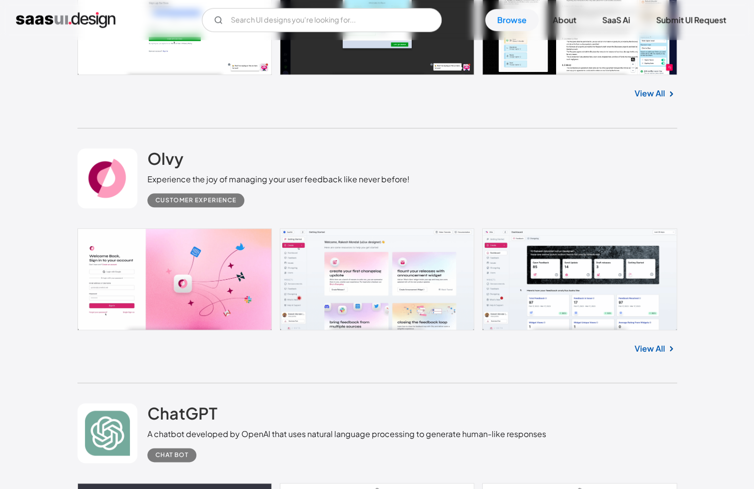
scroll to position [500, 0]
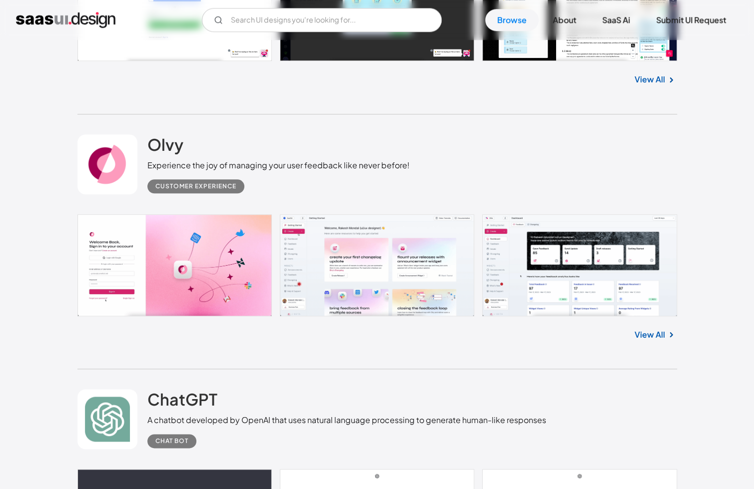
click at [225, 273] on link at bounding box center [376, 265] width 599 height 102
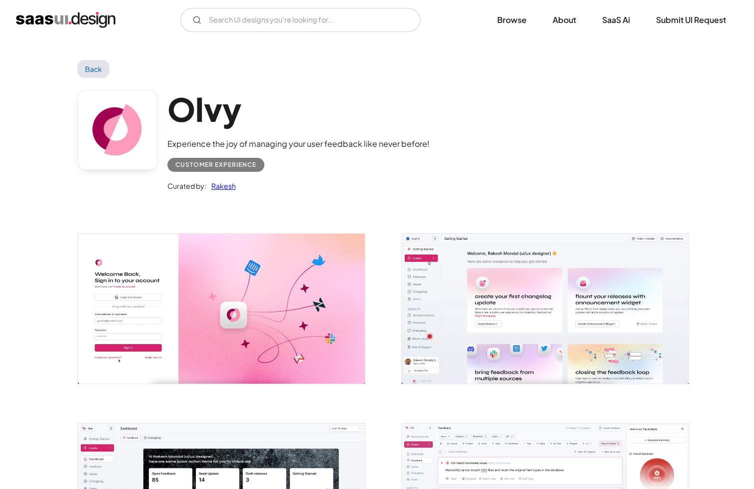
click at [187, 311] on img "open lightbox" at bounding box center [221, 308] width 287 height 149
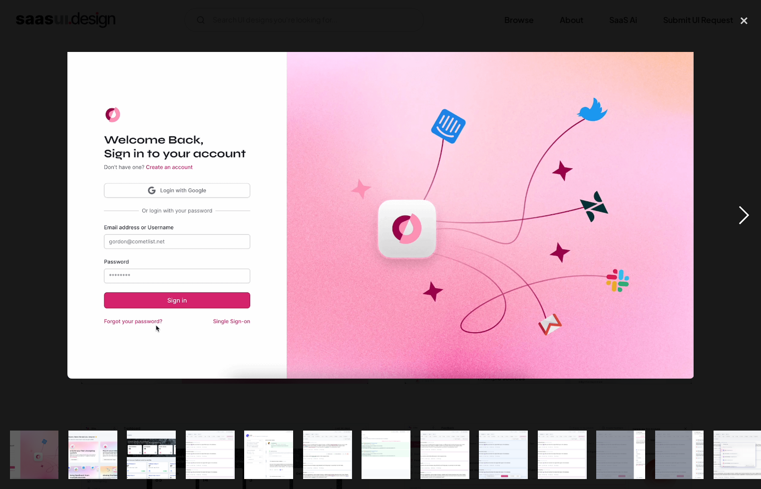
click at [753, 212] on div "next image" at bounding box center [744, 215] width 34 height 411
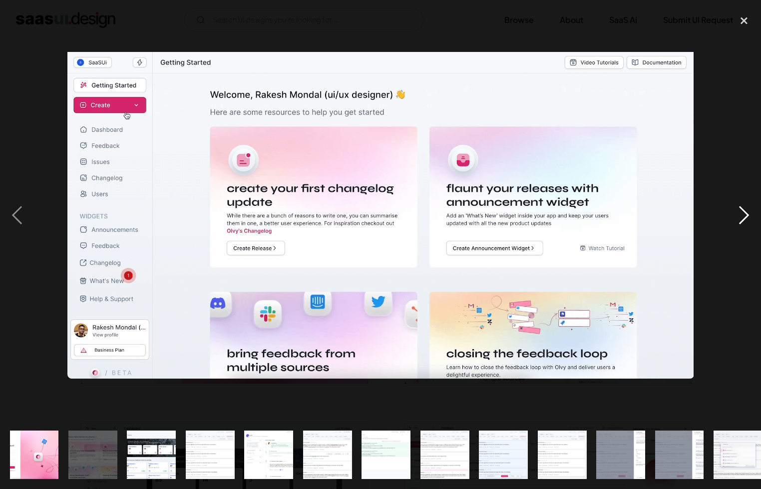
click at [753, 212] on div "next image" at bounding box center [744, 215] width 34 height 411
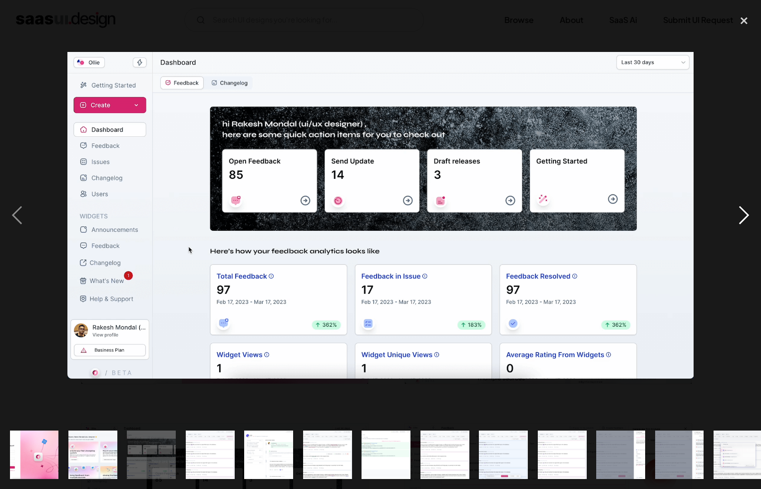
click at [753, 212] on div "next image" at bounding box center [744, 215] width 34 height 411
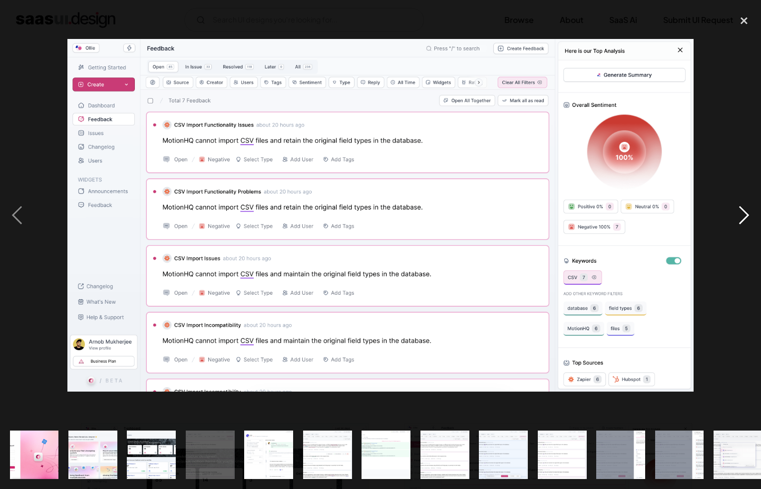
click at [753, 212] on div "next image" at bounding box center [744, 215] width 34 height 411
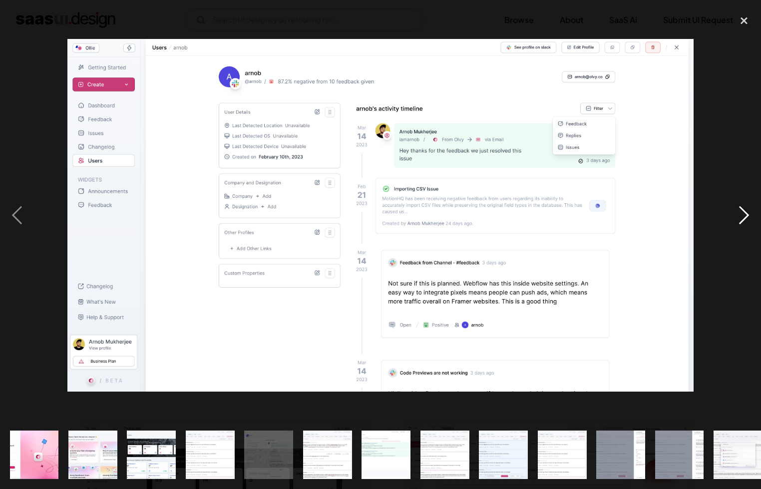
click at [735, 215] on div "next image" at bounding box center [744, 215] width 34 height 411
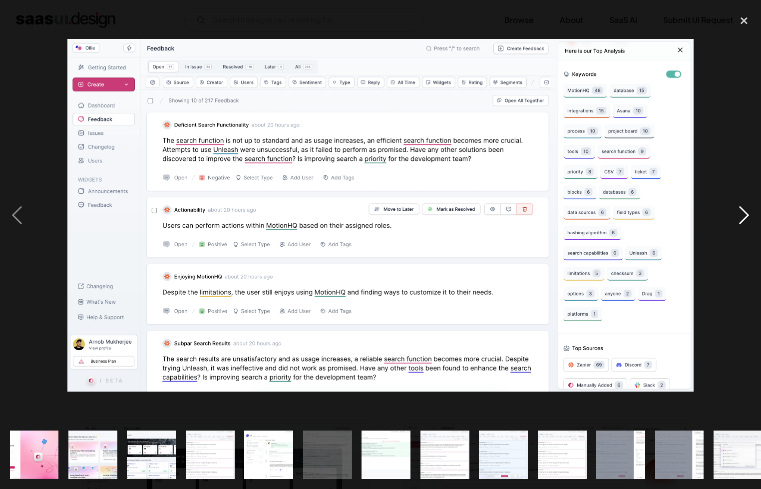
click at [735, 215] on div "next image" at bounding box center [744, 215] width 34 height 411
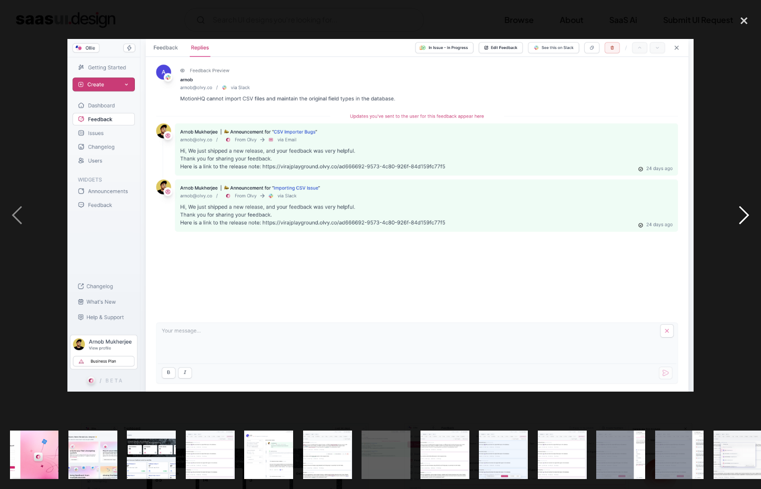
click at [735, 215] on div "next image" at bounding box center [744, 215] width 34 height 411
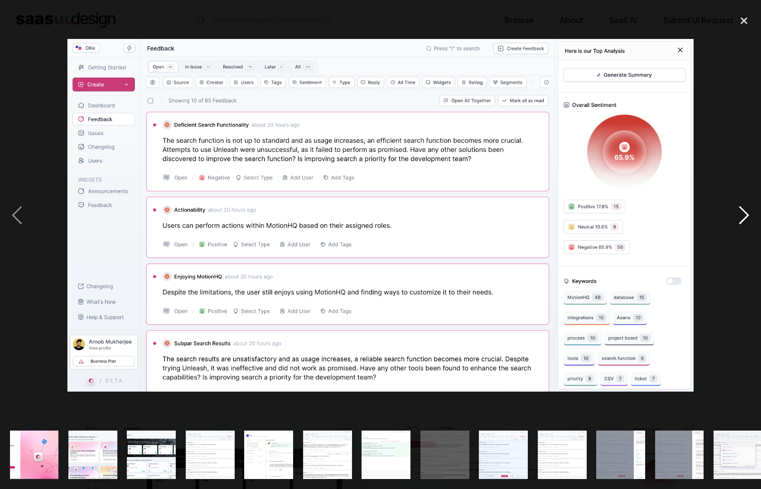
click at [735, 215] on div "next image" at bounding box center [744, 215] width 34 height 411
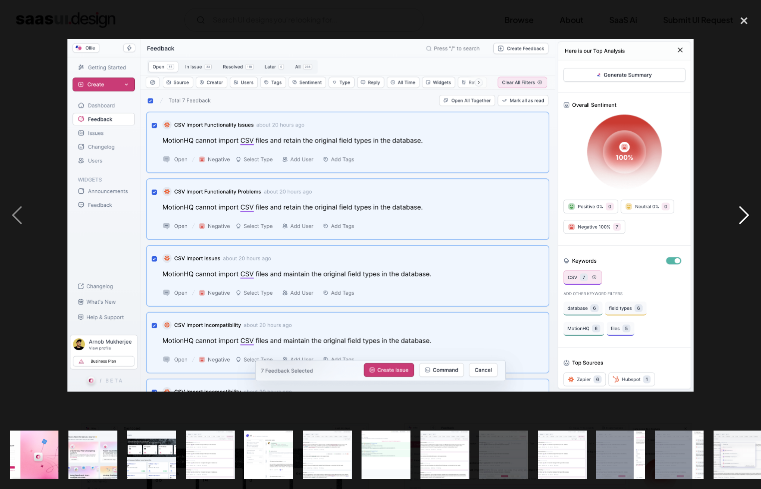
click at [735, 215] on div "next image" at bounding box center [744, 215] width 34 height 411
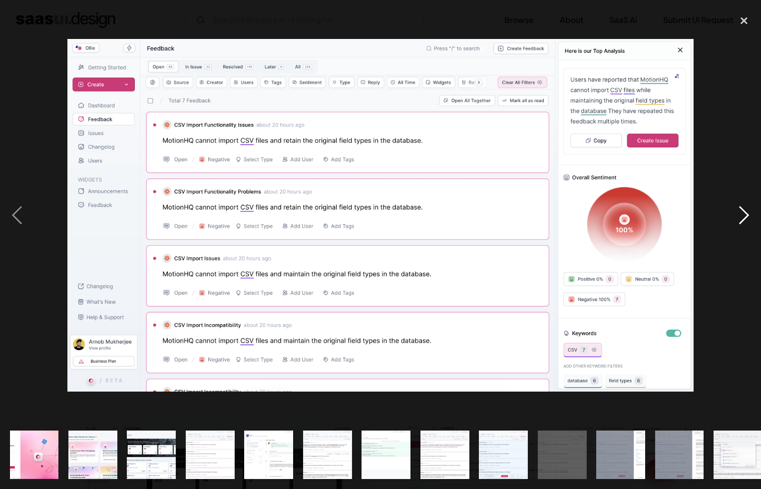
click at [735, 215] on div "next image" at bounding box center [744, 215] width 34 height 411
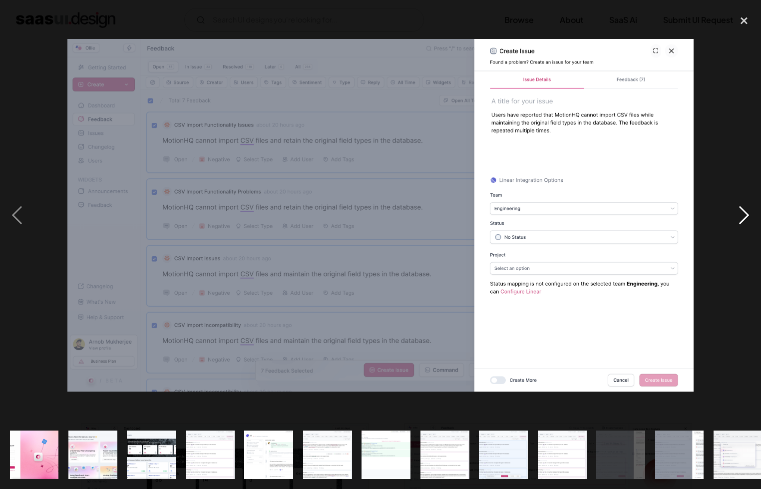
click at [735, 215] on div "next image" at bounding box center [744, 215] width 34 height 411
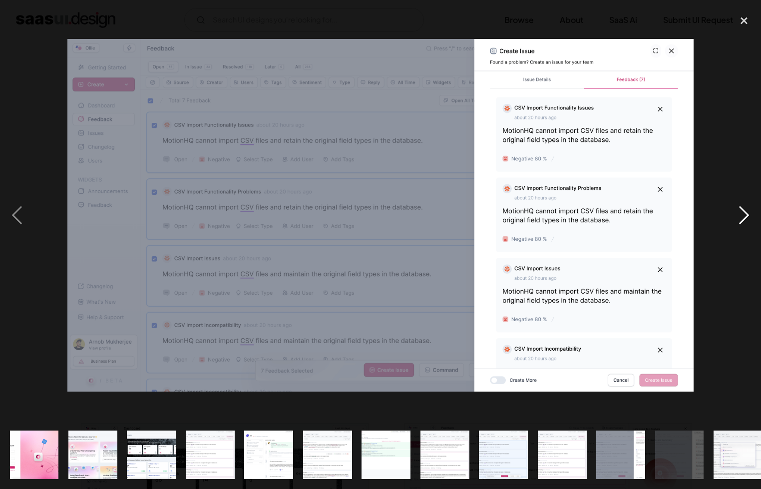
click at [735, 215] on div "next image" at bounding box center [744, 215] width 34 height 411
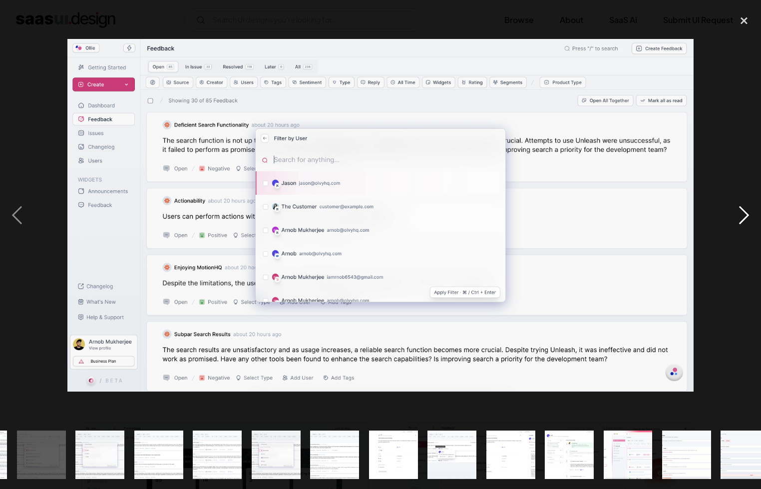
scroll to position [0, 709]
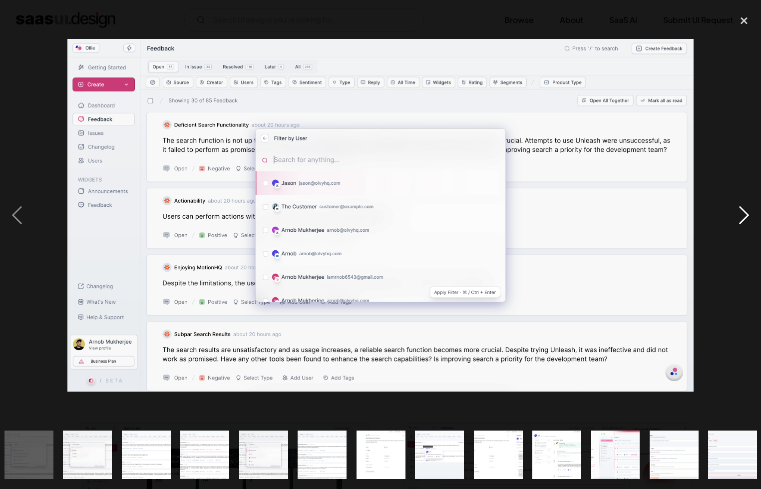
click at [735, 215] on div "next image" at bounding box center [744, 215] width 34 height 411
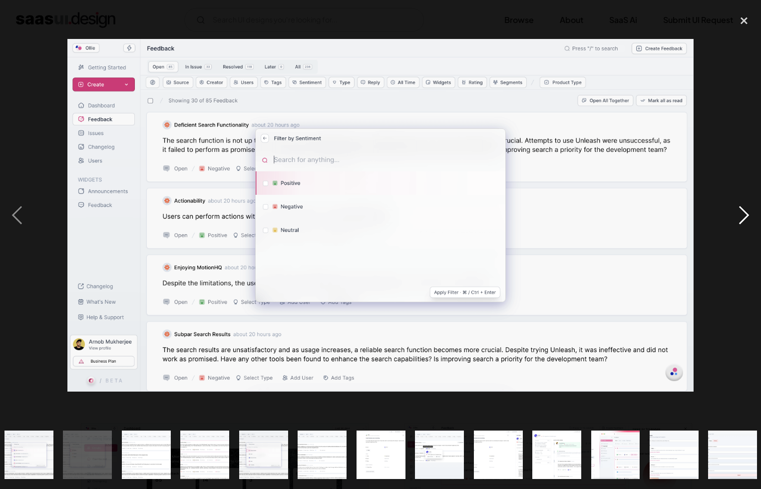
click at [735, 215] on div "next image" at bounding box center [744, 215] width 34 height 411
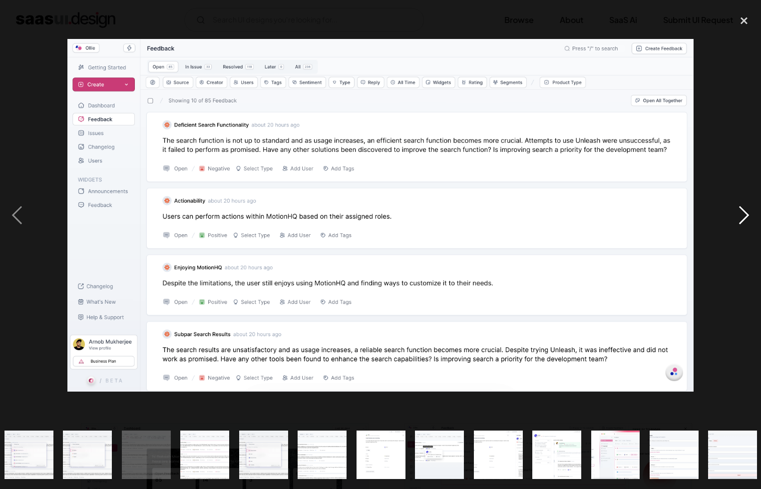
click at [735, 215] on div "next image" at bounding box center [744, 215] width 34 height 411
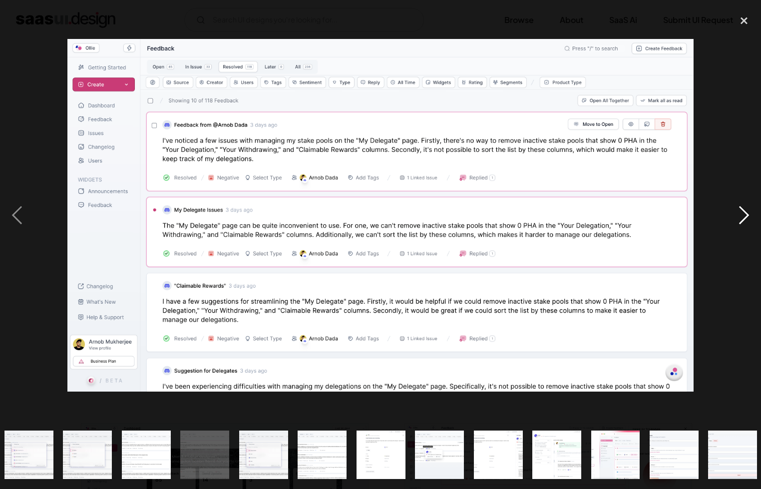
click at [735, 215] on div "next image" at bounding box center [744, 215] width 34 height 411
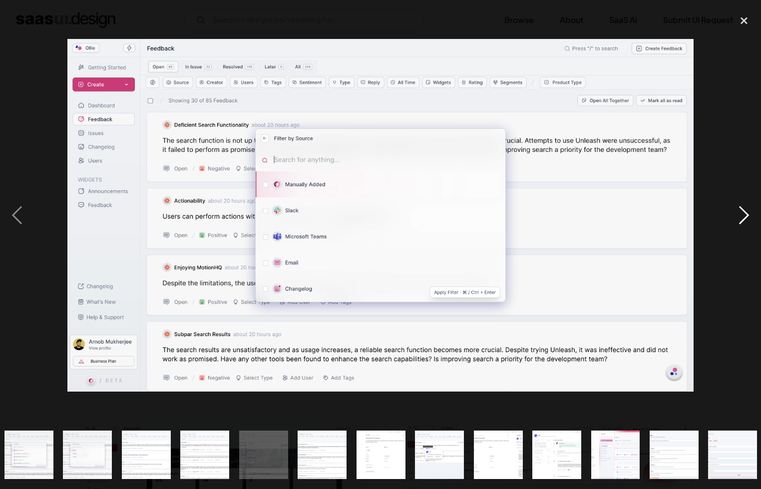
click at [735, 215] on div "next image" at bounding box center [744, 215] width 34 height 411
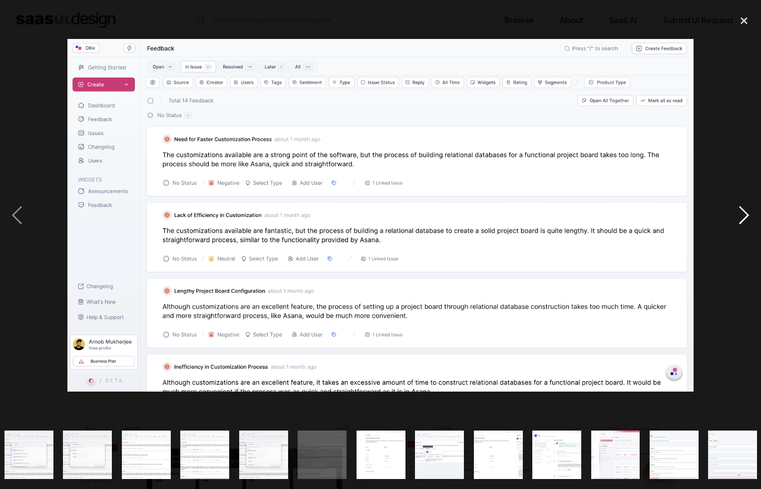
click at [735, 215] on div "next image" at bounding box center [744, 215] width 34 height 411
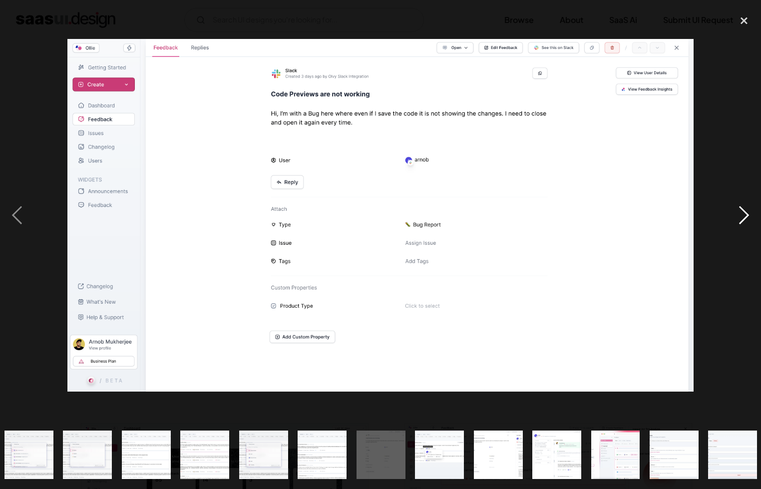
click at [735, 215] on div "next image" at bounding box center [744, 215] width 34 height 411
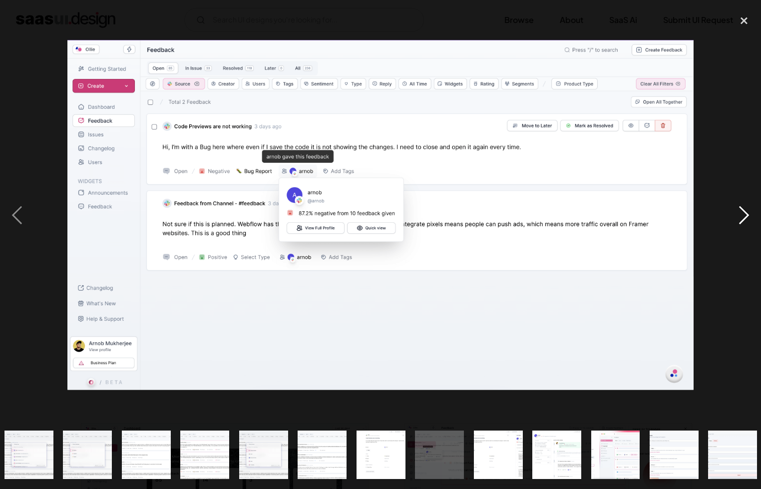
click at [735, 215] on div "next image" at bounding box center [744, 215] width 34 height 411
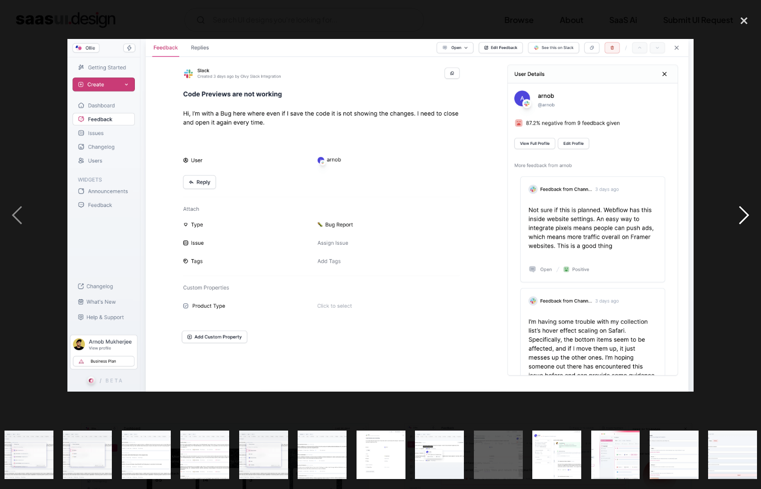
click at [735, 215] on div "next image" at bounding box center [744, 215] width 34 height 411
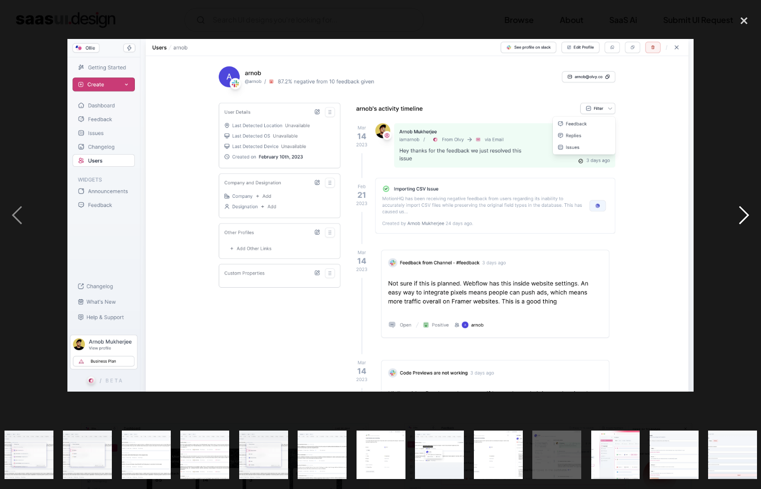
click at [735, 215] on div "next image" at bounding box center [744, 215] width 34 height 411
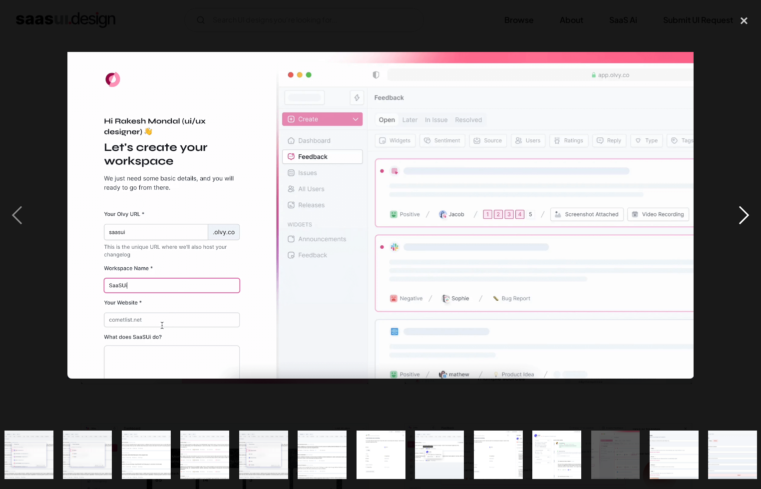
click at [735, 215] on div "next image" at bounding box center [744, 215] width 34 height 411
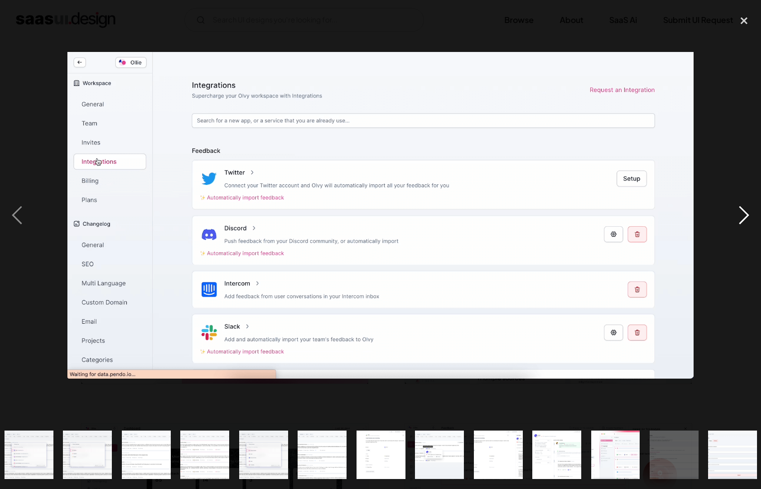
click at [735, 215] on div "next image" at bounding box center [744, 215] width 34 height 411
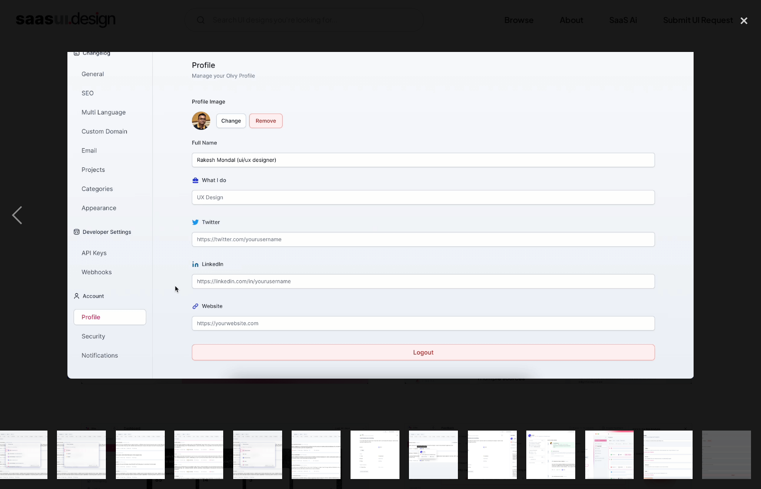
scroll to position [0, 716]
click at [12, 213] on div "previous image" at bounding box center [17, 215] width 34 height 411
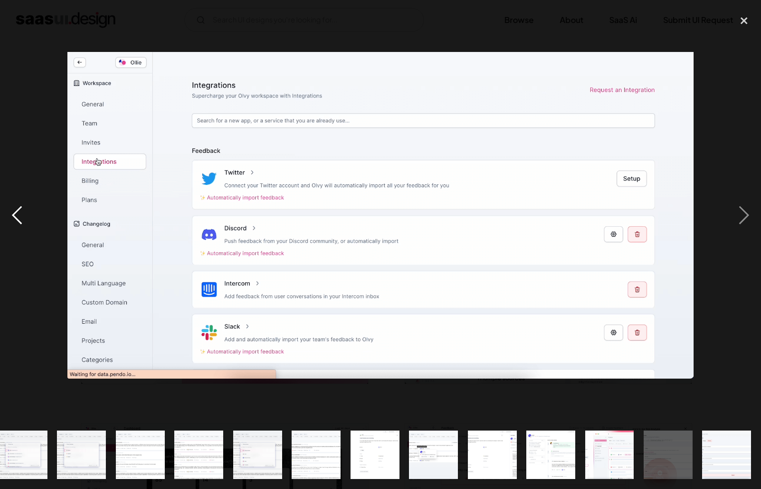
click at [12, 213] on div "previous image" at bounding box center [17, 215] width 34 height 411
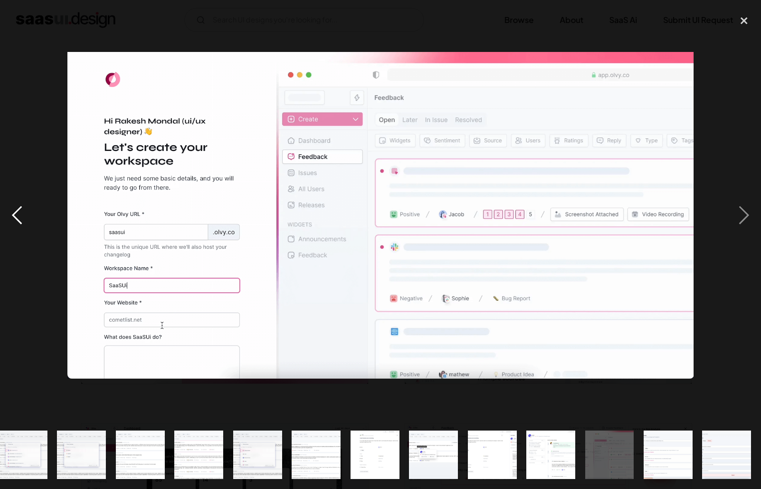
click at [12, 212] on div "previous image" at bounding box center [17, 215] width 34 height 411
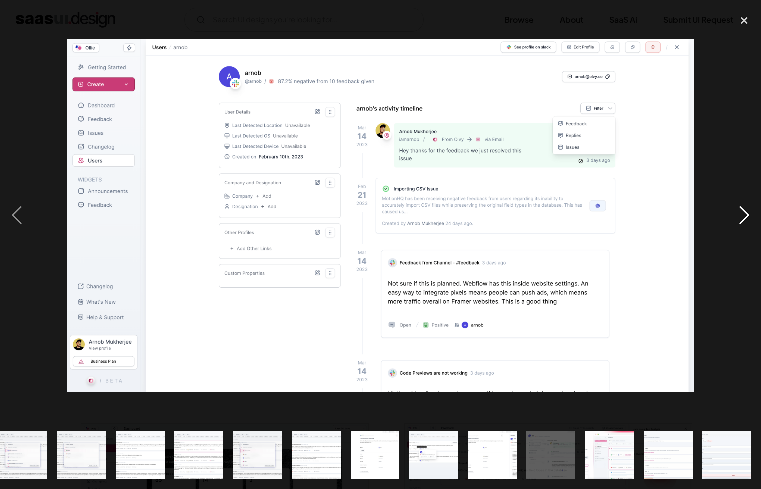
click at [742, 207] on div "next image" at bounding box center [744, 215] width 34 height 411
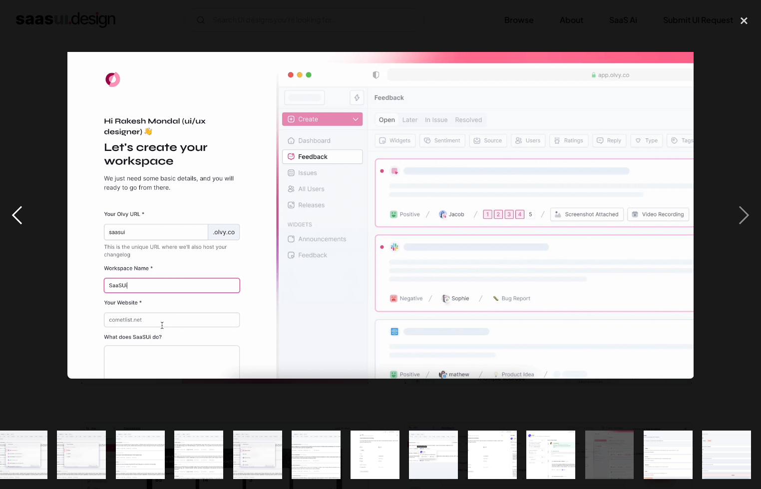
click at [12, 212] on div "previous image" at bounding box center [17, 215] width 34 height 411
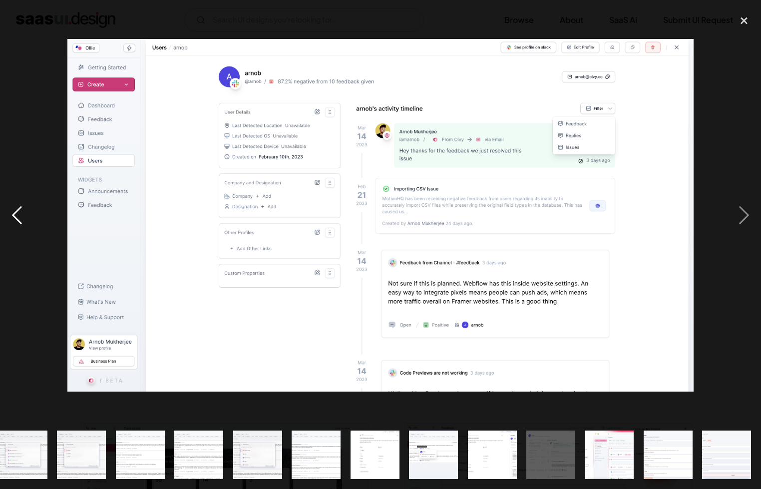
click at [11, 212] on div "previous image" at bounding box center [17, 215] width 34 height 411
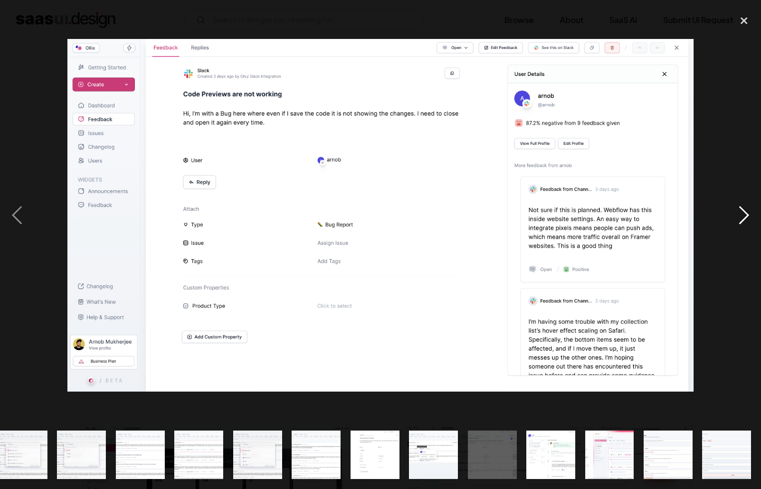
click at [750, 214] on div "next image" at bounding box center [744, 215] width 34 height 411
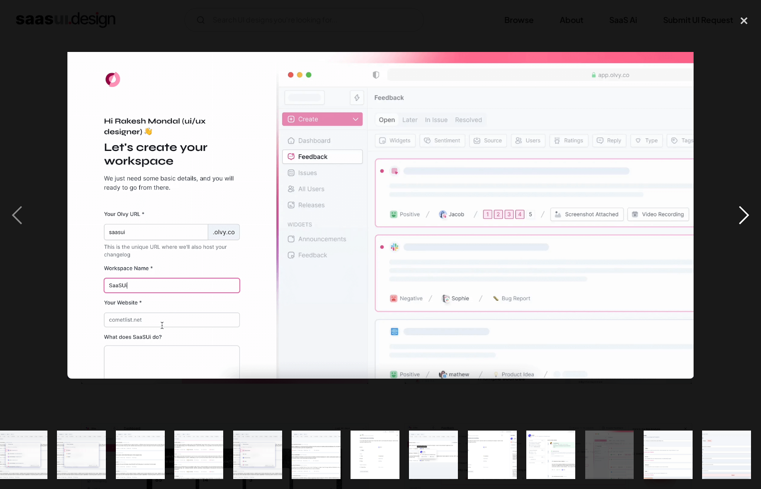
click at [748, 213] on div "next image" at bounding box center [744, 215] width 34 height 411
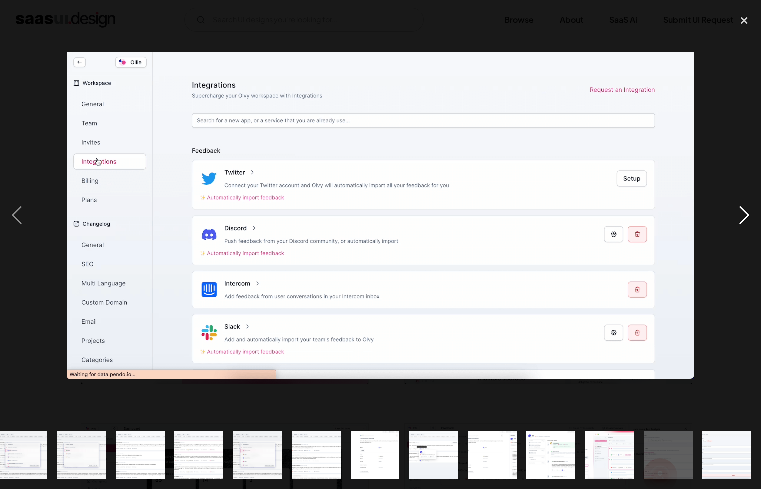
click at [748, 213] on div "next image" at bounding box center [744, 215] width 34 height 411
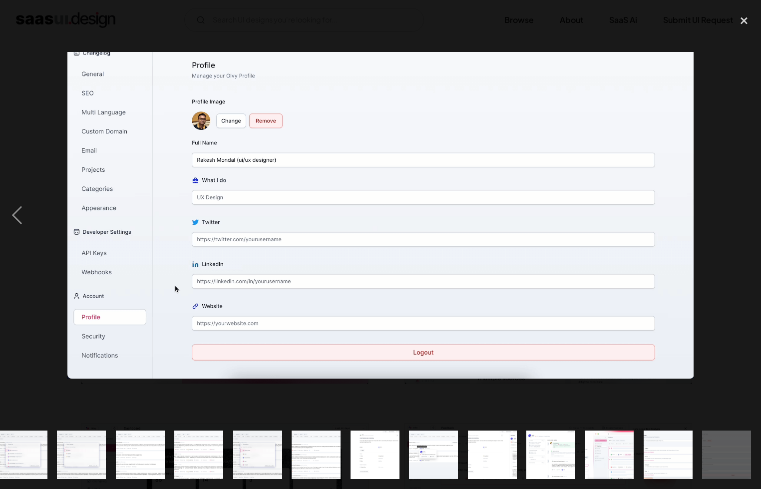
click at [748, 213] on div "next image" at bounding box center [744, 215] width 34 height 411
click at [26, 221] on div "previous image" at bounding box center [17, 215] width 34 height 411
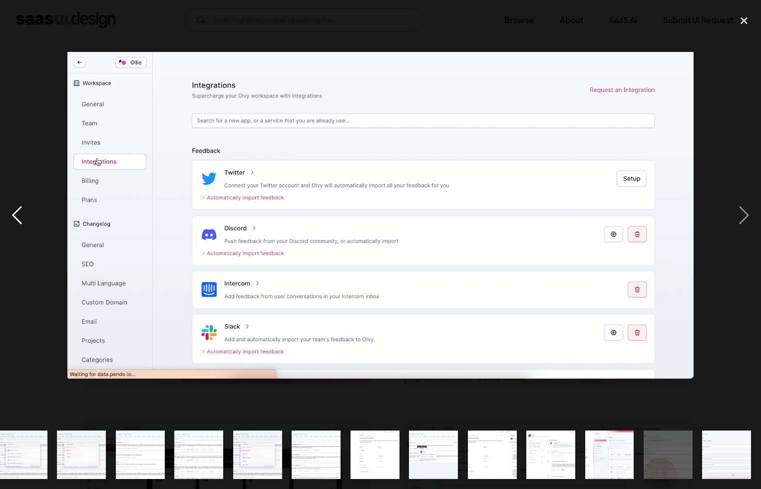
click at [26, 221] on div "previous image" at bounding box center [17, 215] width 34 height 411
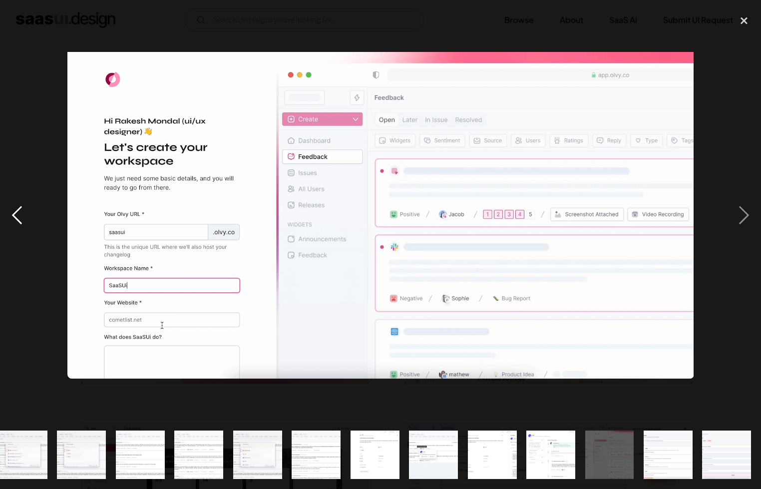
click at [26, 221] on div "previous image" at bounding box center [17, 215] width 34 height 411
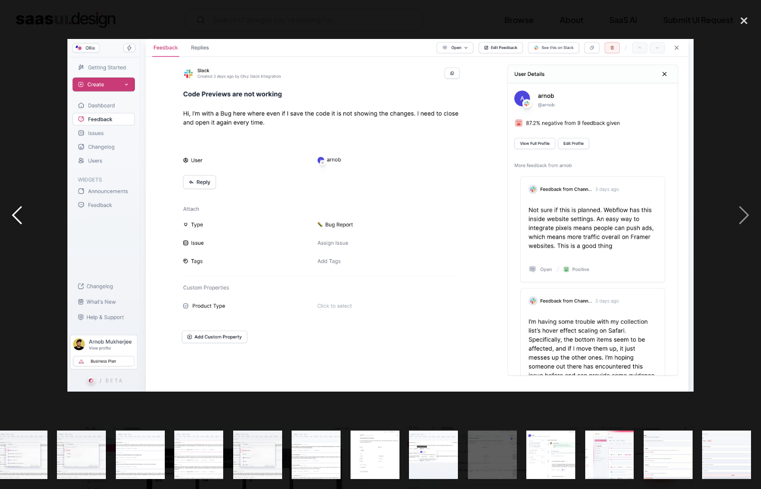
click at [26, 221] on div "previous image" at bounding box center [17, 215] width 34 height 411
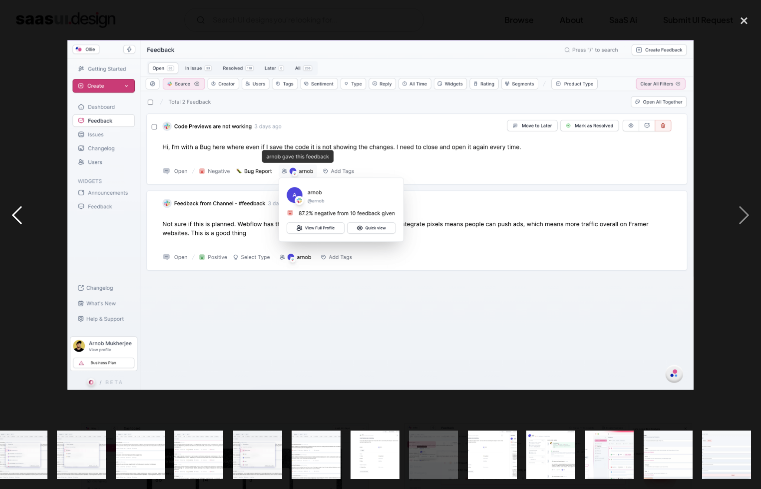
click at [26, 221] on div "previous image" at bounding box center [17, 215] width 34 height 411
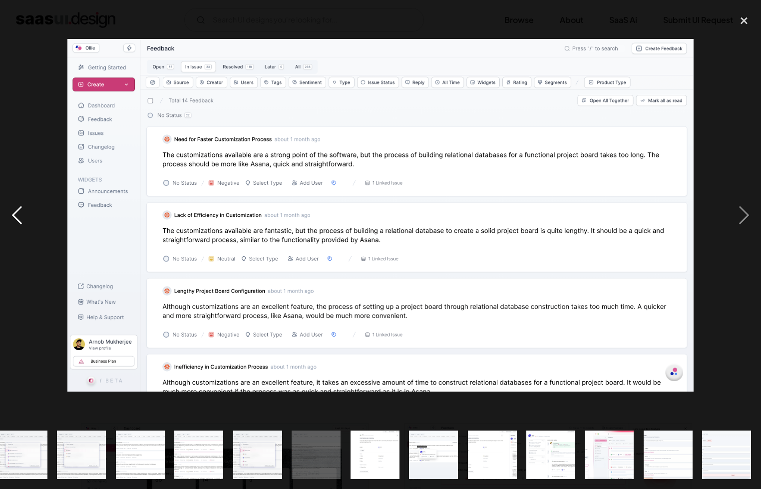
click at [26, 221] on div "previous image" at bounding box center [17, 215] width 34 height 411
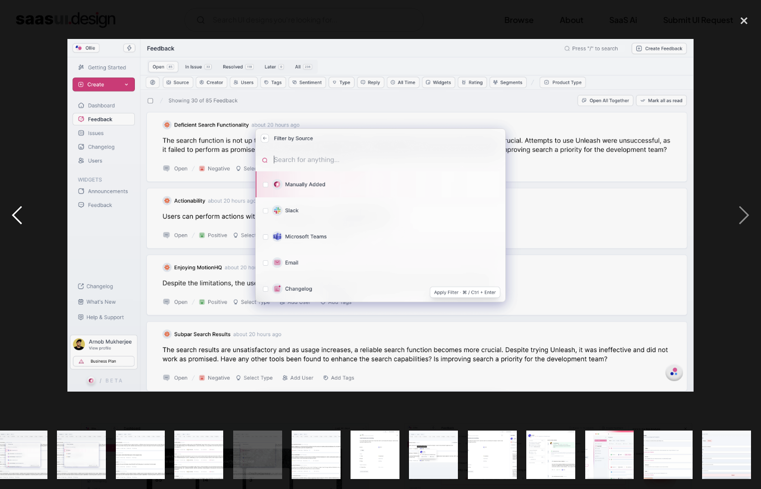
click at [26, 221] on div "previous image" at bounding box center [17, 215] width 34 height 411
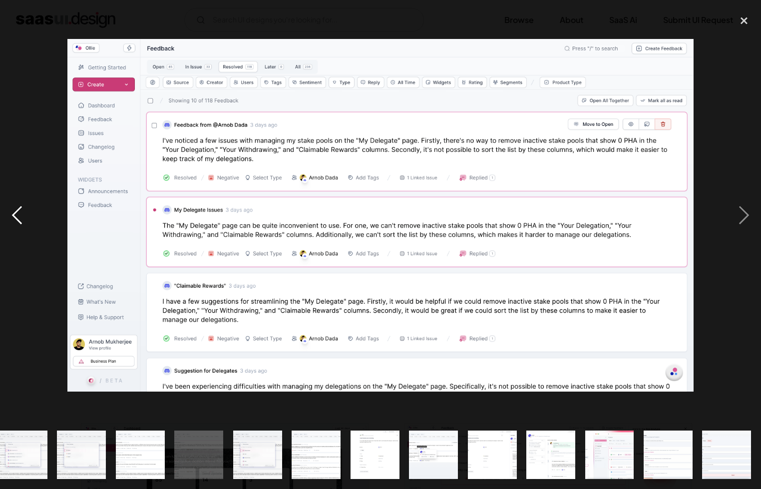
click at [26, 221] on div "previous image" at bounding box center [17, 215] width 34 height 411
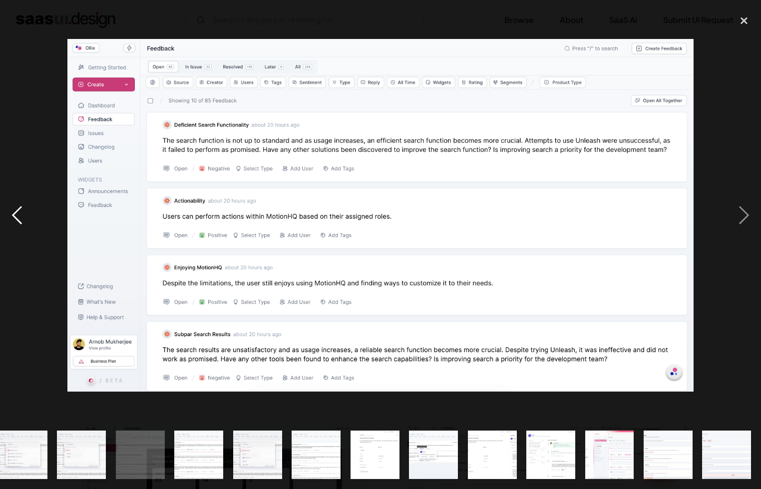
click at [26, 221] on div "previous image" at bounding box center [17, 215] width 34 height 411
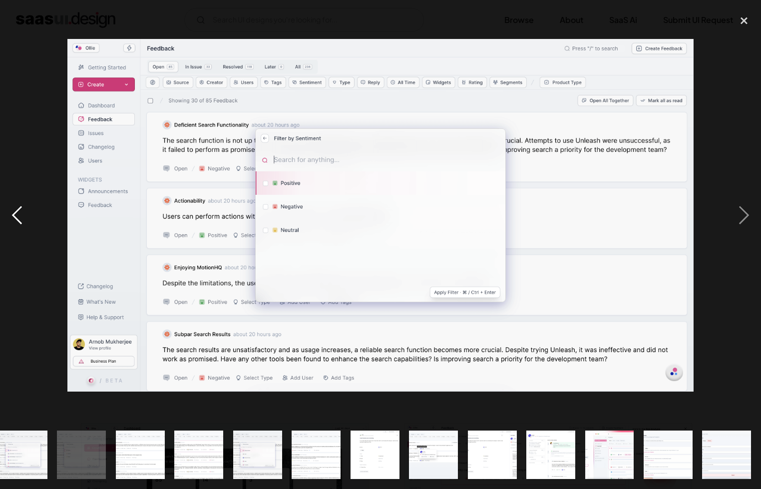
click at [26, 221] on div "previous image" at bounding box center [17, 215] width 34 height 411
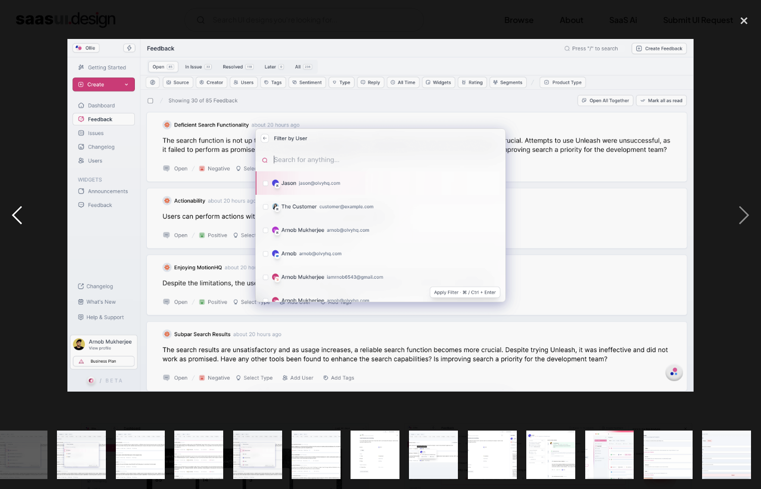
click at [26, 221] on div "previous image" at bounding box center [17, 215] width 34 height 411
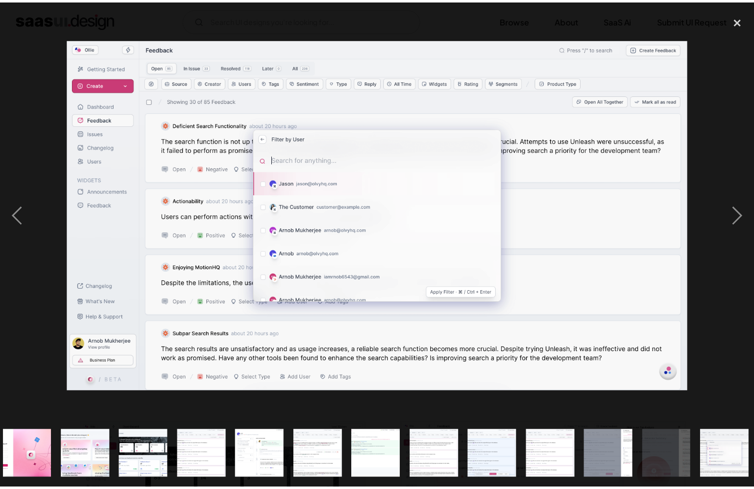
scroll to position [0, 7]
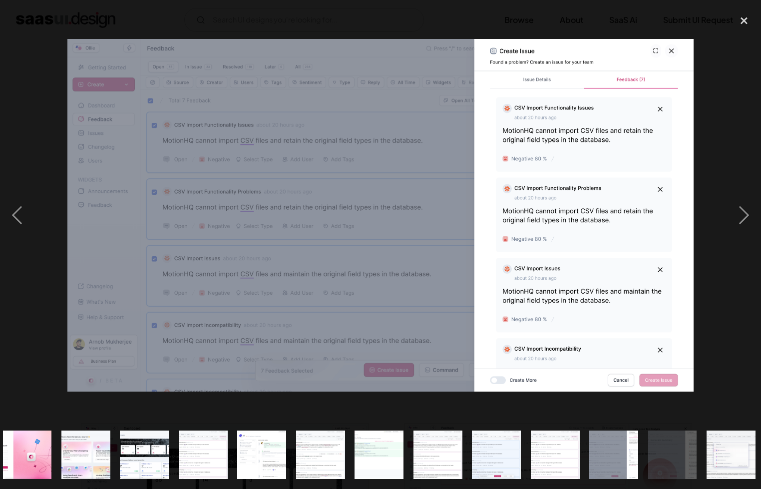
click at [162, 18] on div at bounding box center [380, 215] width 761 height 411
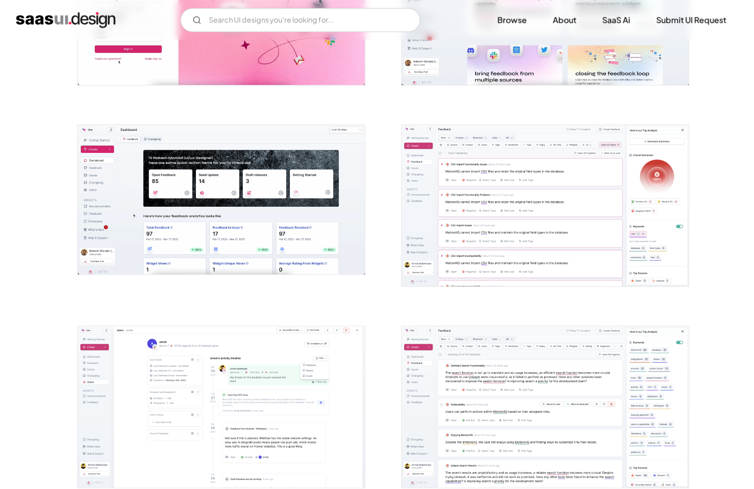
scroll to position [300, 0]
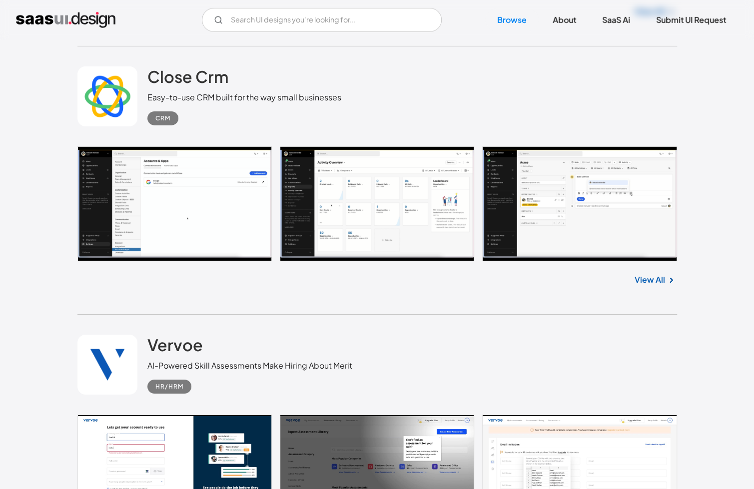
scroll to position [1905, 0]
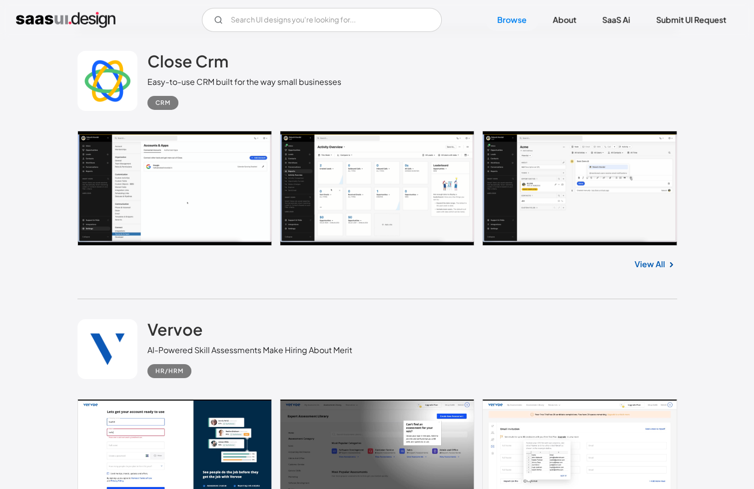
click at [258, 416] on link at bounding box center [376, 454] width 599 height 110
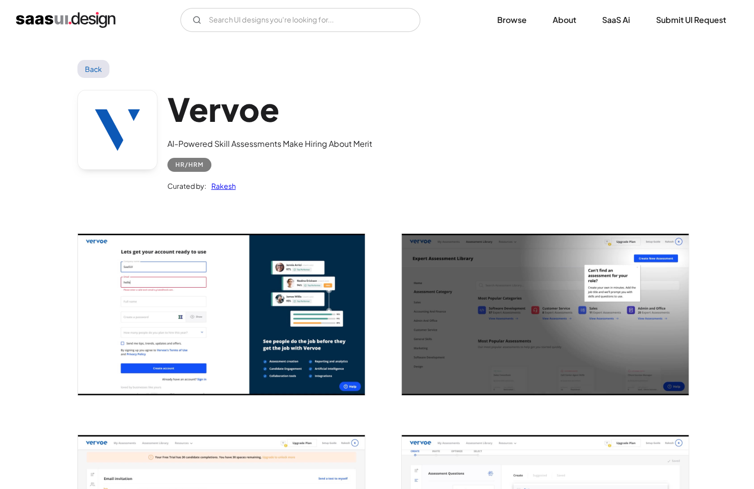
click at [302, 318] on img "open lightbox" at bounding box center [221, 314] width 287 height 161
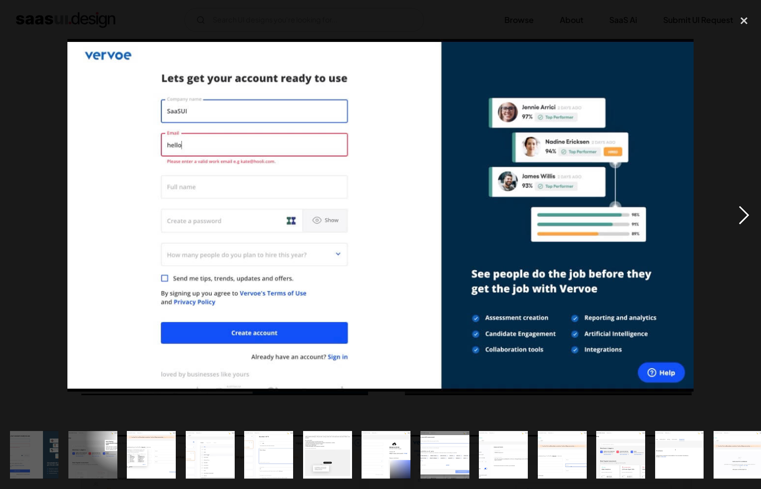
click at [738, 215] on div "next image" at bounding box center [744, 215] width 34 height 411
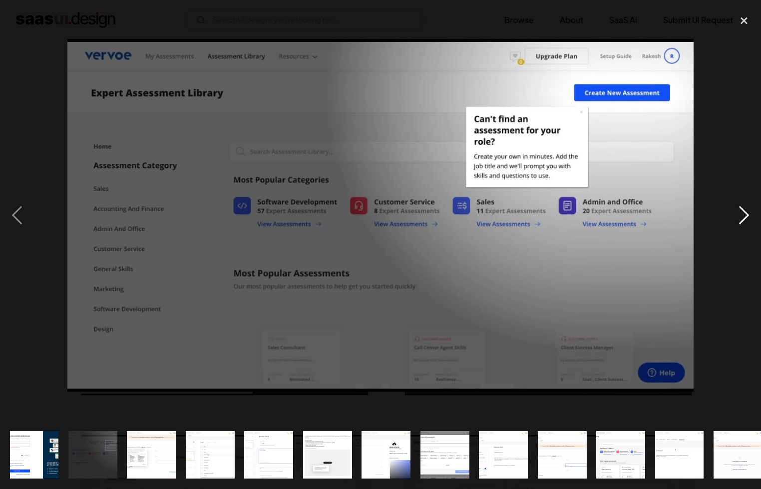
click at [738, 215] on div "next image" at bounding box center [744, 215] width 34 height 411
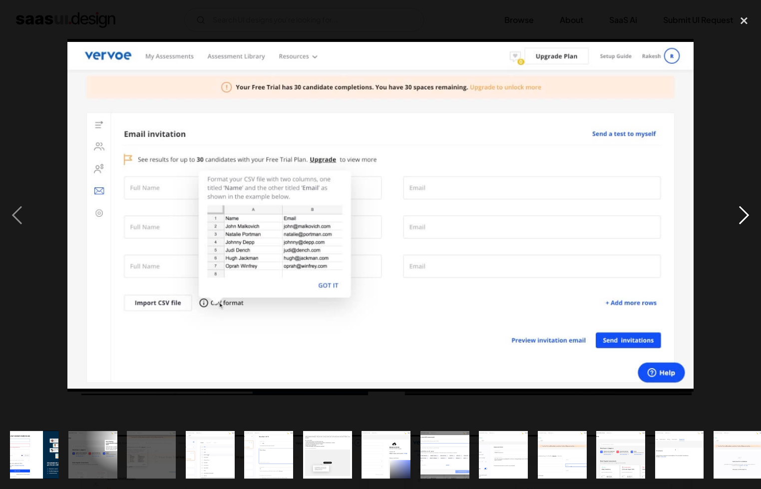
click at [738, 215] on div "next image" at bounding box center [744, 215] width 34 height 411
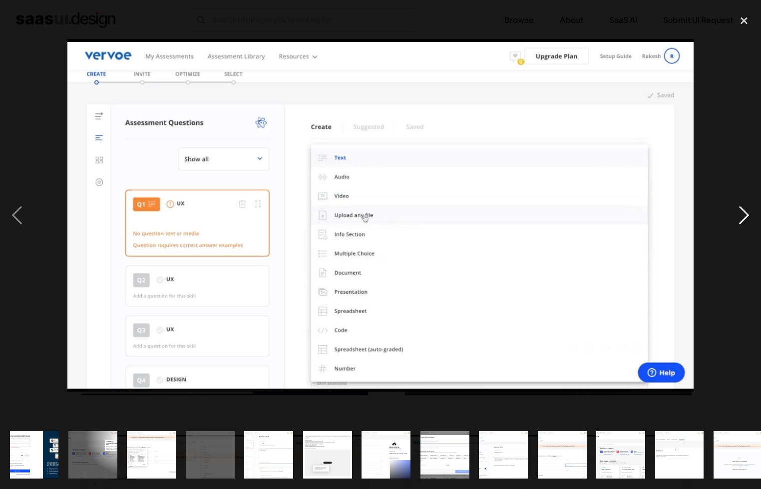
click at [738, 215] on div "next image" at bounding box center [744, 215] width 34 height 411
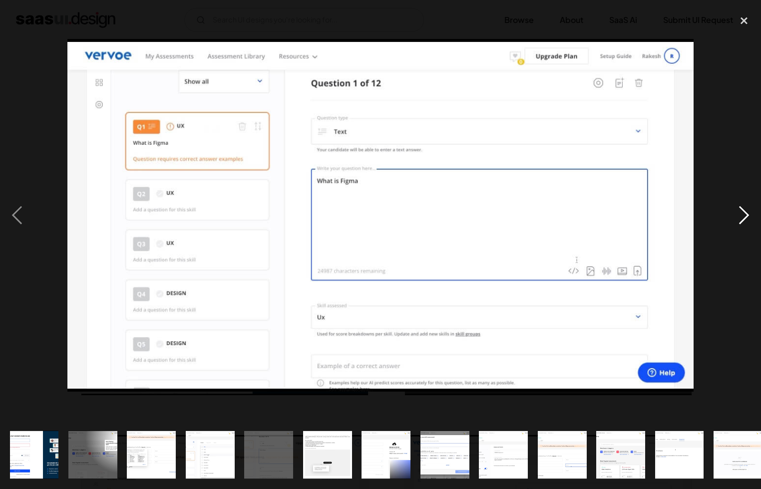
click at [738, 213] on div "next image" at bounding box center [744, 215] width 34 height 411
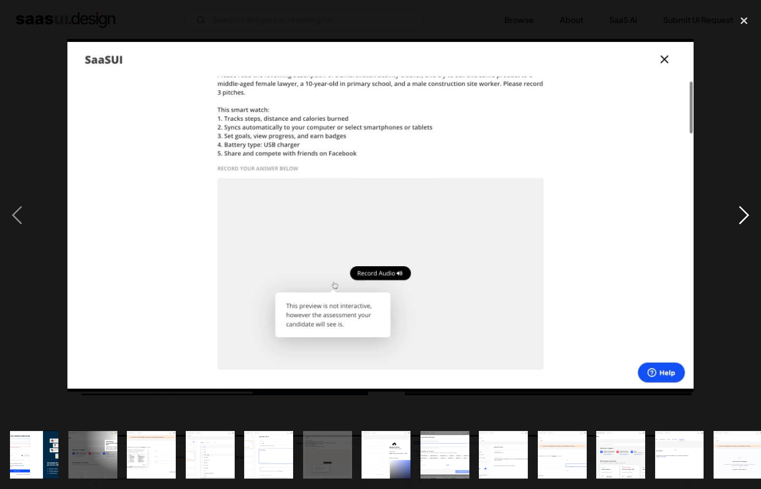
click at [738, 213] on div "next image" at bounding box center [744, 215] width 34 height 411
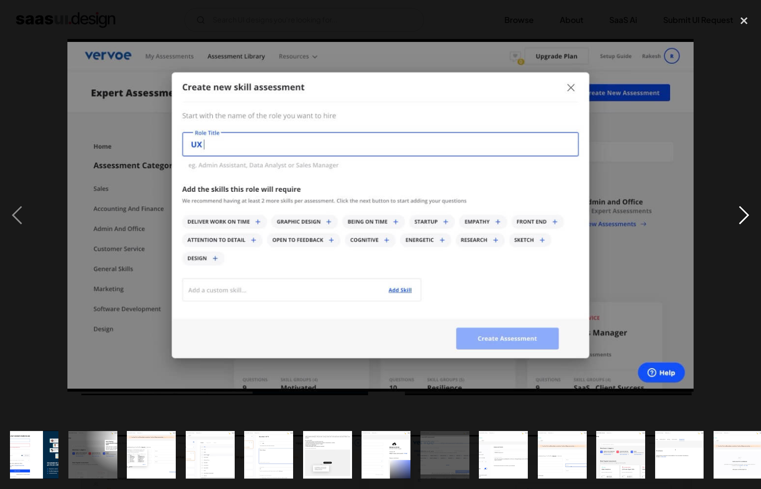
click at [734, 215] on div "next image" at bounding box center [744, 215] width 34 height 411
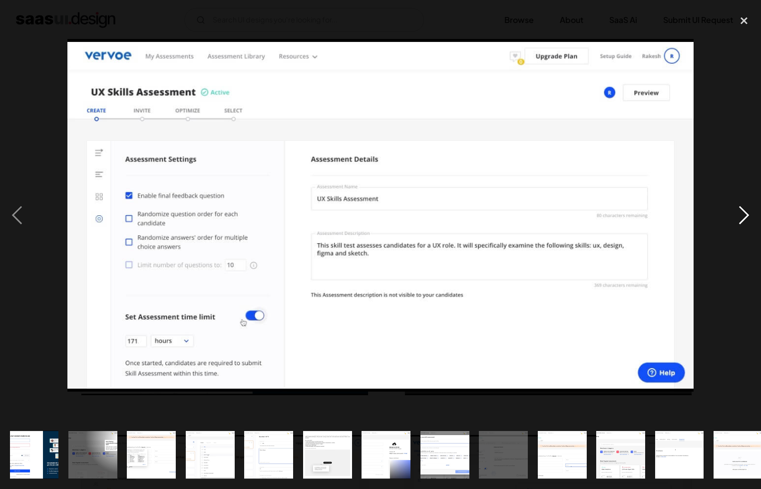
click at [734, 215] on div "next image" at bounding box center [744, 215] width 34 height 411
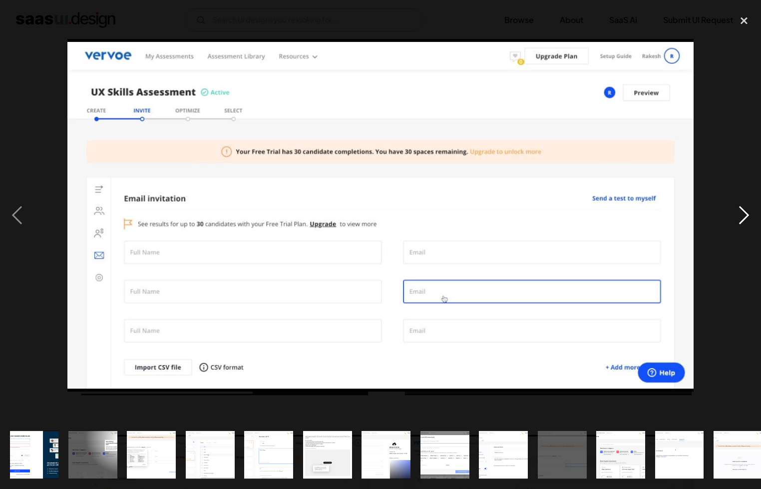
click at [734, 215] on div "next image" at bounding box center [744, 215] width 34 height 411
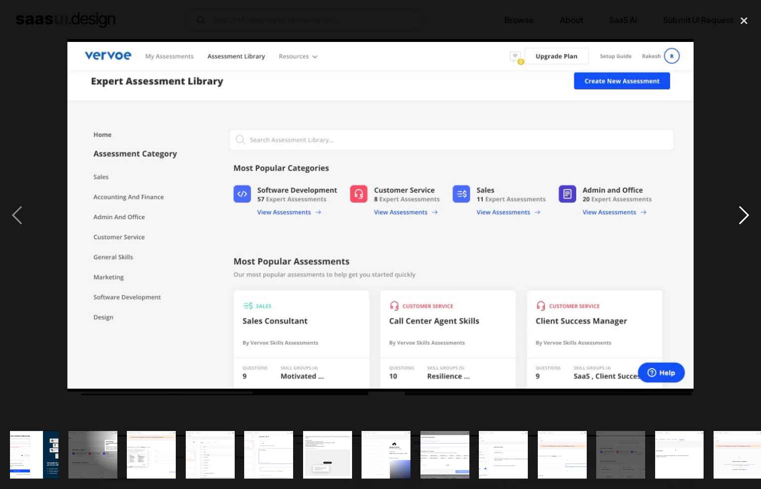
click at [734, 215] on div "next image" at bounding box center [744, 215] width 34 height 411
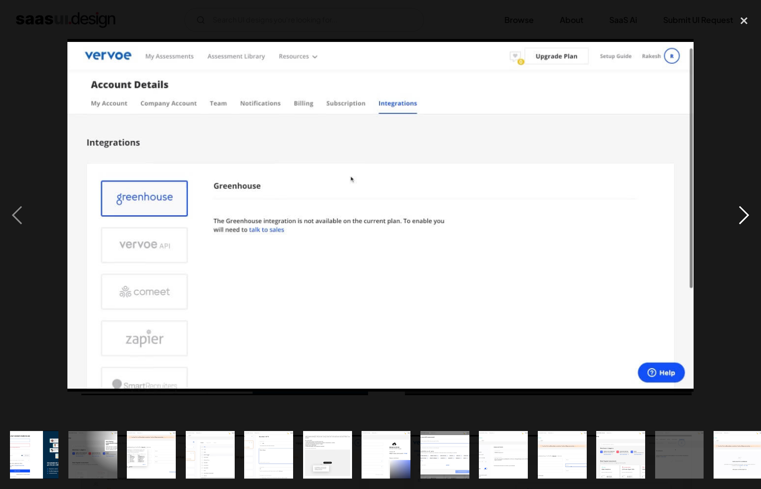
click at [734, 215] on div "next image" at bounding box center [744, 215] width 34 height 411
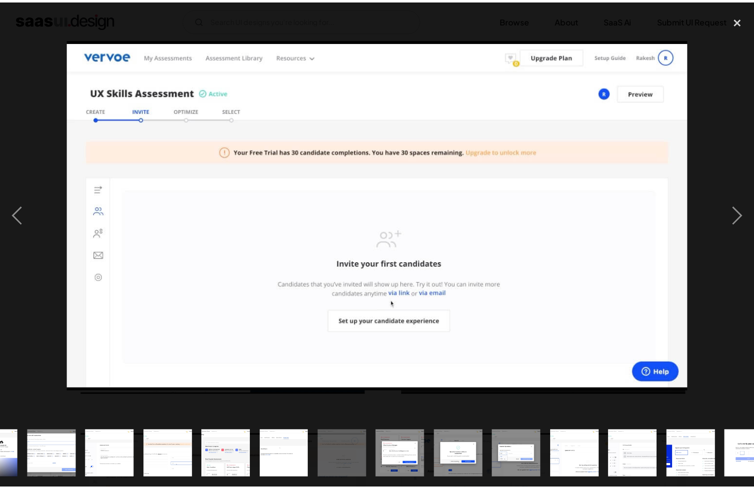
scroll to position [0, 423]
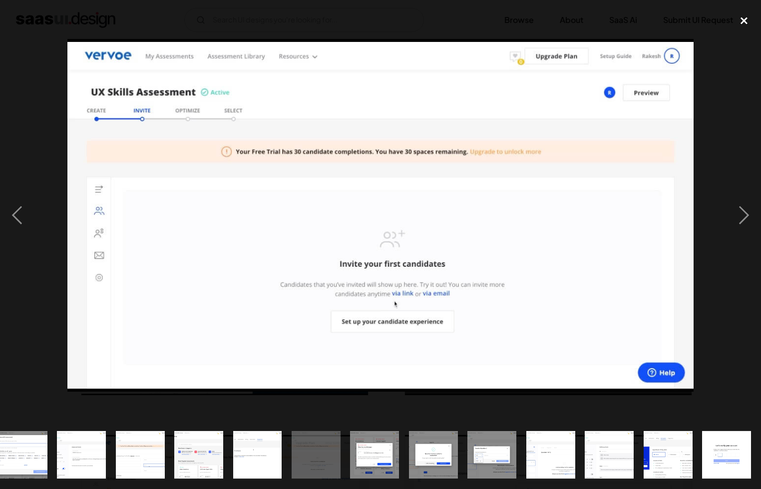
click at [743, 25] on div "close lightbox" at bounding box center [744, 21] width 34 height 22
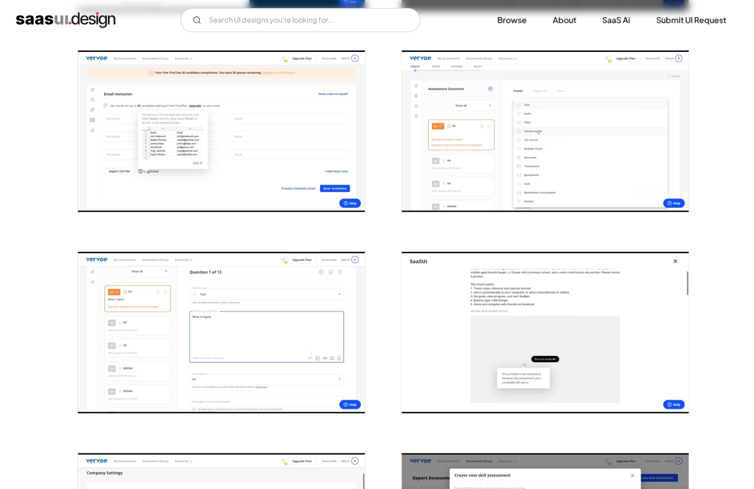
scroll to position [599, 0]
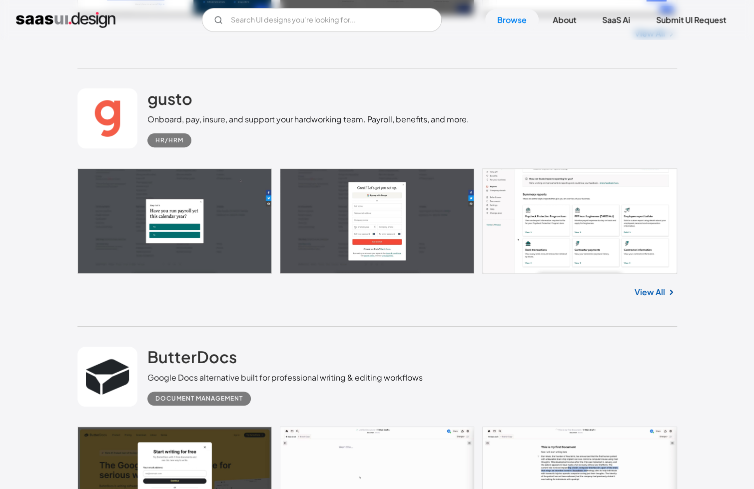
scroll to position [2411, 0]
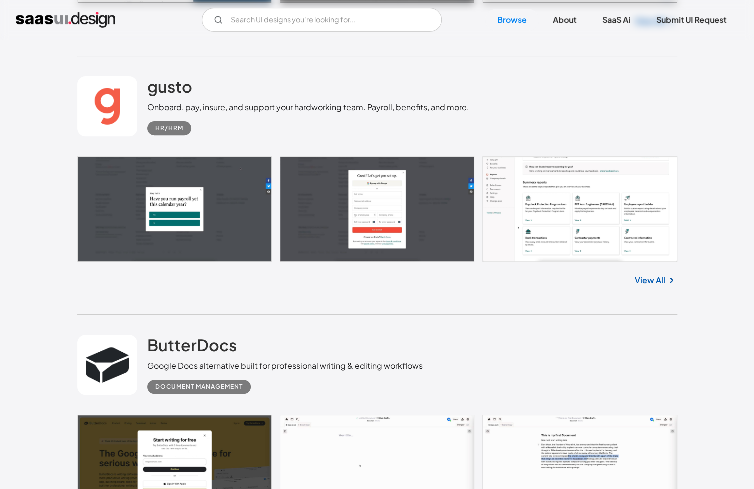
click at [170, 156] on link at bounding box center [376, 208] width 599 height 105
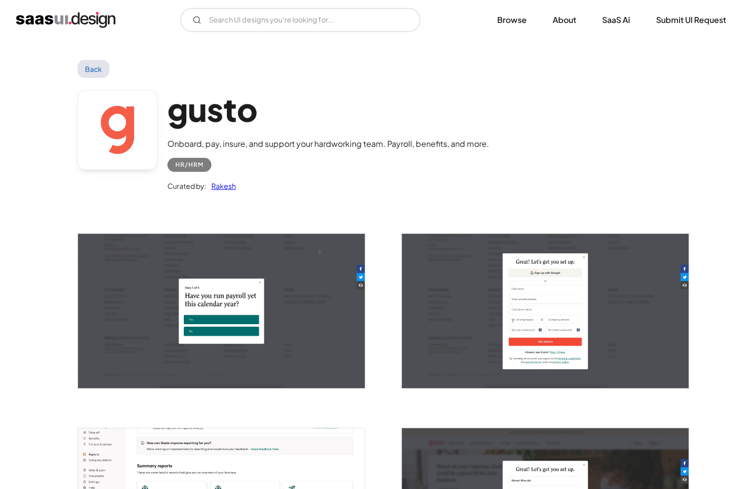
click at [680, 294] on img "open lightbox" at bounding box center [545, 311] width 287 height 154
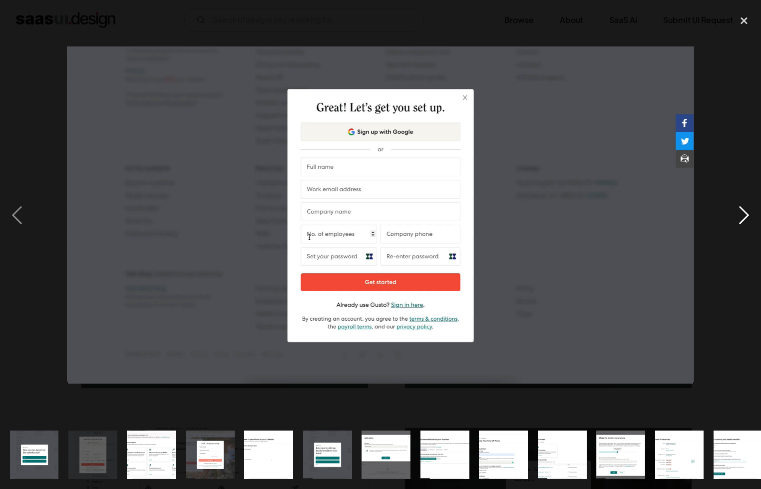
click at [736, 215] on div "next image" at bounding box center [744, 215] width 34 height 411
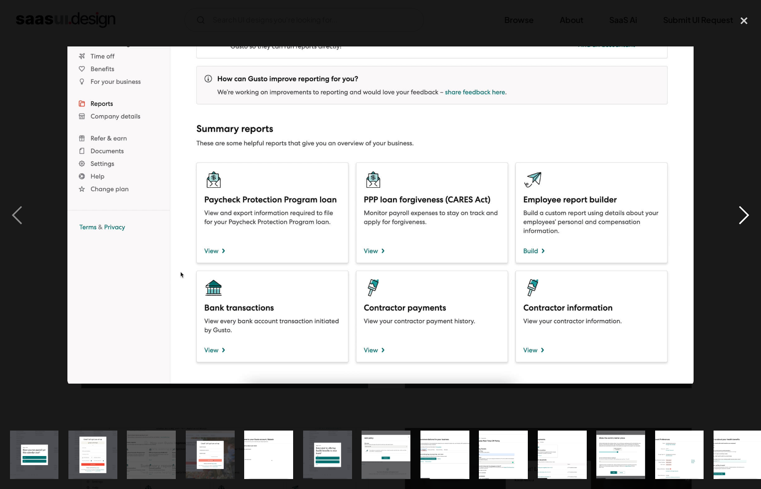
click at [736, 215] on div "next image" at bounding box center [744, 215] width 34 height 411
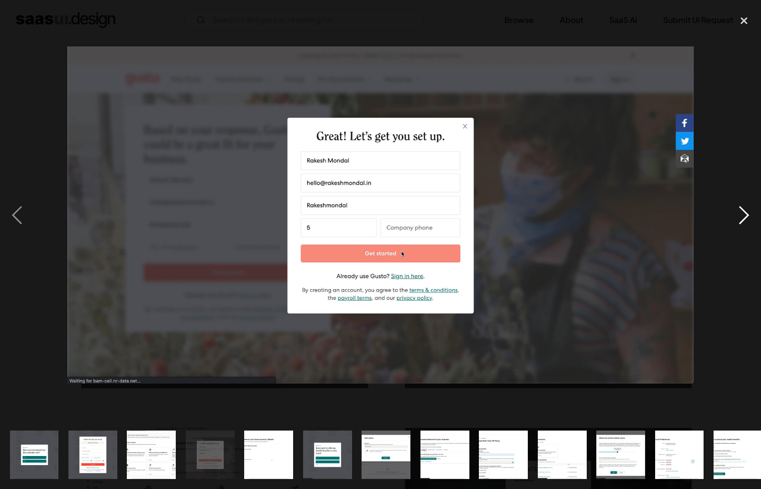
click at [736, 215] on div "next image" at bounding box center [744, 215] width 34 height 411
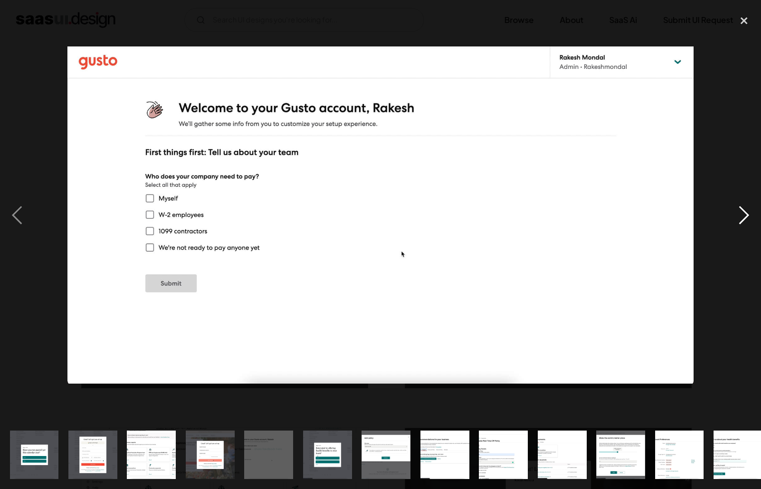
click at [736, 215] on div "next image" at bounding box center [744, 215] width 34 height 411
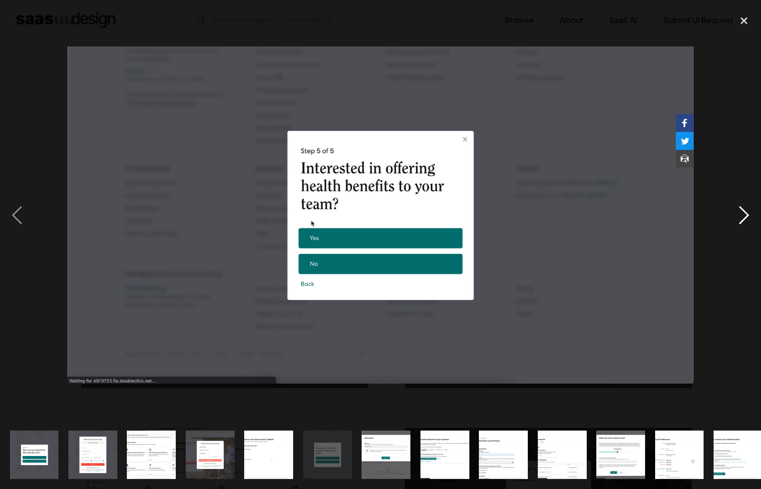
click at [736, 215] on div "next image" at bounding box center [744, 215] width 34 height 411
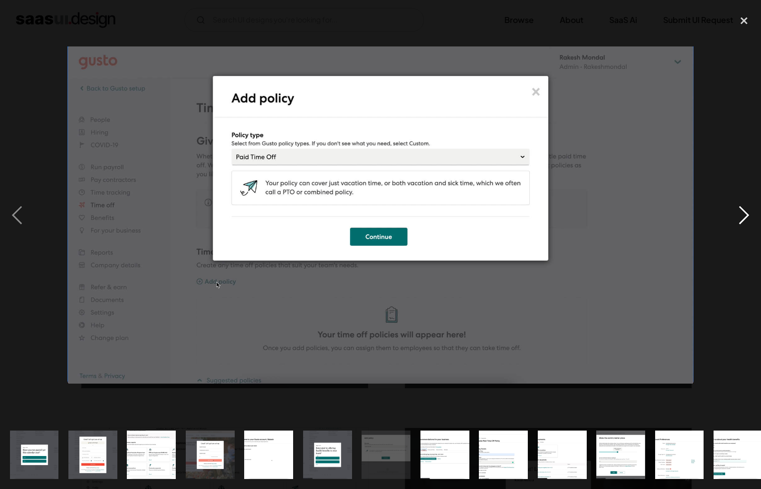
click at [736, 215] on div "next image" at bounding box center [744, 215] width 34 height 411
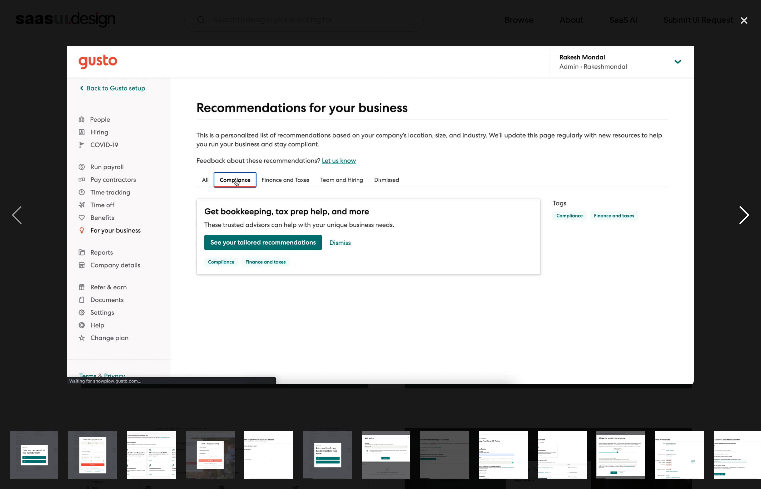
click at [736, 215] on div "next image" at bounding box center [744, 215] width 34 height 411
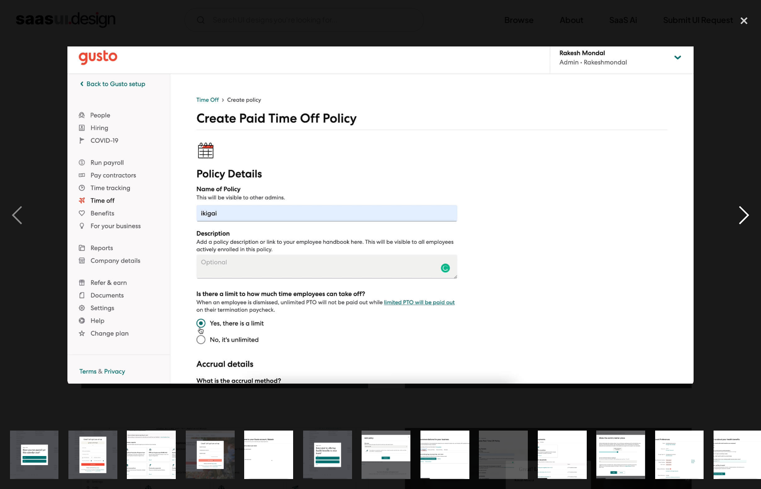
click at [736, 215] on div "next image" at bounding box center [744, 215] width 34 height 411
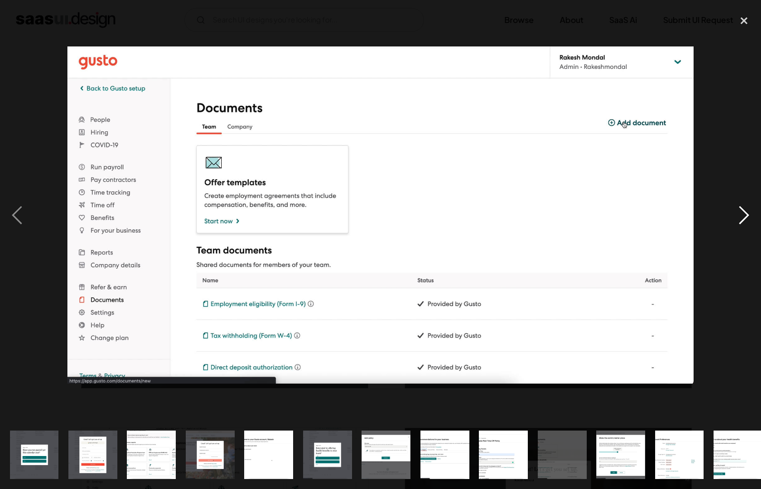
drag, startPoint x: 736, startPoint y: 215, endPoint x: 743, endPoint y: 154, distance: 61.3
click at [736, 215] on div "next image" at bounding box center [744, 215] width 34 height 411
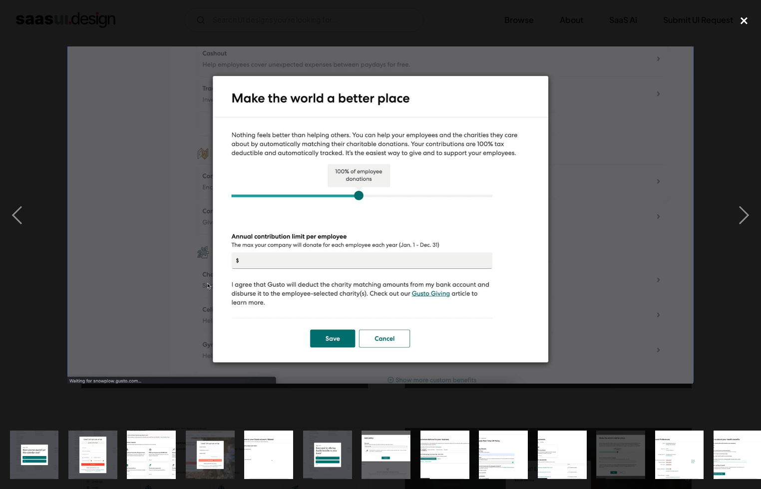
click at [742, 21] on div "close lightbox" at bounding box center [744, 21] width 34 height 22
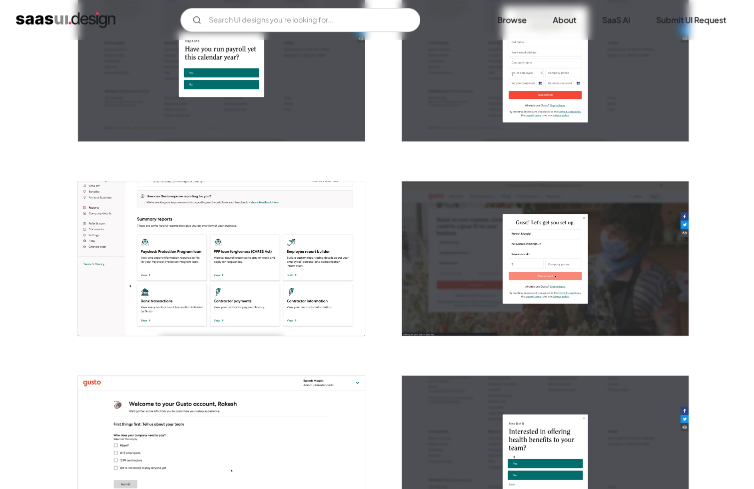
scroll to position [300, 0]
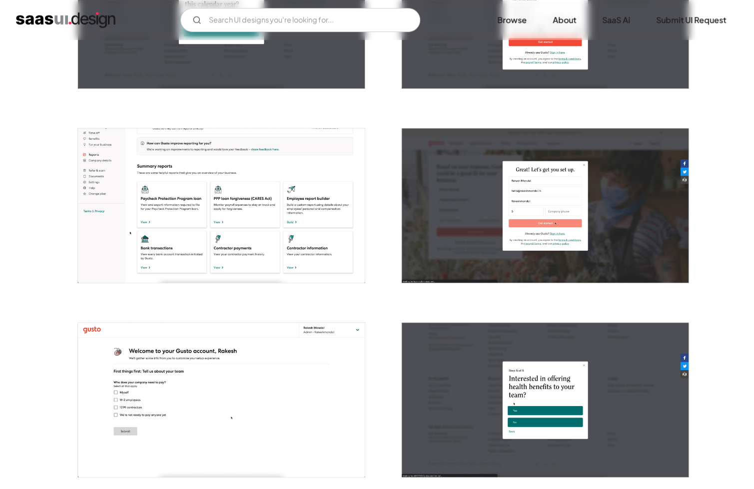
click at [60, 16] on img "home" at bounding box center [65, 20] width 99 height 16
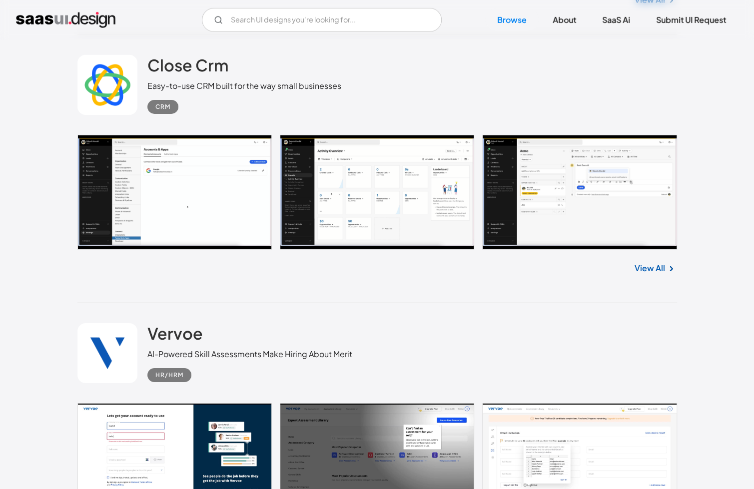
scroll to position [1898, 0]
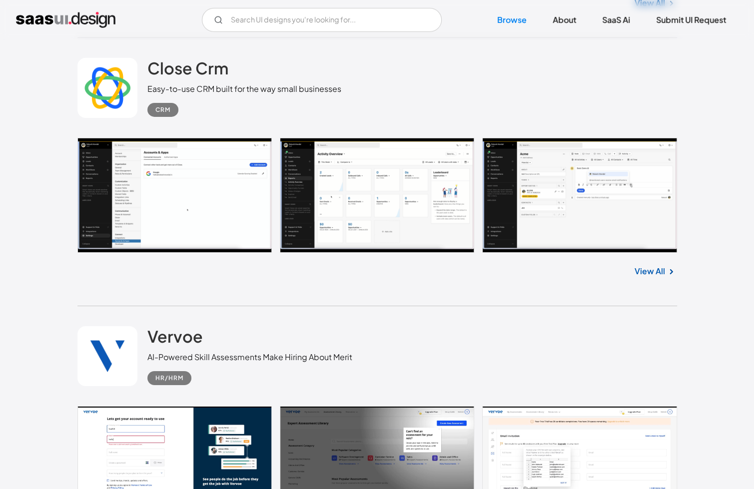
click at [145, 213] on link at bounding box center [376, 195] width 599 height 115
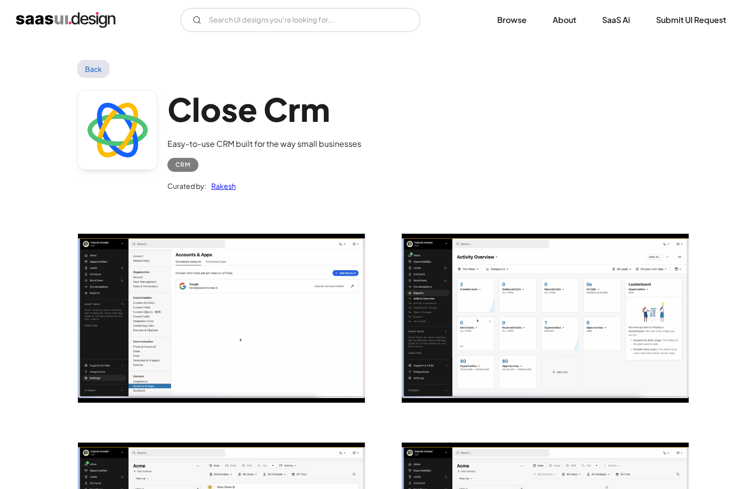
click at [265, 376] on img "open lightbox" at bounding box center [221, 318] width 287 height 169
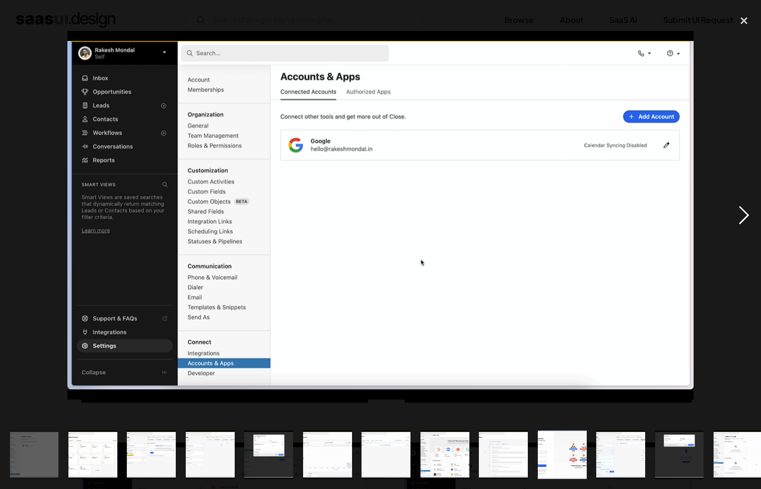
click at [737, 215] on div "next image" at bounding box center [744, 215] width 34 height 411
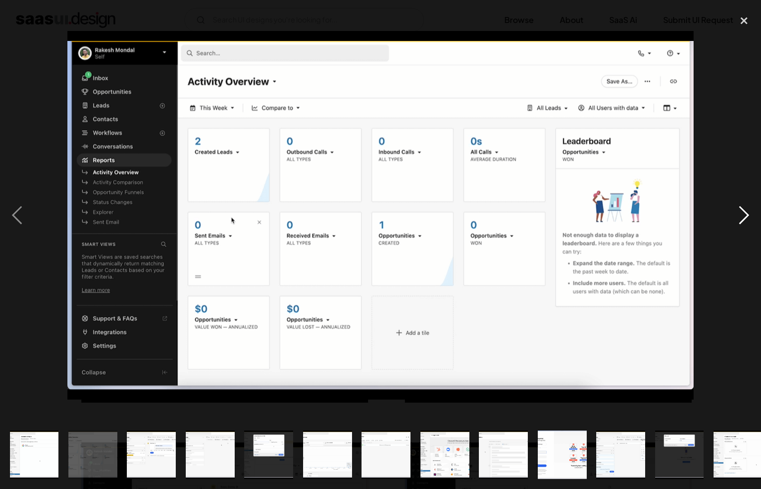
click at [736, 214] on div "next image" at bounding box center [744, 215] width 34 height 411
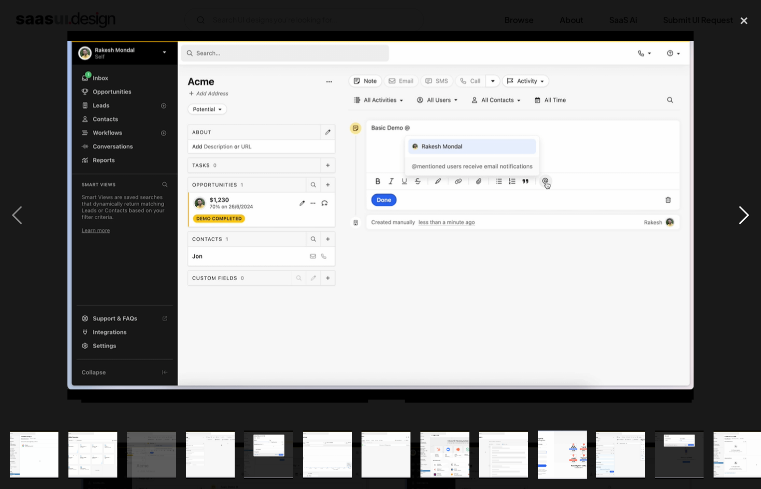
click at [736, 214] on div "next image" at bounding box center [744, 215] width 34 height 411
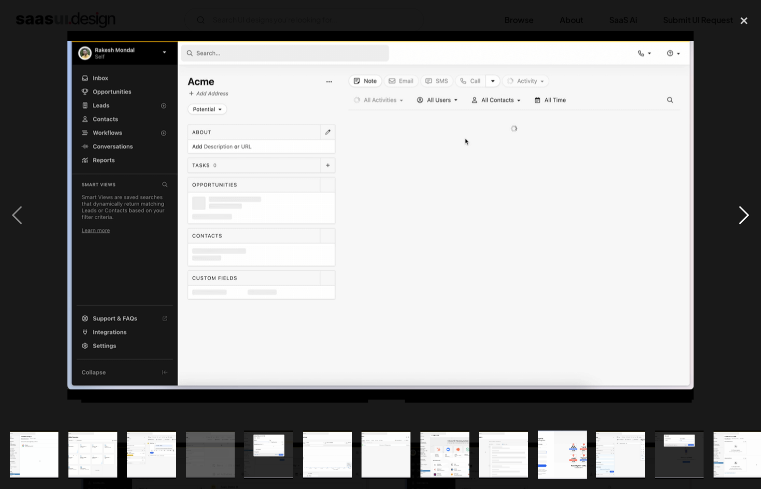
click at [736, 213] on div "next image" at bounding box center [744, 215] width 34 height 411
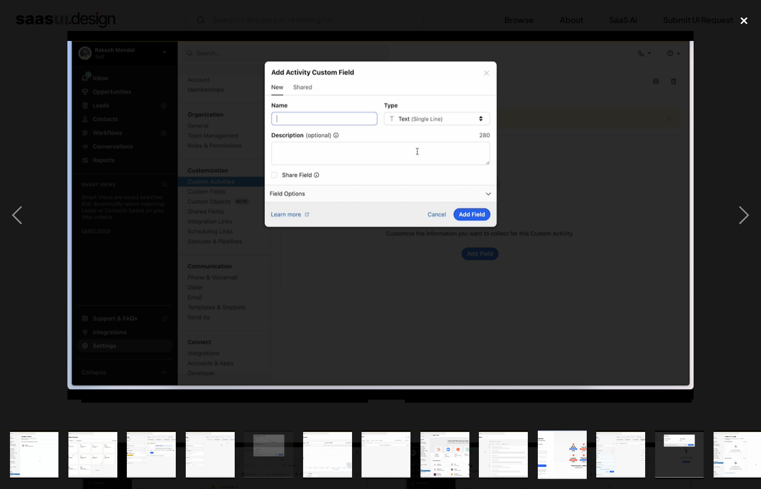
click at [739, 31] on div "close lightbox" at bounding box center [744, 21] width 34 height 22
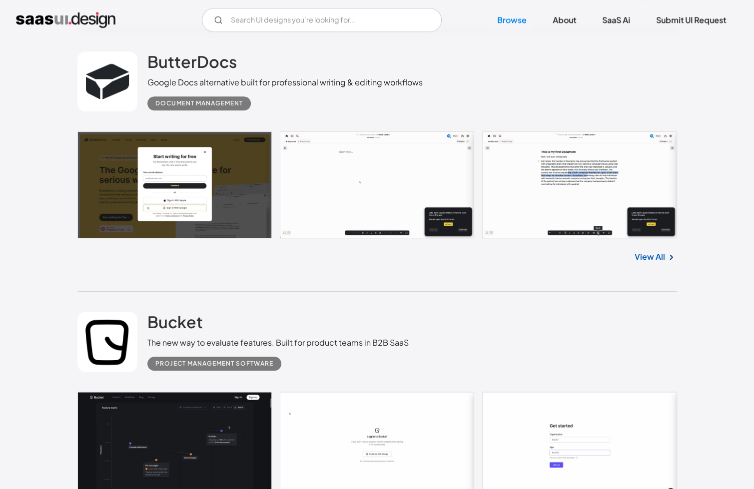
scroll to position [2697, 0]
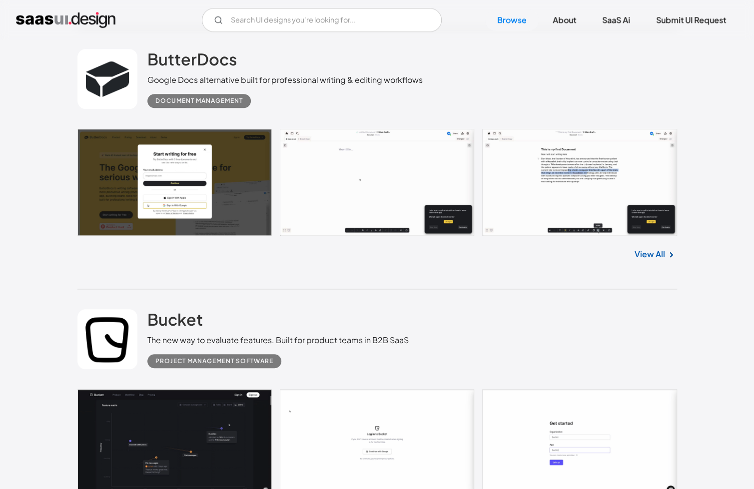
click at [226, 211] on link at bounding box center [376, 182] width 599 height 107
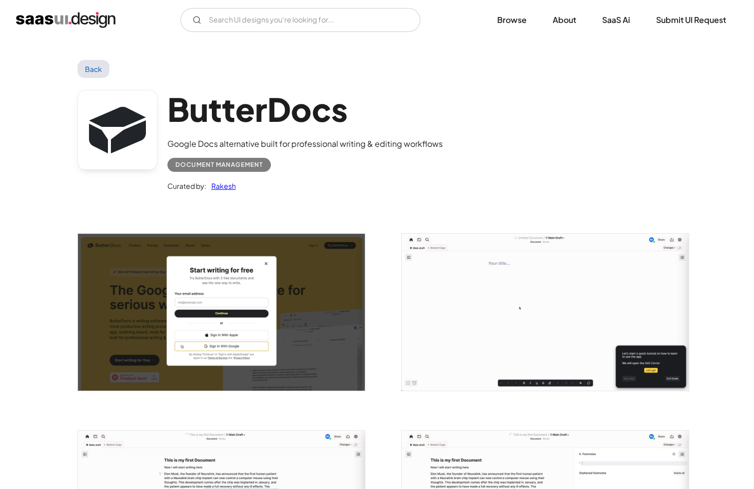
click at [586, 298] on img "open lightbox" at bounding box center [545, 312] width 287 height 157
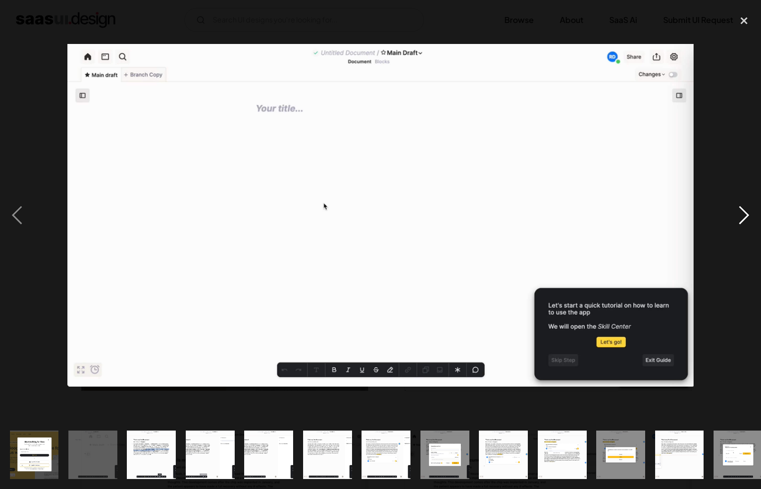
click at [738, 220] on div "next image" at bounding box center [744, 215] width 34 height 411
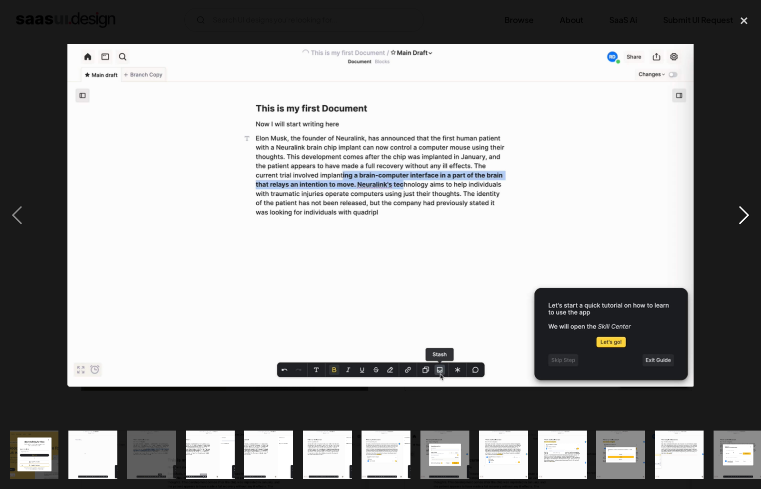
click at [738, 220] on div "next image" at bounding box center [744, 215] width 34 height 411
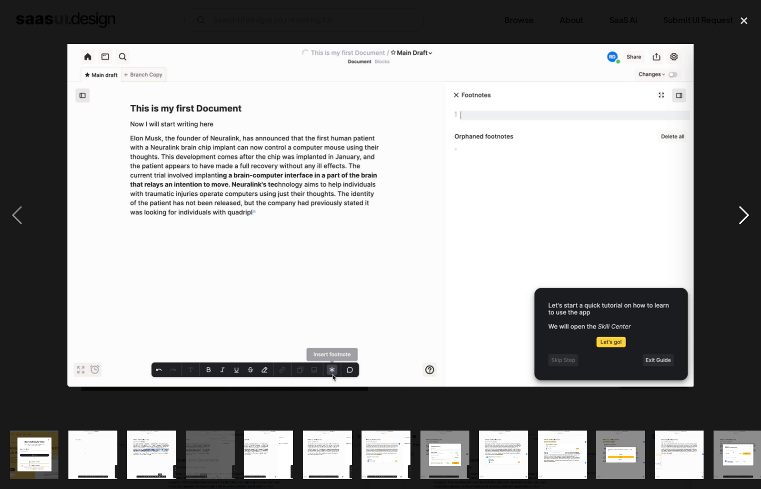
click at [738, 219] on div "next image" at bounding box center [744, 215] width 34 height 411
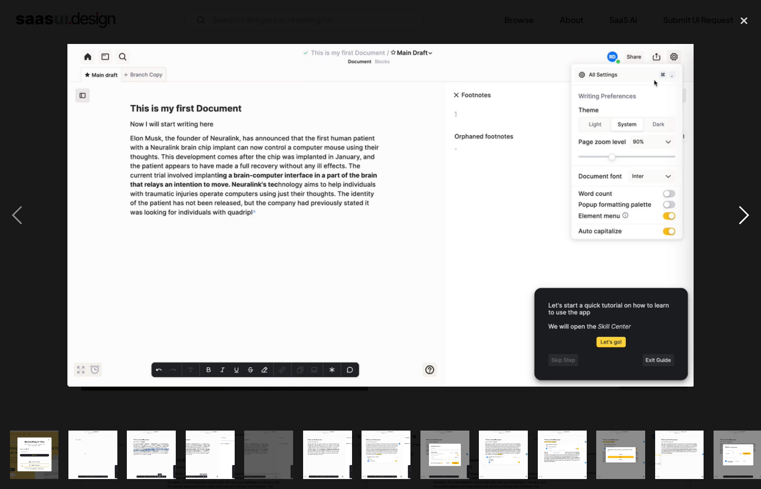
click at [738, 219] on div "next image" at bounding box center [744, 215] width 34 height 411
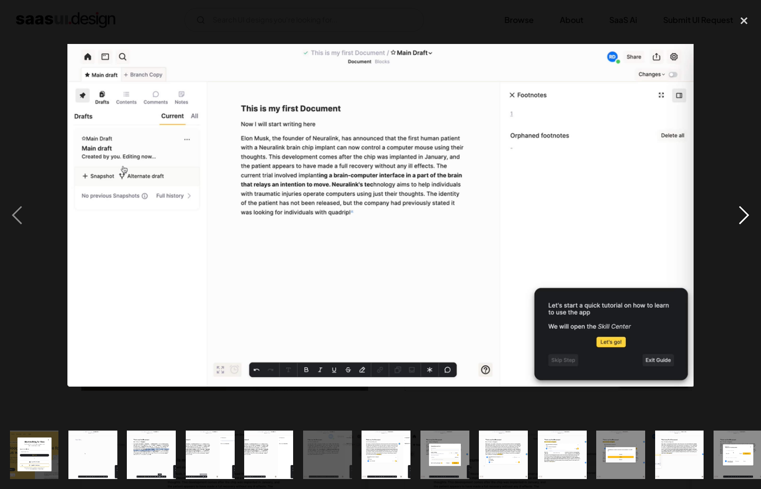
click at [738, 219] on div "next image" at bounding box center [744, 215] width 34 height 411
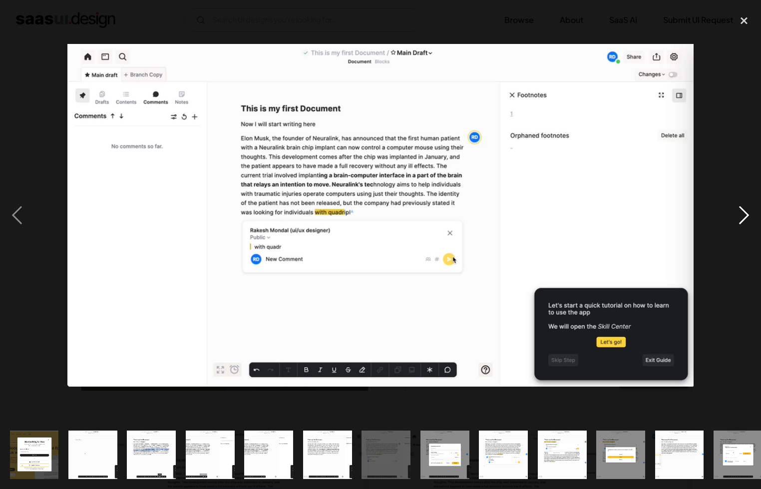
click at [738, 219] on div "next image" at bounding box center [744, 215] width 34 height 411
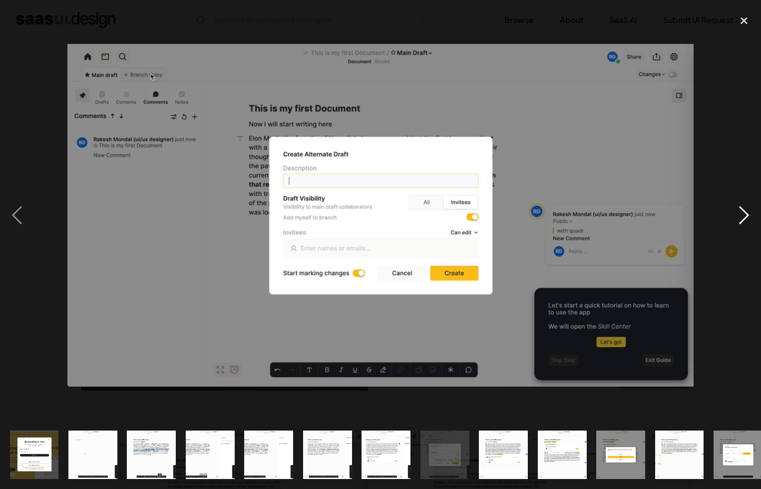
click at [738, 219] on div "next image" at bounding box center [744, 215] width 34 height 411
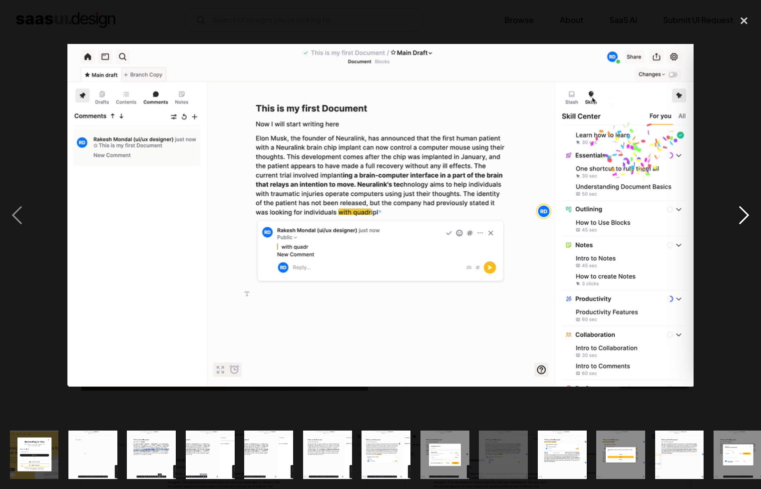
click at [738, 219] on div "next image" at bounding box center [744, 215] width 34 height 411
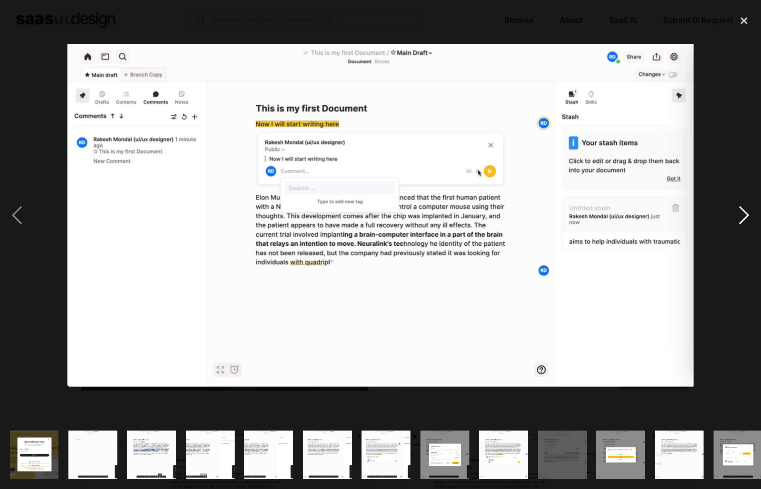
click at [738, 219] on div "next image" at bounding box center [744, 215] width 34 height 411
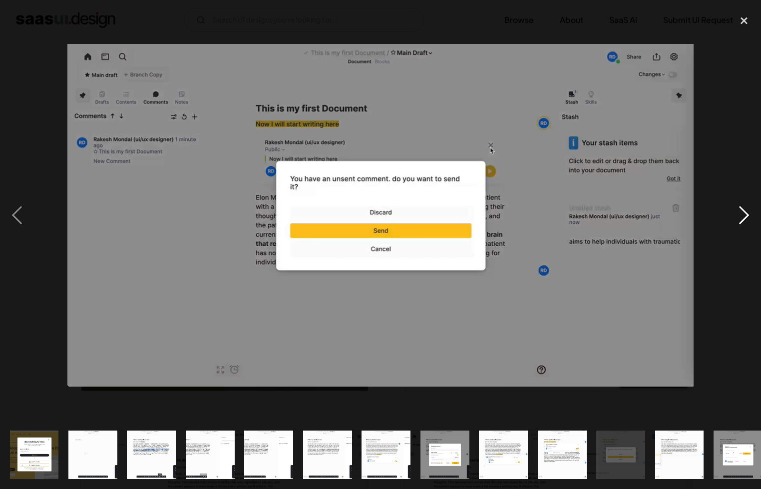
click at [739, 219] on div "next image" at bounding box center [744, 215] width 34 height 411
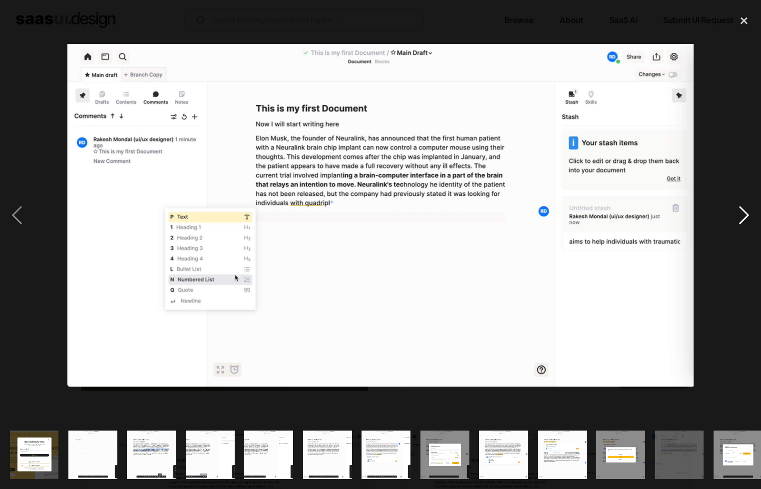
click at [740, 218] on div "next image" at bounding box center [744, 215] width 34 height 411
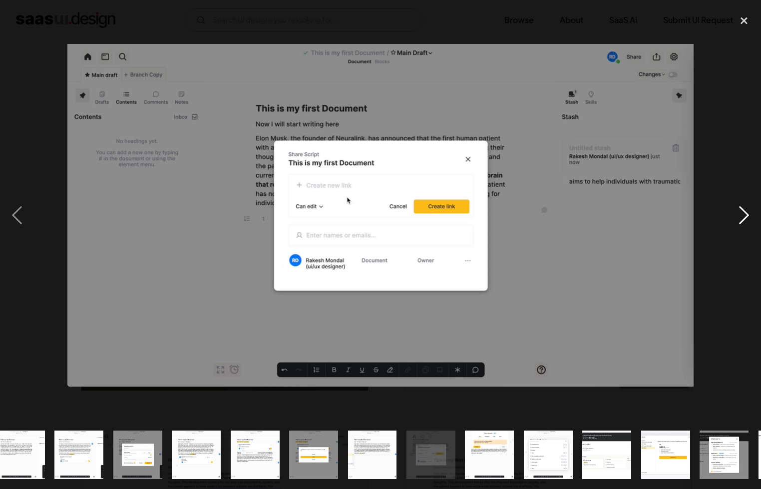
click at [740, 218] on div "next image" at bounding box center [744, 215] width 34 height 411
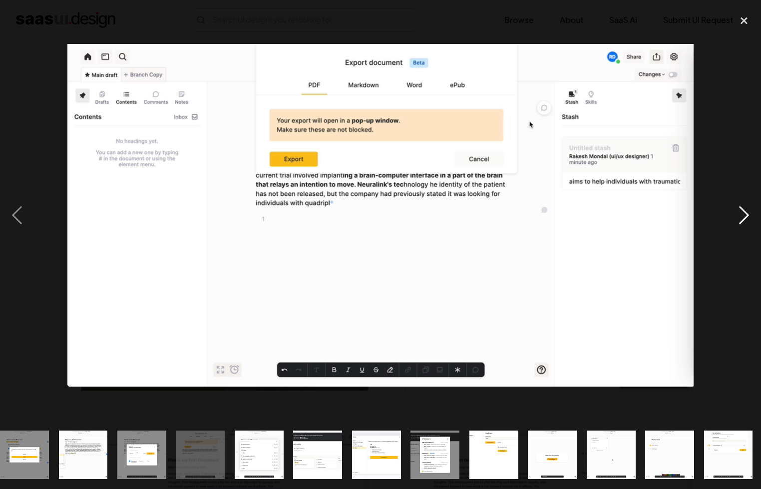
click at [740, 218] on div "next image" at bounding box center [744, 215] width 34 height 411
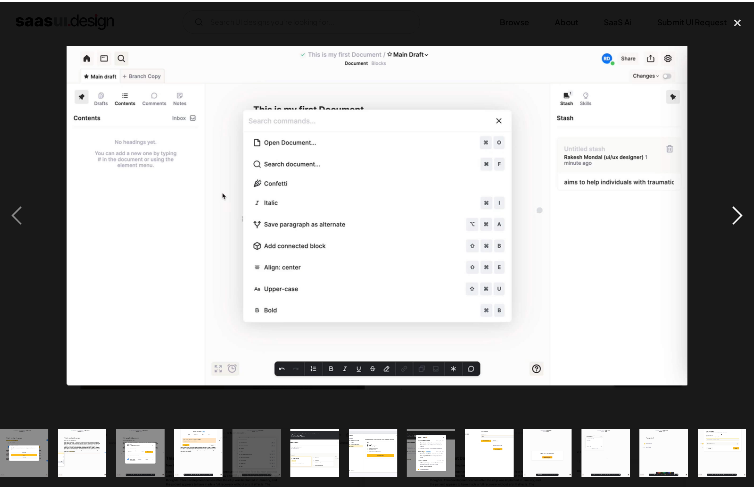
scroll to position [0, 598]
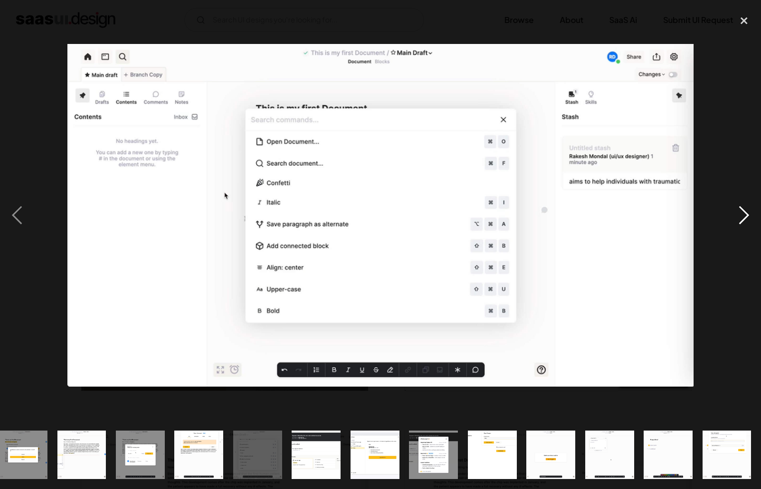
click at [740, 218] on div "next image" at bounding box center [744, 215] width 34 height 411
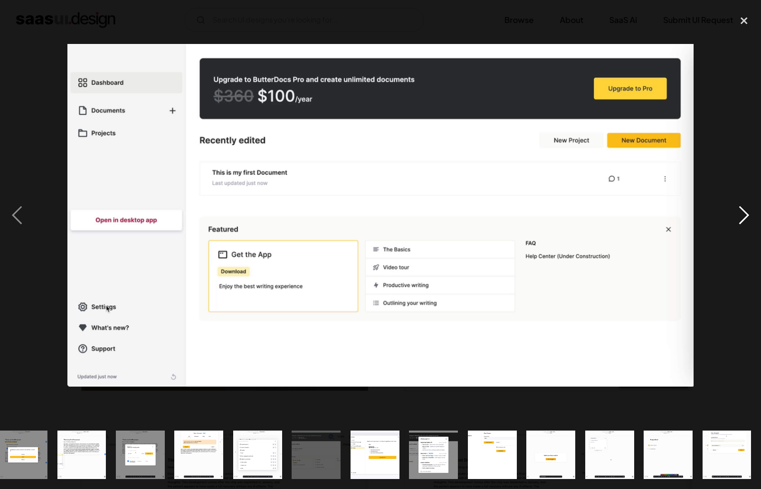
click at [740, 218] on div "next image" at bounding box center [744, 215] width 34 height 411
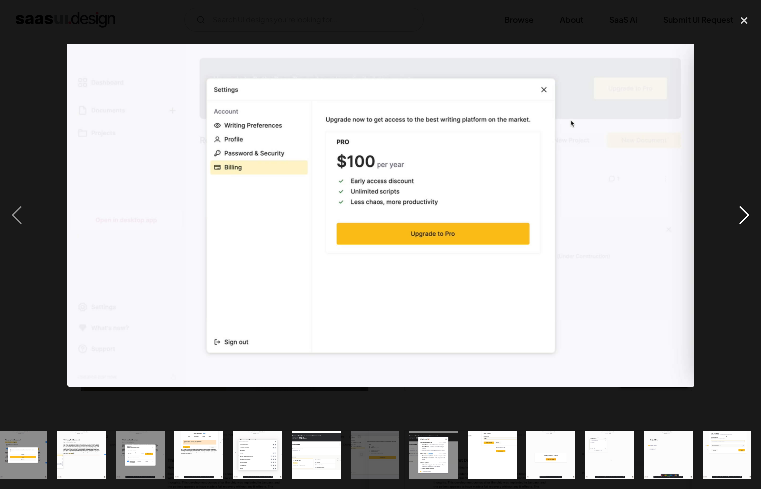
click at [740, 218] on div "next image" at bounding box center [744, 215] width 34 height 411
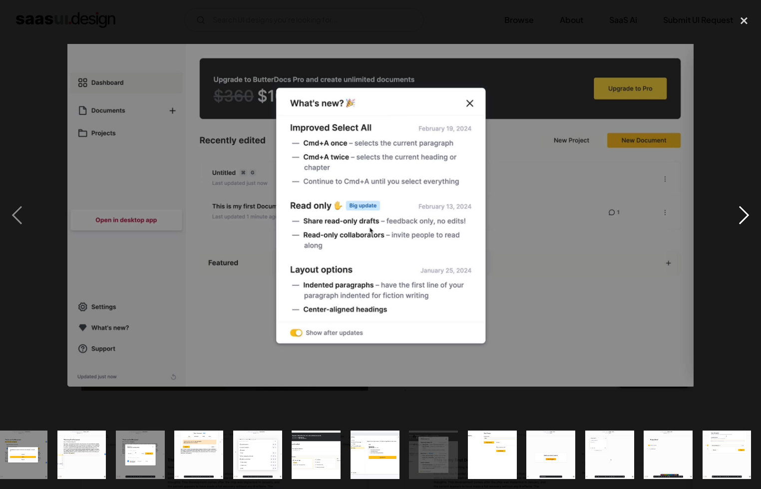
click at [740, 218] on div "next image" at bounding box center [744, 215] width 34 height 411
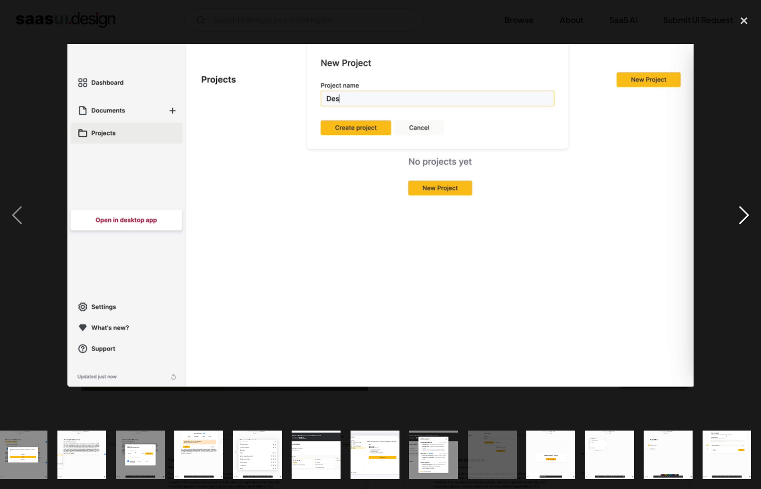
click at [740, 217] on div "next image" at bounding box center [744, 215] width 34 height 411
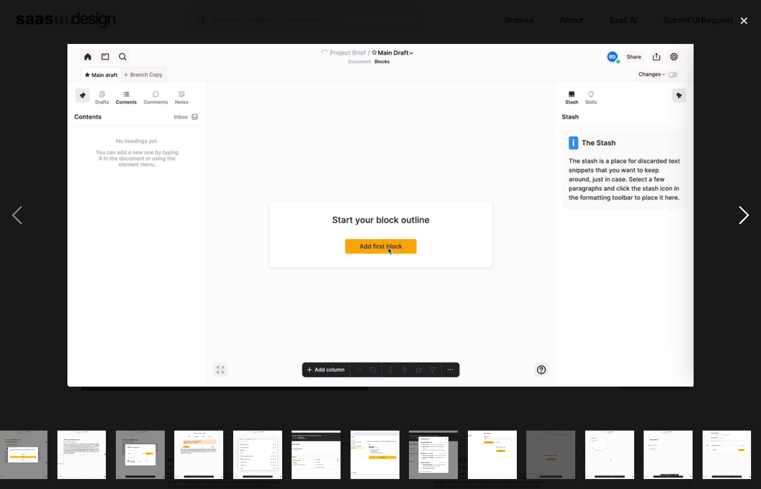
drag, startPoint x: 740, startPoint y: 217, endPoint x: 745, endPoint y: 204, distance: 14.4
click at [741, 217] on div "next image" at bounding box center [744, 215] width 34 height 411
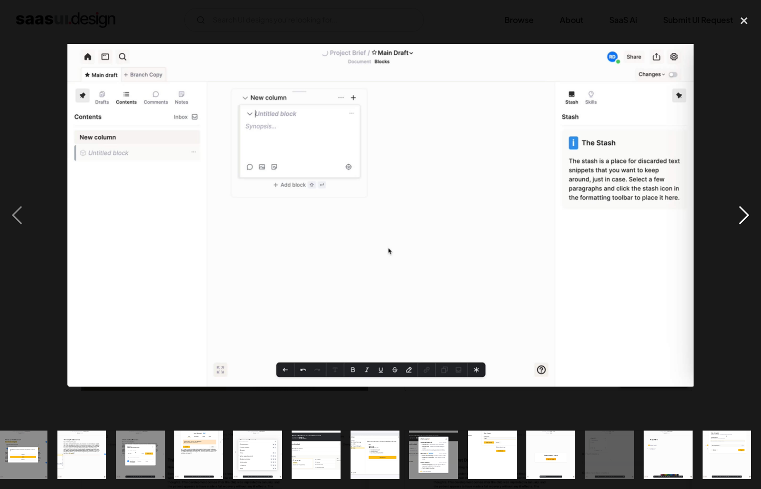
drag, startPoint x: 737, startPoint y: 18, endPoint x: 731, endPoint y: 72, distance: 53.8
click at [737, 18] on div "close lightbox" at bounding box center [744, 21] width 34 height 22
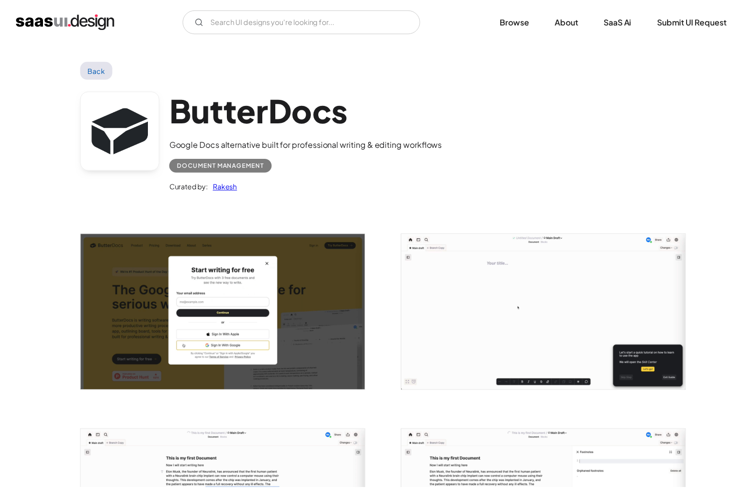
scroll to position [0, 0]
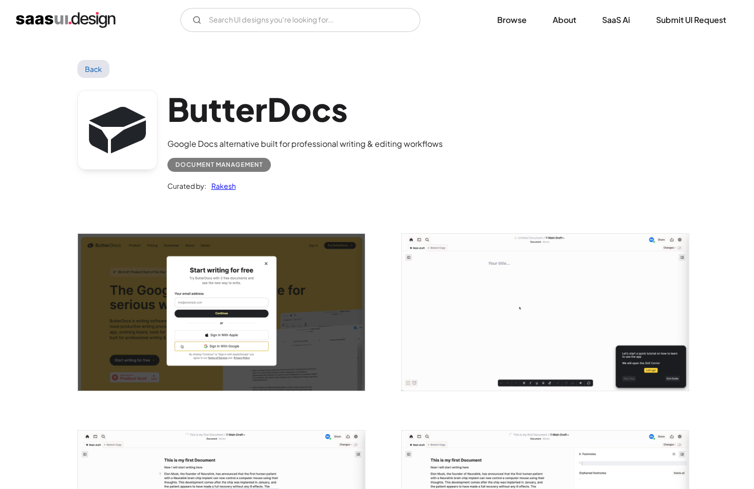
click at [47, 26] on img "home" at bounding box center [65, 20] width 99 height 16
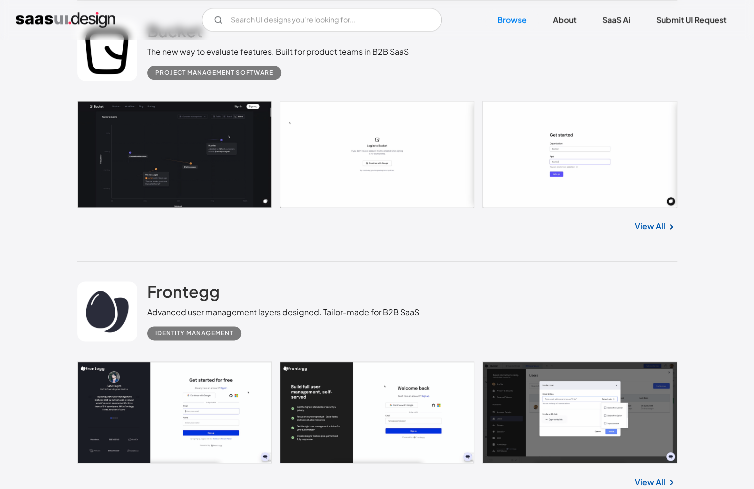
scroll to position [2997, 0]
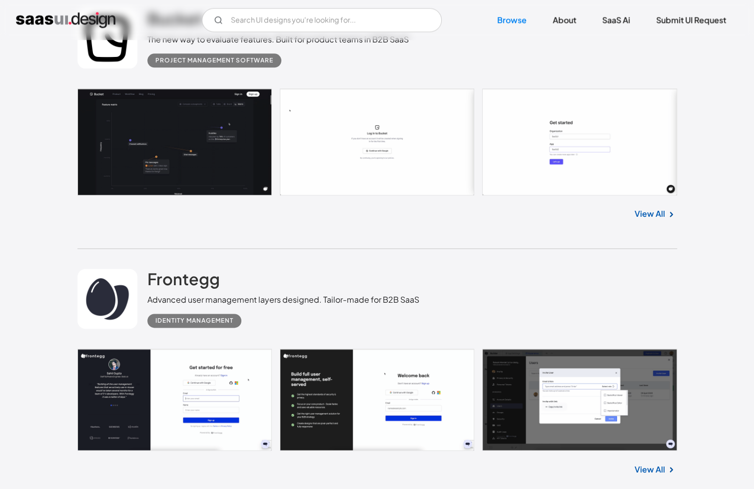
click at [168, 183] on link at bounding box center [376, 141] width 599 height 107
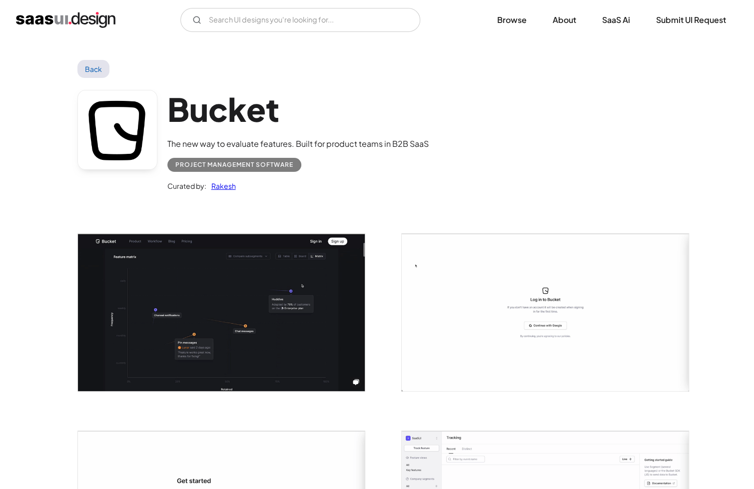
click at [202, 324] on img "open lightbox" at bounding box center [221, 312] width 287 height 157
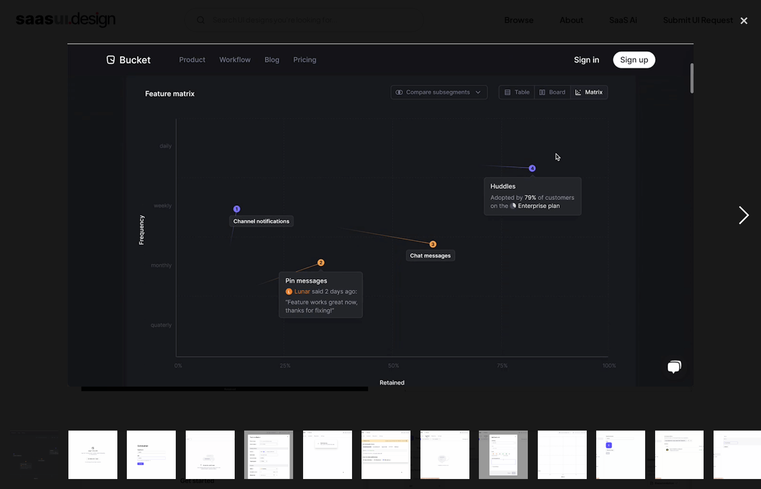
click at [738, 212] on div "next image" at bounding box center [744, 215] width 34 height 411
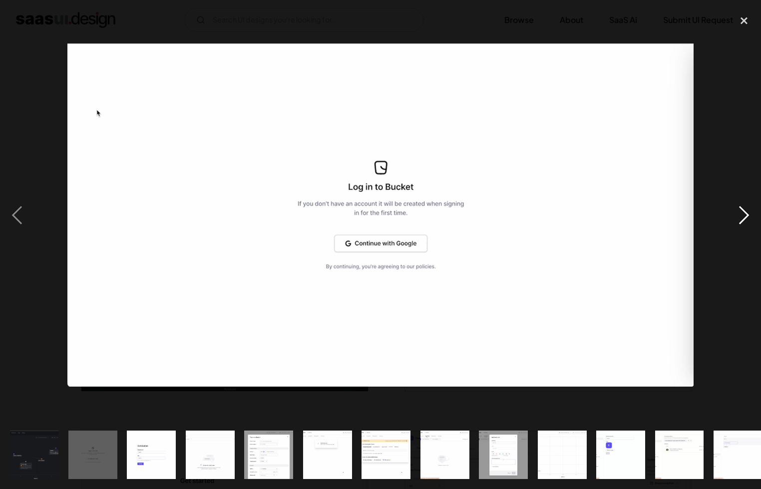
click at [738, 212] on div "next image" at bounding box center [744, 215] width 34 height 411
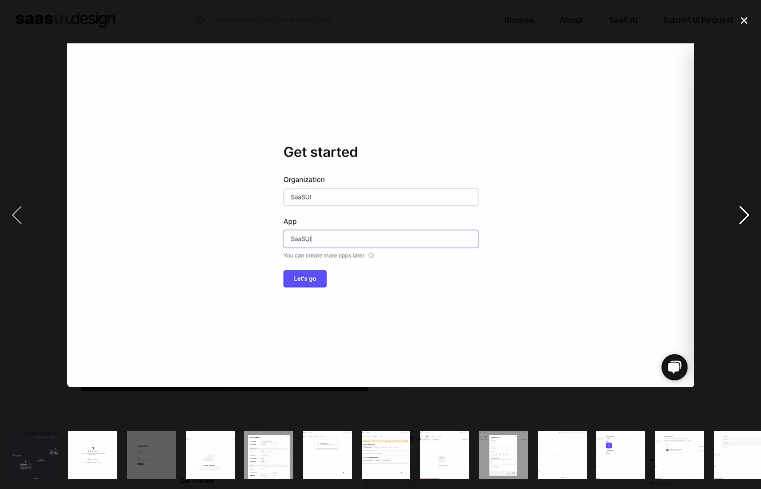
click at [738, 212] on div "next image" at bounding box center [744, 215] width 34 height 411
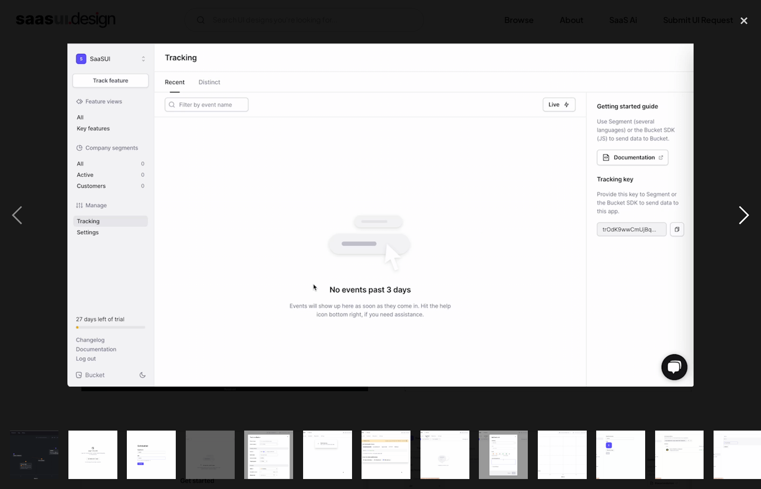
click at [738, 212] on div "next image" at bounding box center [744, 215] width 34 height 411
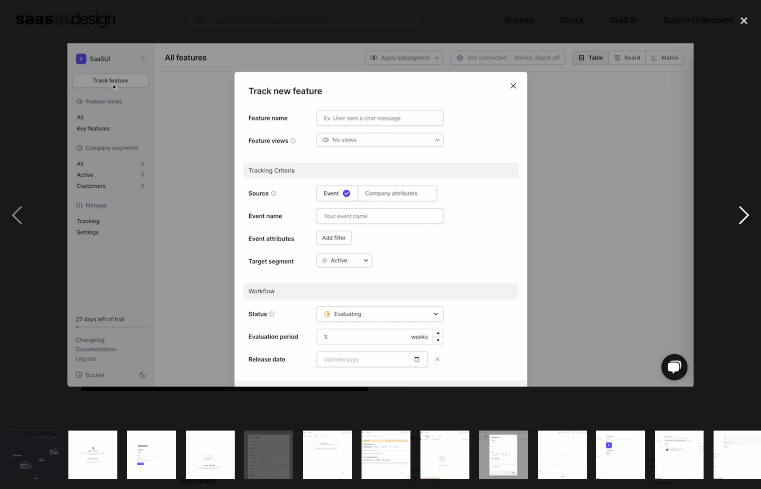
click at [739, 211] on div "next image" at bounding box center [744, 215] width 34 height 411
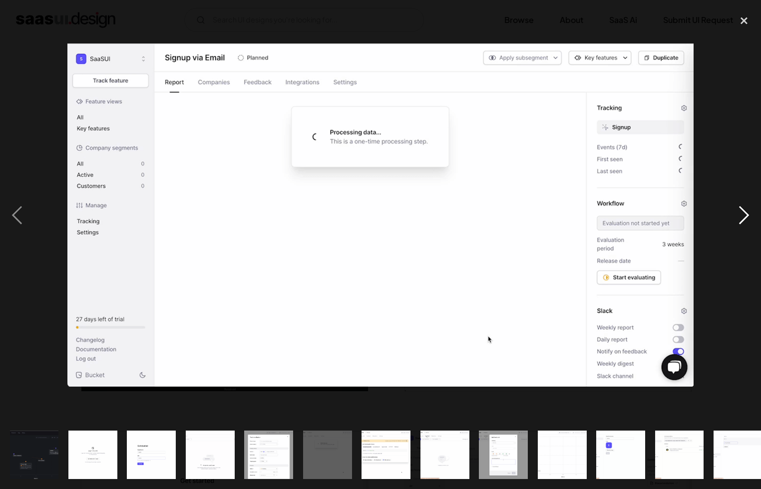
click at [739, 211] on div "next image" at bounding box center [744, 215] width 34 height 411
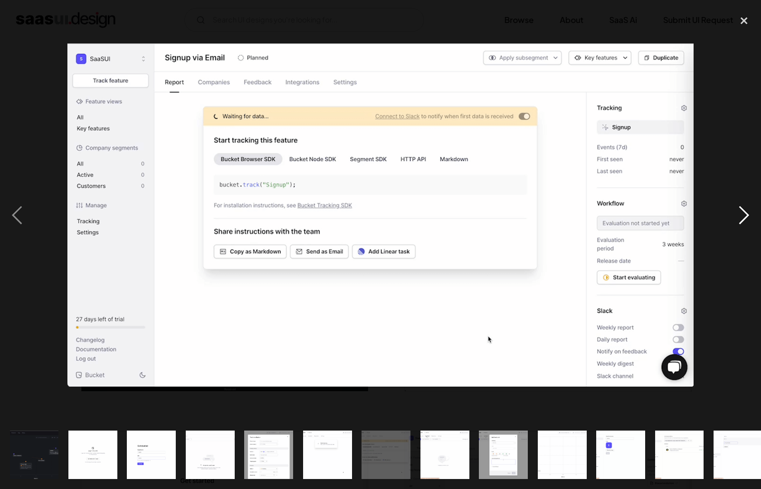
click at [739, 211] on div "next image" at bounding box center [744, 215] width 34 height 411
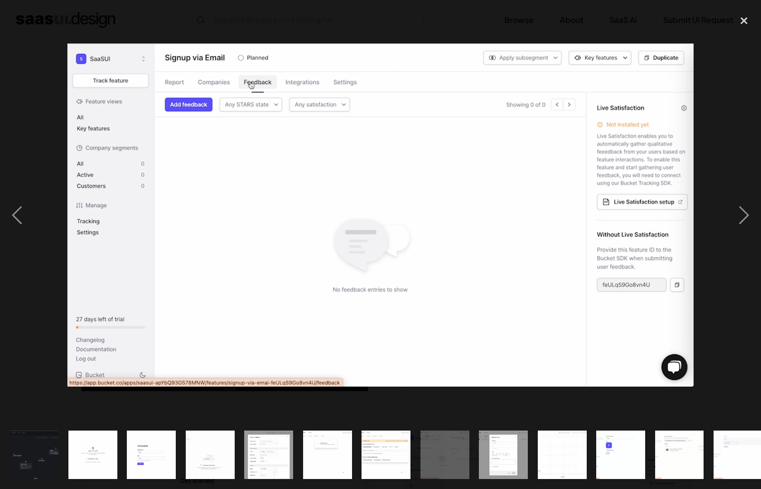
drag, startPoint x: 748, startPoint y: 24, endPoint x: 721, endPoint y: 52, distance: 38.9
click at [748, 24] on div "close lightbox" at bounding box center [744, 21] width 34 height 22
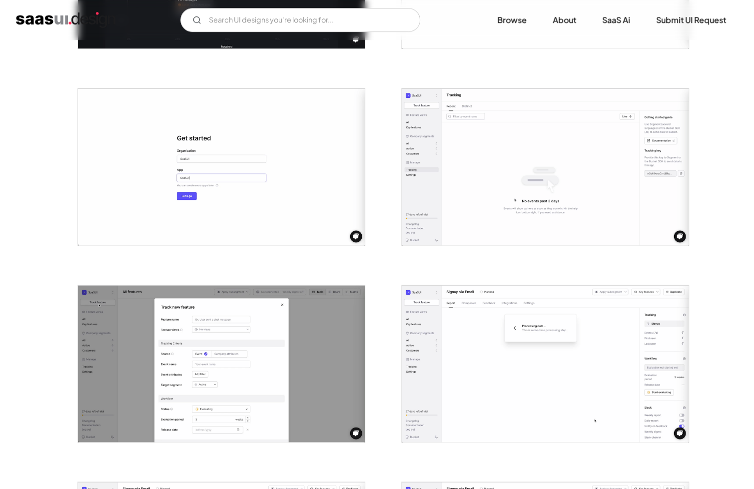
scroll to position [350, 0]
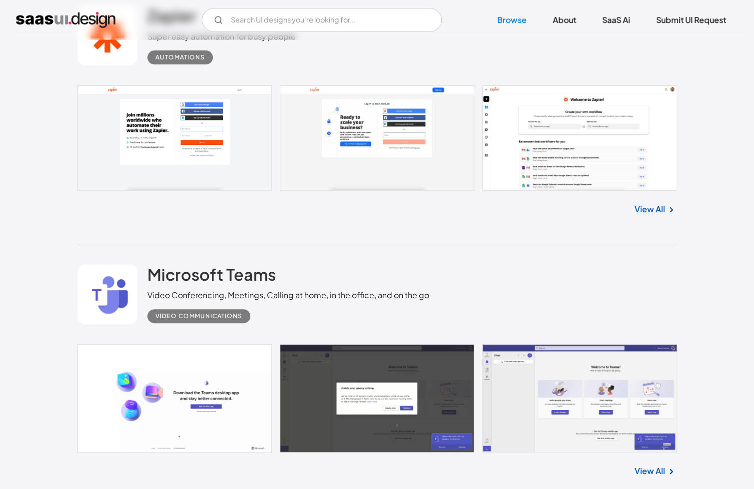
scroll to position [4446, 0]
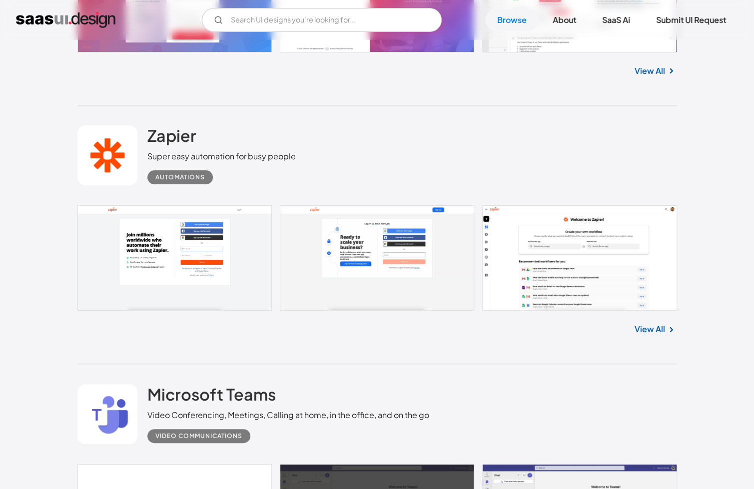
click at [582, 264] on link at bounding box center [376, 257] width 599 height 105
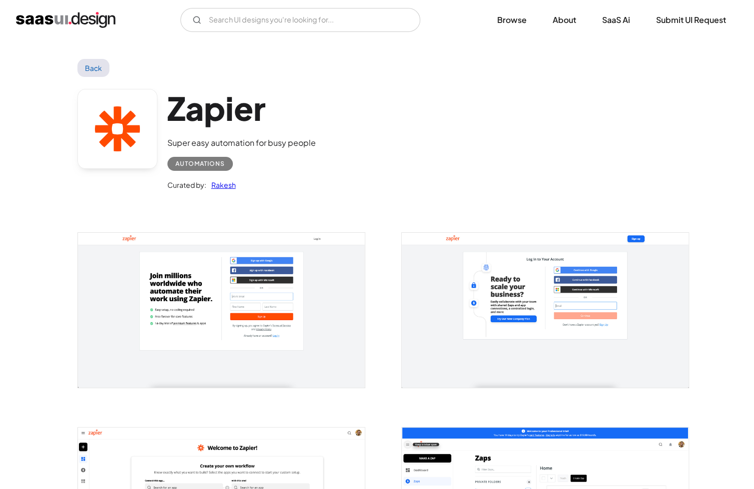
scroll to position [150, 0]
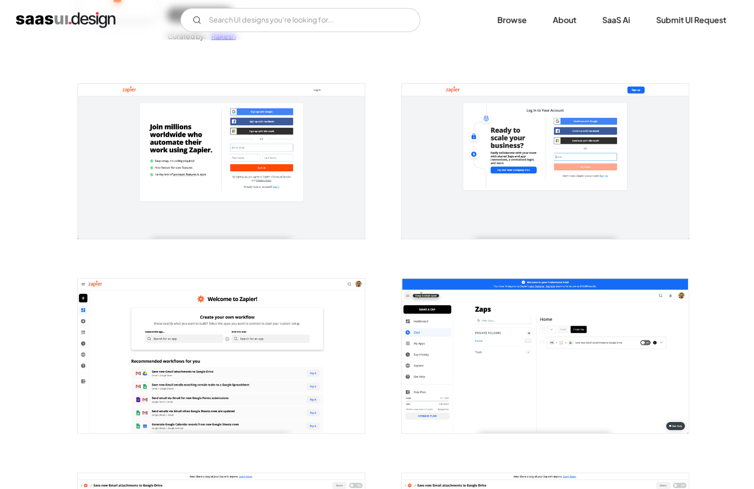
click at [616, 232] on img "open lightbox" at bounding box center [545, 161] width 287 height 154
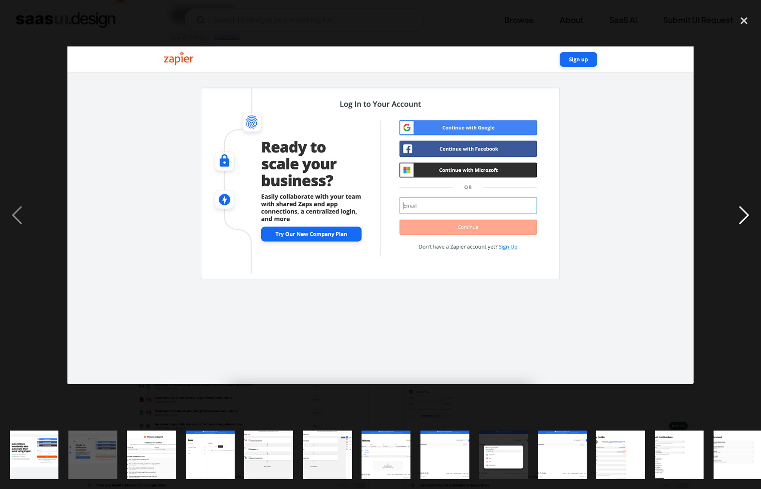
click at [733, 219] on div "next image" at bounding box center [744, 215] width 34 height 411
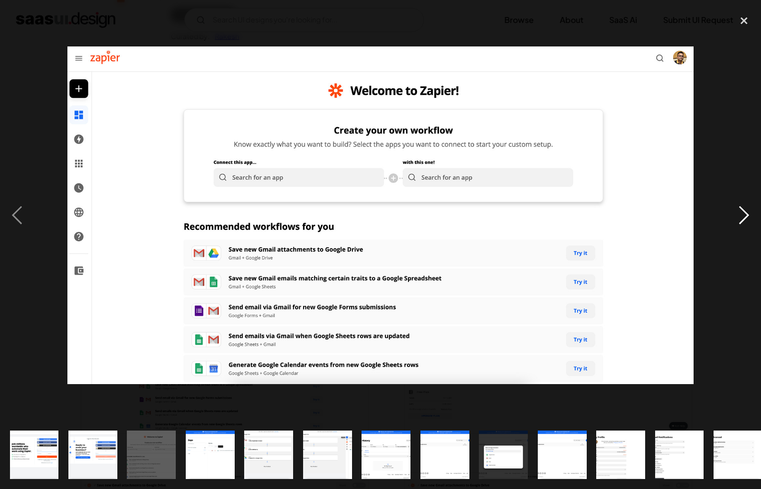
click at [733, 219] on div "next image" at bounding box center [744, 215] width 34 height 411
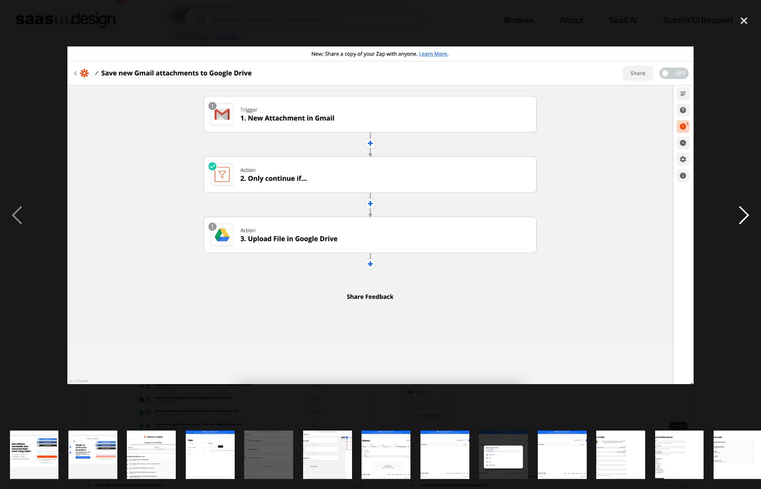
click at [733, 219] on div "next image" at bounding box center [744, 215] width 34 height 411
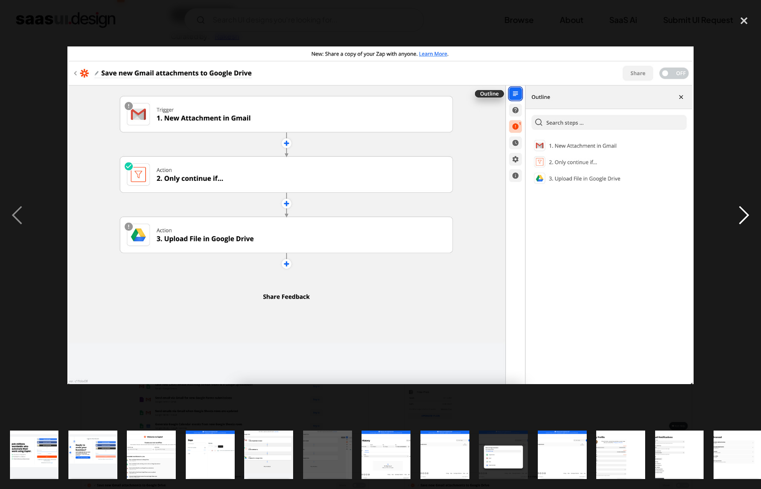
click at [733, 219] on div "next image" at bounding box center [744, 215] width 34 height 411
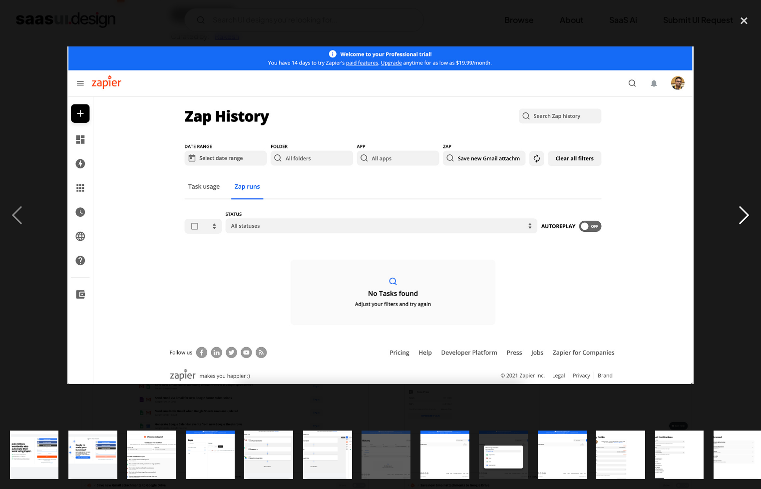
click at [733, 219] on div "next image" at bounding box center [744, 215] width 34 height 411
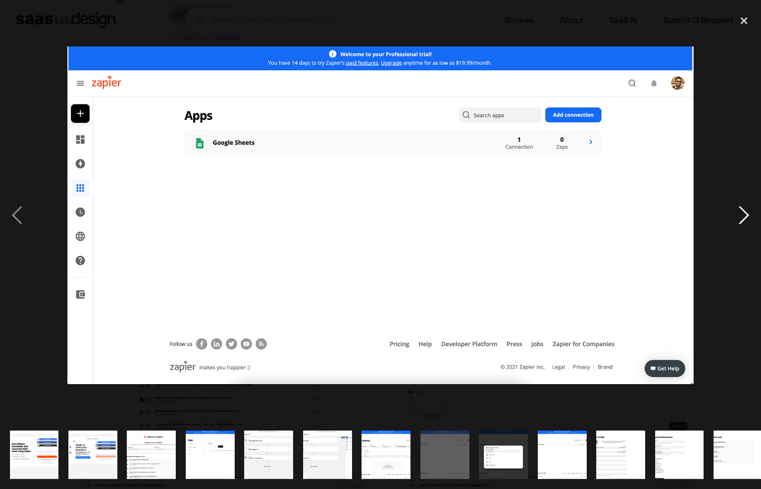
drag, startPoint x: 733, startPoint y: 219, endPoint x: 738, endPoint y: 15, distance: 203.4
click at [733, 219] on div "next image" at bounding box center [744, 215] width 34 height 411
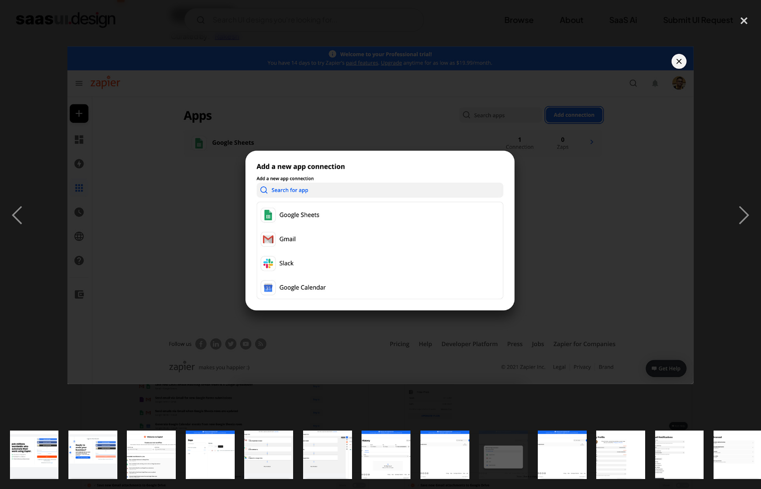
drag, startPoint x: 747, startPoint y: 25, endPoint x: 541, endPoint y: 25, distance: 206.3
click at [747, 25] on div "close lightbox" at bounding box center [744, 21] width 34 height 22
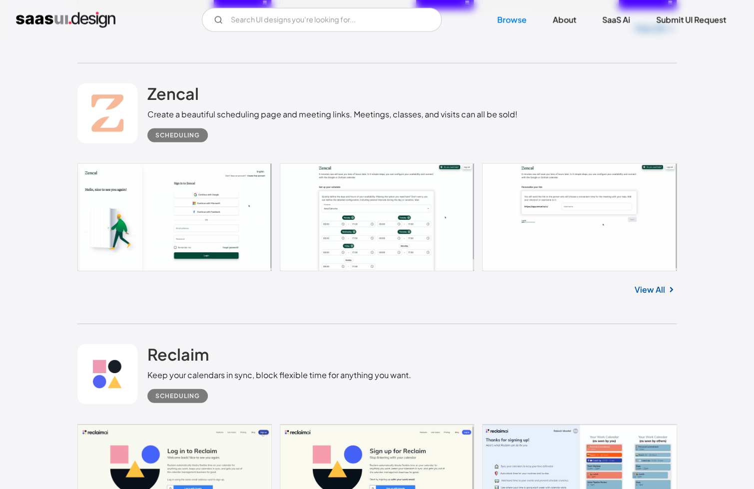
scroll to position [6086, 0]
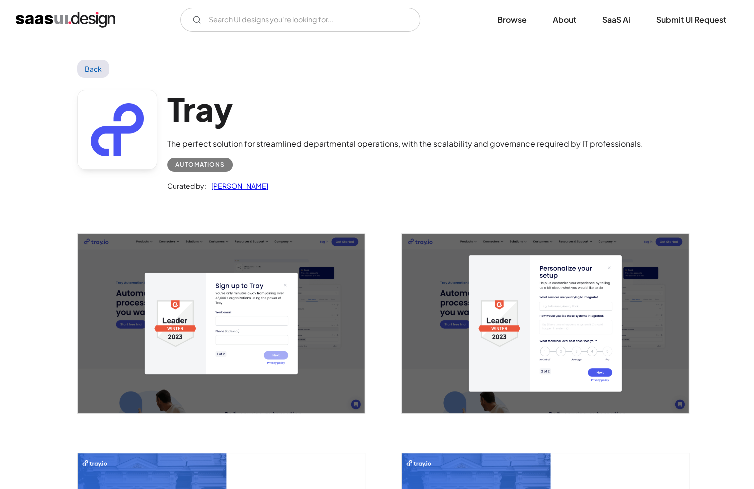
click at [665, 301] on img "open lightbox" at bounding box center [545, 323] width 287 height 179
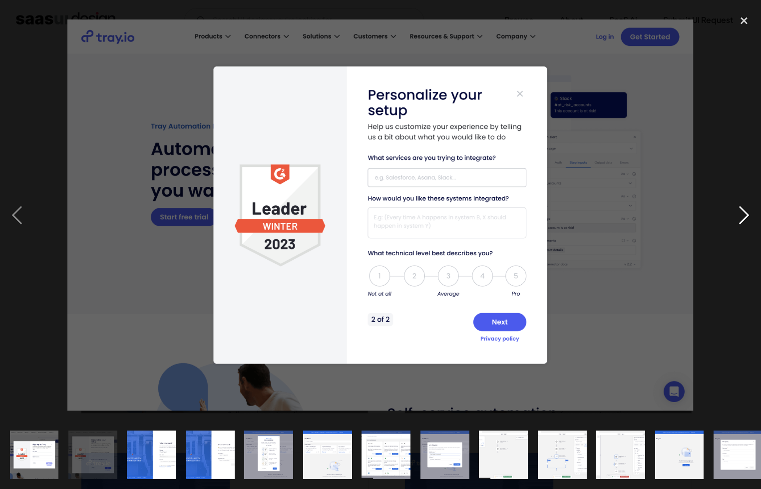
click at [740, 216] on div "next image" at bounding box center [744, 215] width 34 height 411
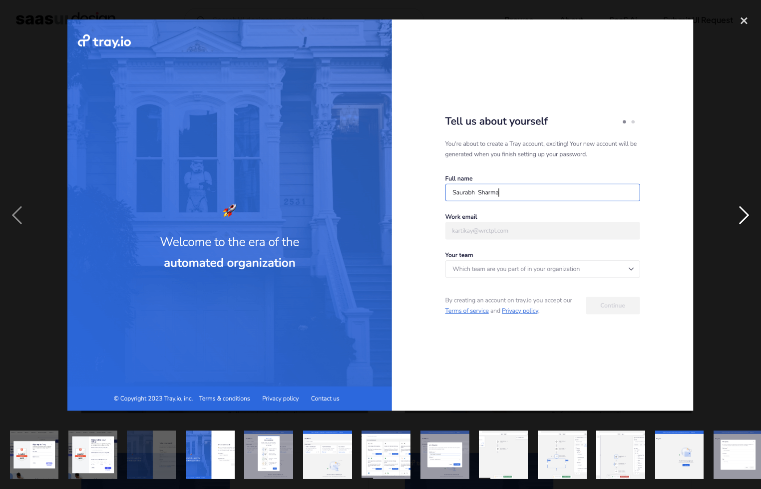
click at [740, 216] on div "next image" at bounding box center [744, 215] width 34 height 411
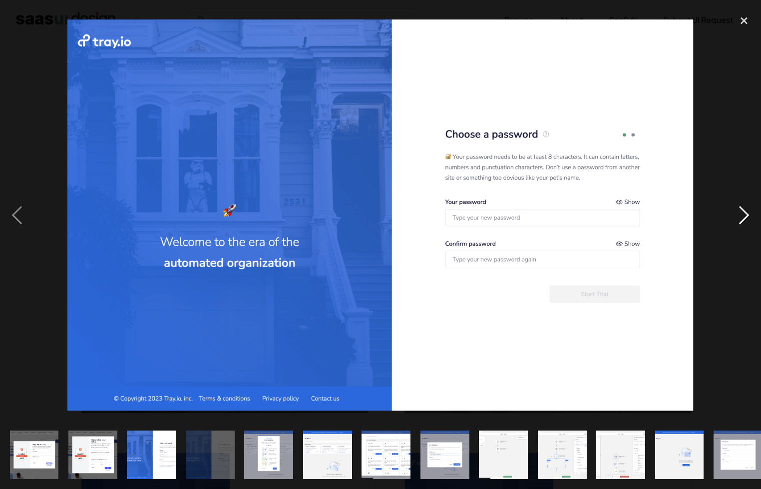
click at [740, 215] on div "next image" at bounding box center [744, 215] width 34 height 411
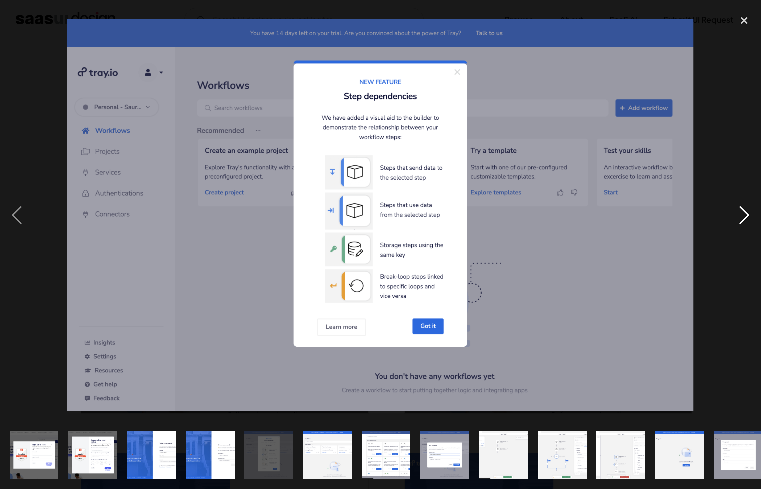
click at [740, 215] on div "next image" at bounding box center [744, 215] width 34 height 411
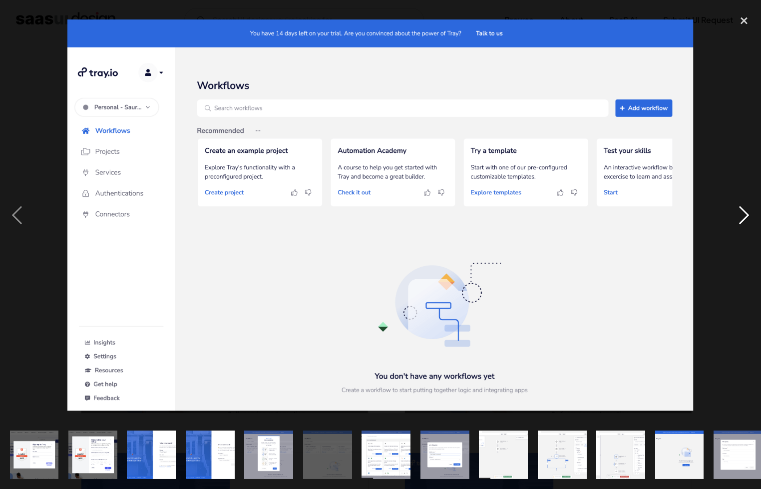
click at [740, 215] on div "next image" at bounding box center [744, 215] width 34 height 411
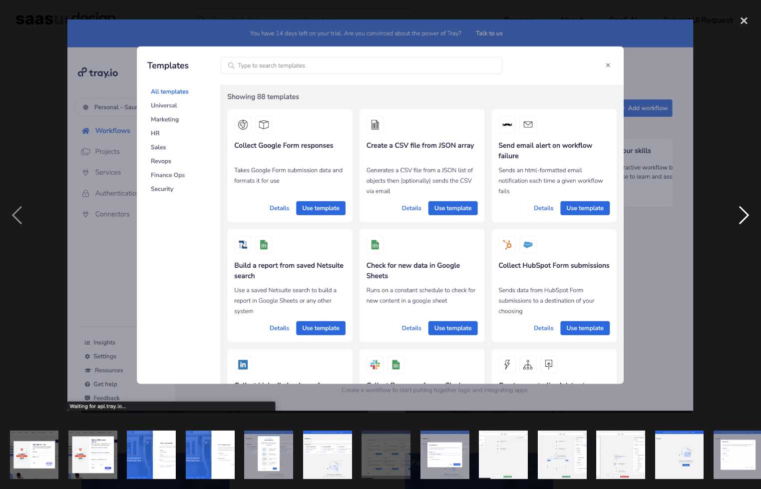
click at [740, 215] on div "next image" at bounding box center [744, 215] width 34 height 411
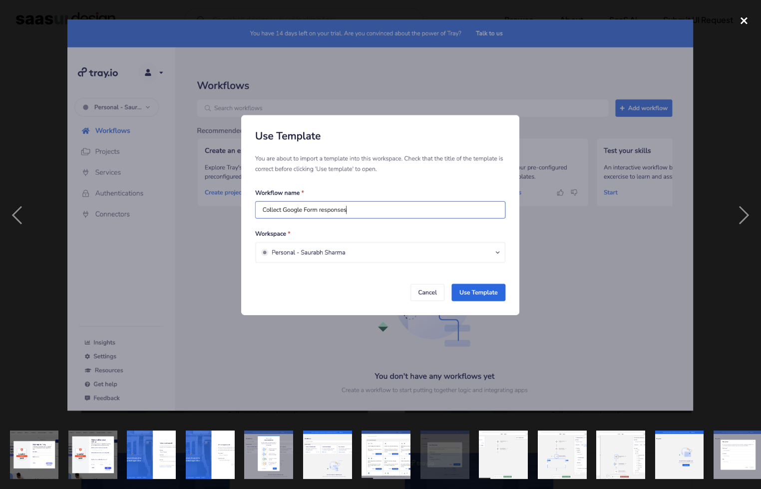
click at [739, 24] on div "close lightbox" at bounding box center [744, 21] width 34 height 22
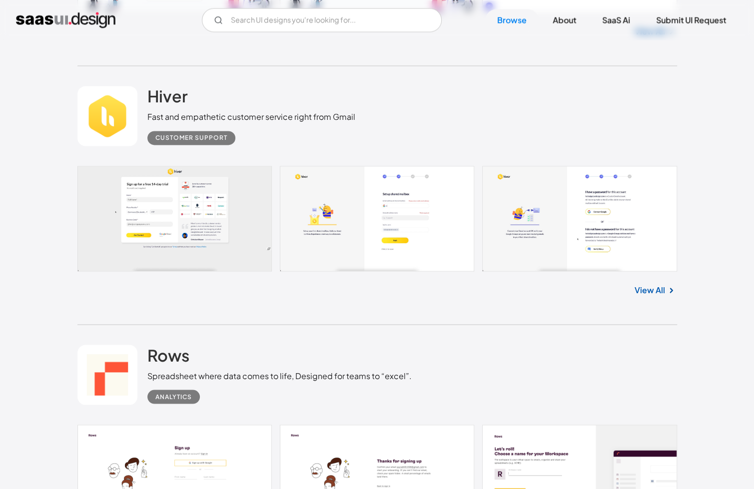
scroll to position [7685, 0]
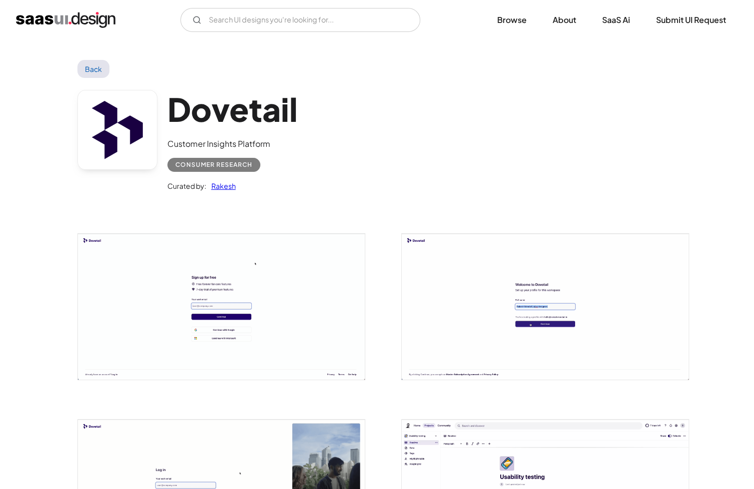
click at [631, 294] on img "open lightbox" at bounding box center [545, 307] width 287 height 146
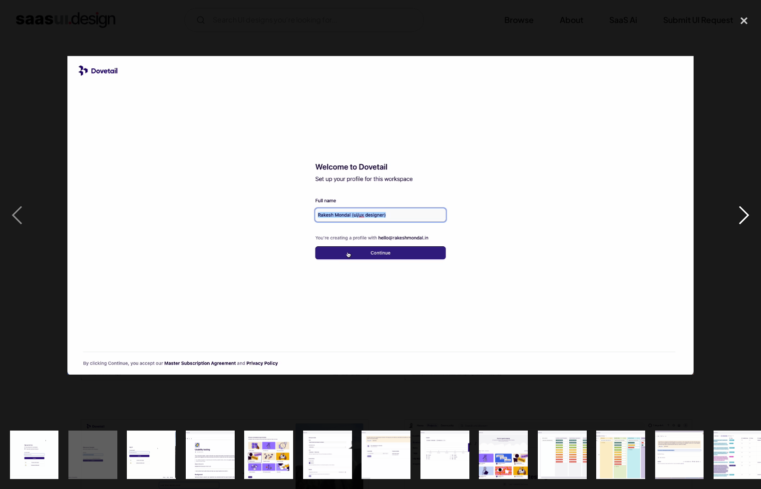
click at [739, 218] on div "next image" at bounding box center [744, 215] width 34 height 411
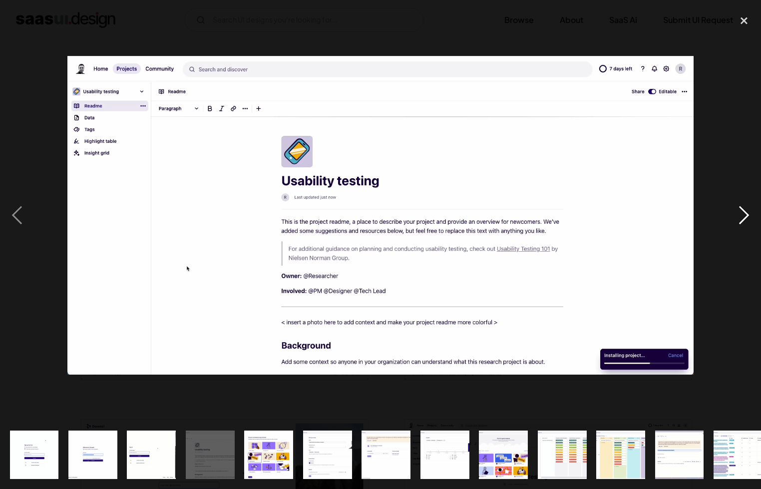
click at [739, 218] on div "next image" at bounding box center [744, 215] width 34 height 411
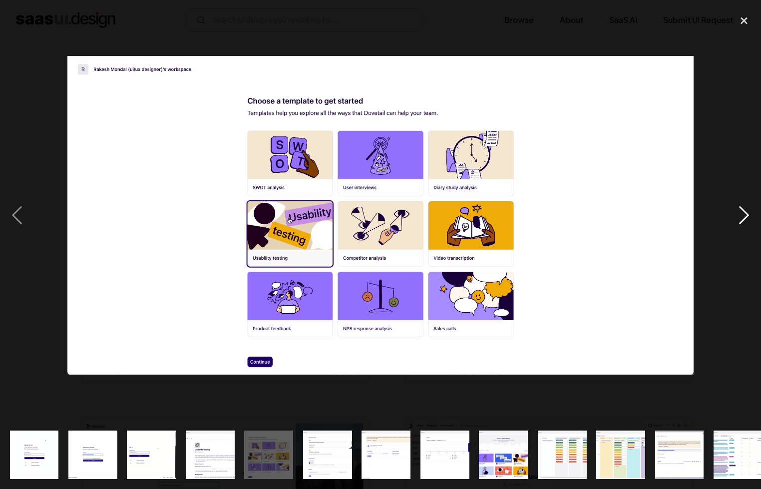
click at [739, 218] on div "next image" at bounding box center [744, 215] width 34 height 411
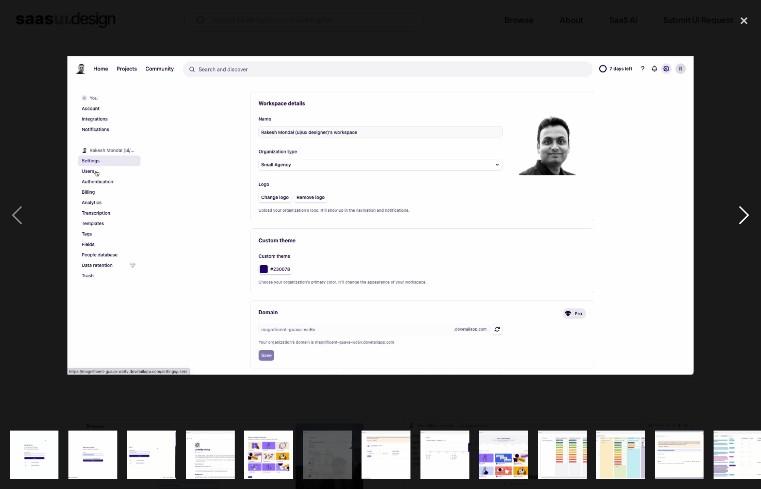
click at [739, 218] on div "next image" at bounding box center [744, 215] width 34 height 411
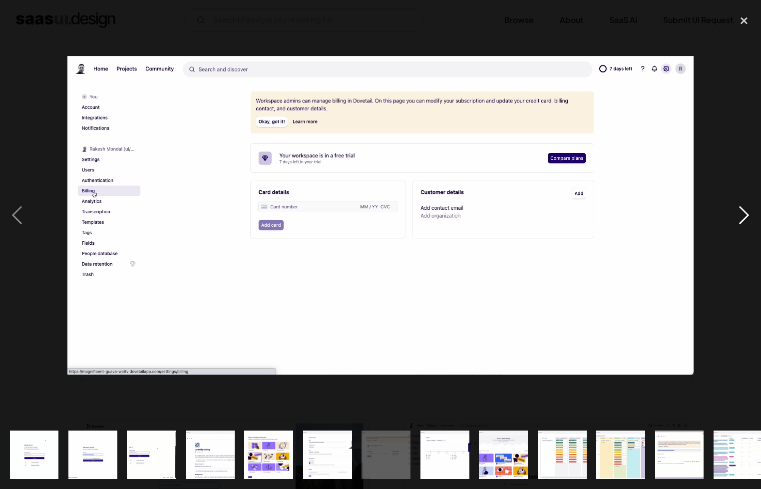
click at [739, 218] on div "next image" at bounding box center [744, 215] width 34 height 411
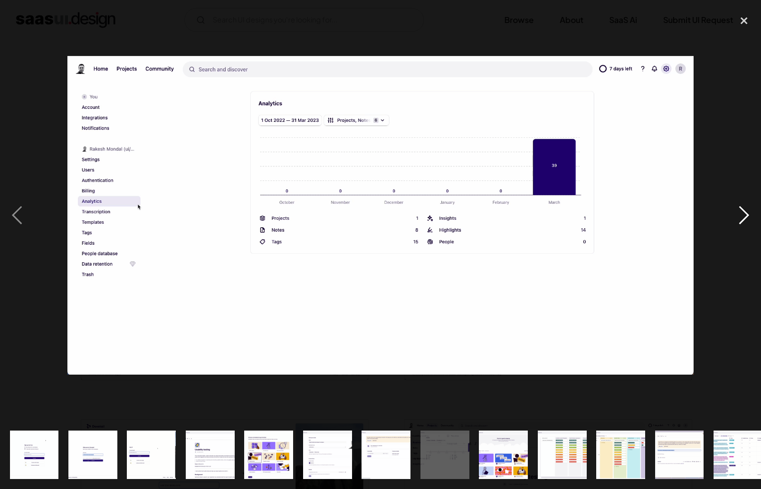
click at [739, 218] on div "next image" at bounding box center [744, 215] width 34 height 411
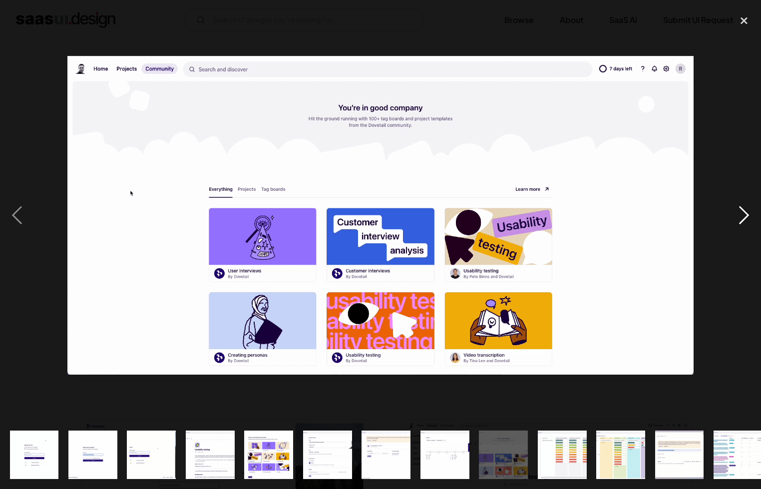
click at [739, 218] on div "next image" at bounding box center [744, 215] width 34 height 411
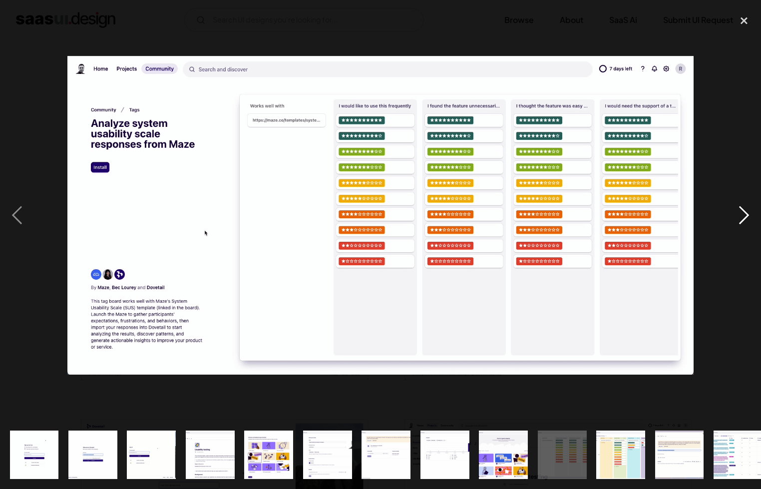
click at [739, 218] on div "next image" at bounding box center [744, 215] width 34 height 411
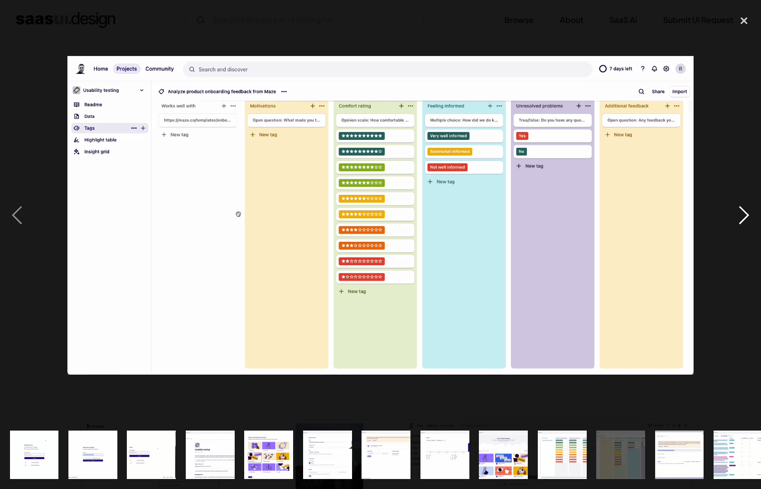
click at [739, 218] on div "next image" at bounding box center [744, 215] width 34 height 411
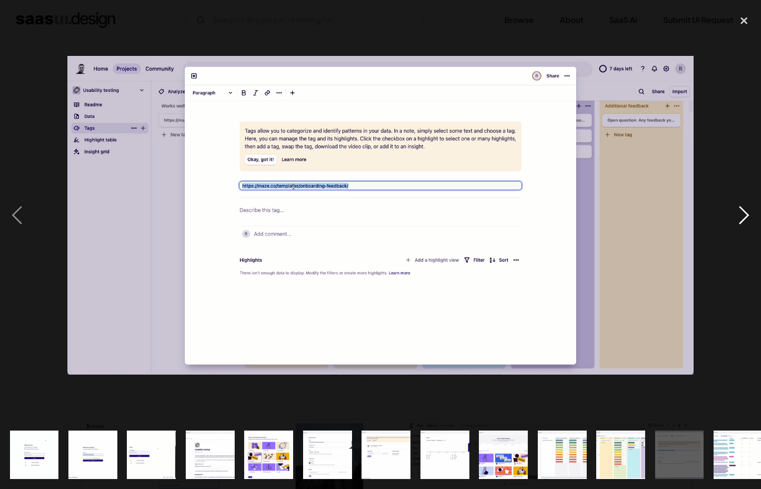
click at [739, 218] on div "next image" at bounding box center [744, 215] width 34 height 411
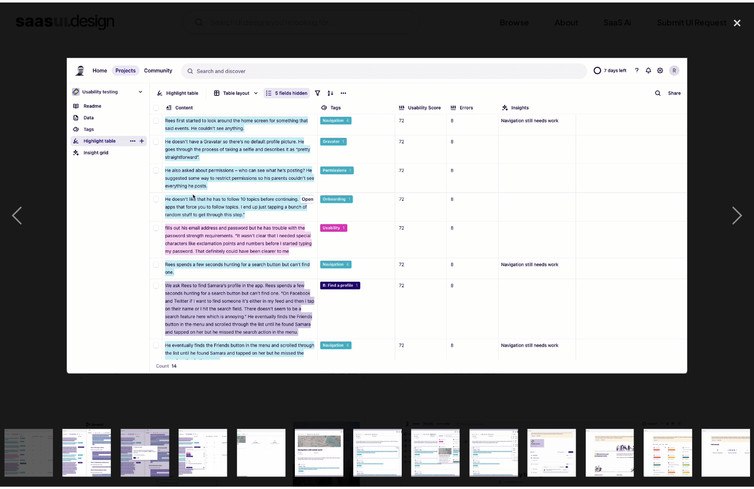
scroll to position [0, 709]
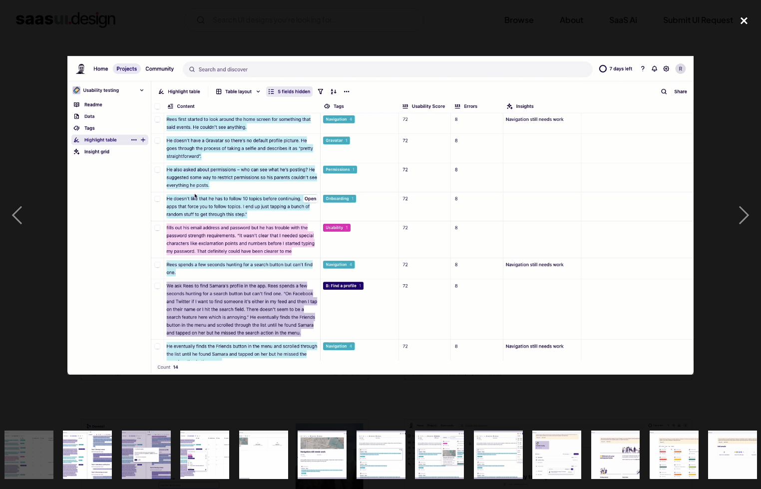
click at [738, 19] on div "close lightbox" at bounding box center [744, 21] width 34 height 22
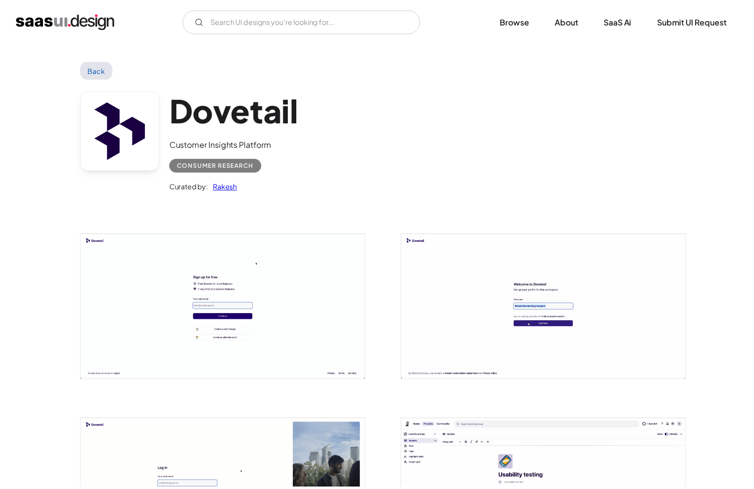
scroll to position [0, 0]
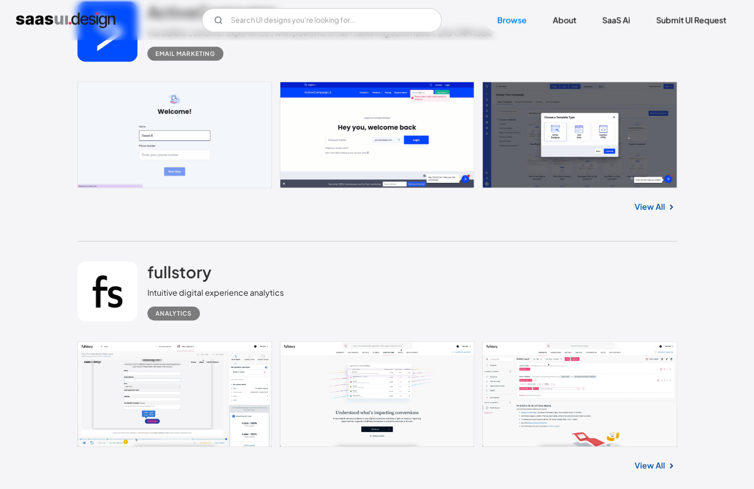
scroll to position [10323, 0]
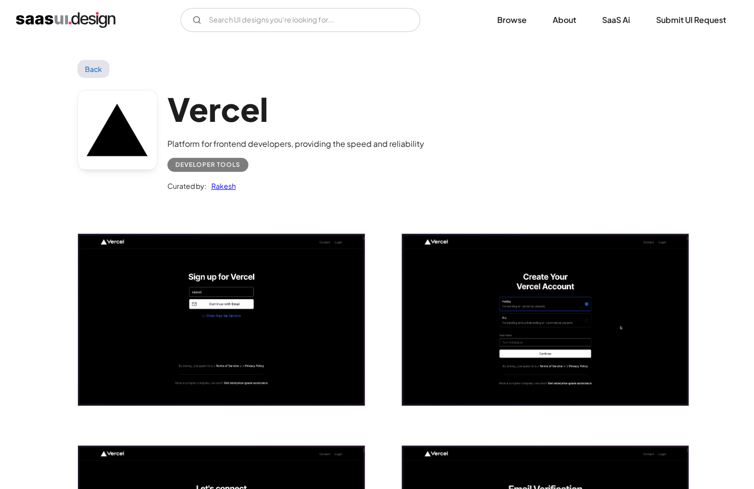
click at [661, 316] on img "open lightbox" at bounding box center [545, 320] width 287 height 172
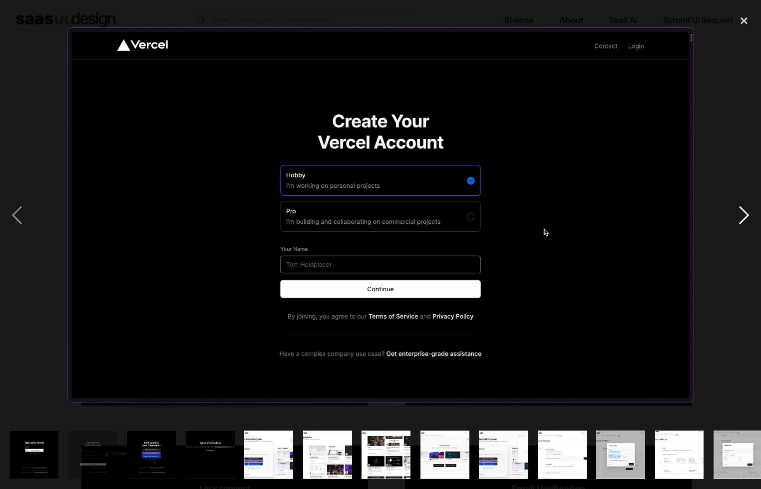
click at [733, 213] on div "next image" at bounding box center [744, 215] width 34 height 411
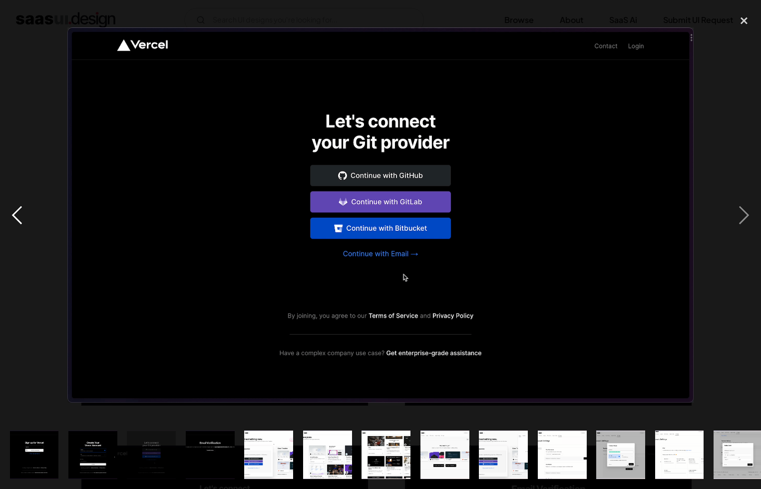
click at [21, 215] on div "previous image" at bounding box center [17, 215] width 34 height 411
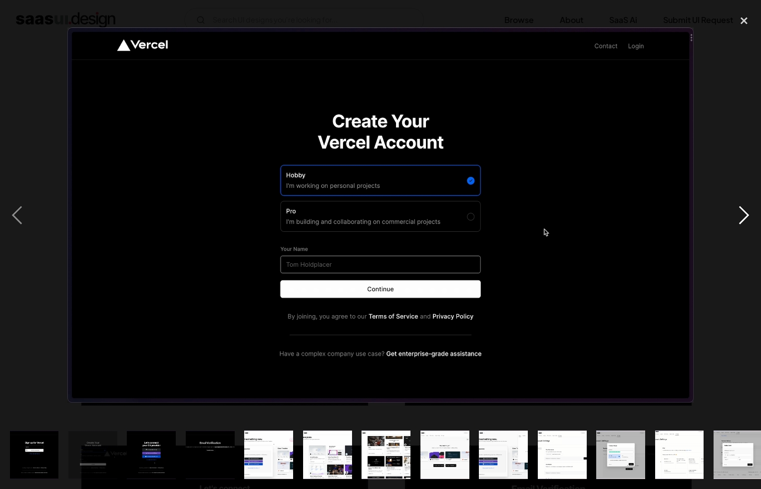
click at [737, 208] on div "next image" at bounding box center [744, 215] width 34 height 411
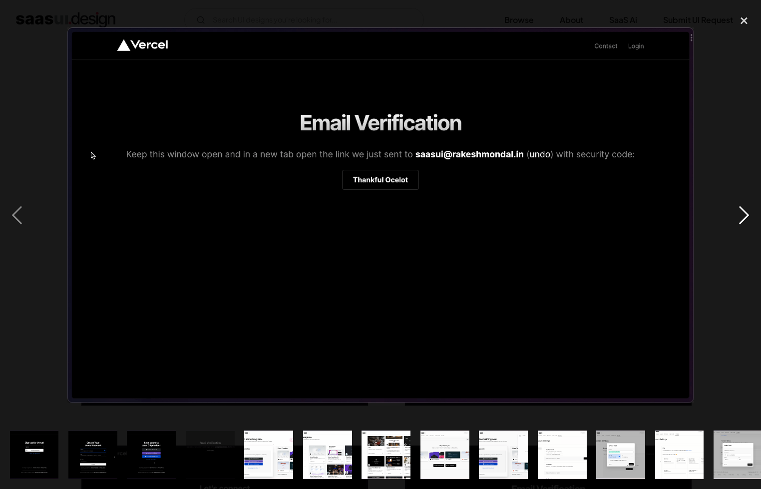
click at [737, 208] on div "next image" at bounding box center [744, 215] width 34 height 411
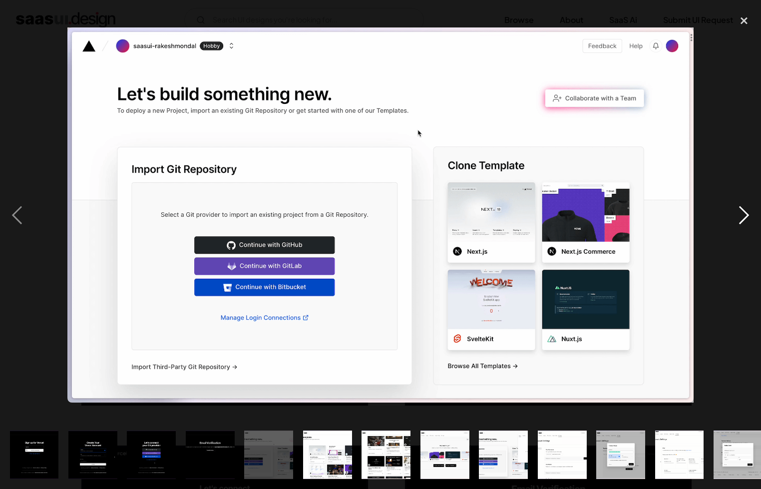
click at [737, 208] on div "next image" at bounding box center [744, 215] width 34 height 411
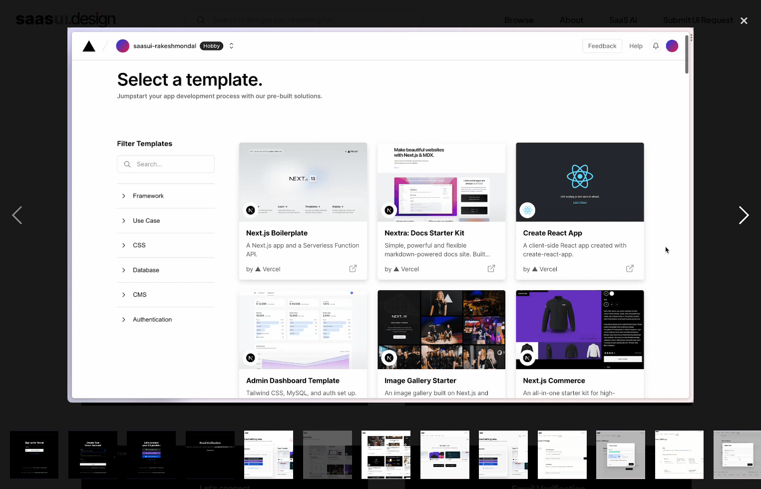
click at [737, 208] on div "next image" at bounding box center [744, 215] width 34 height 411
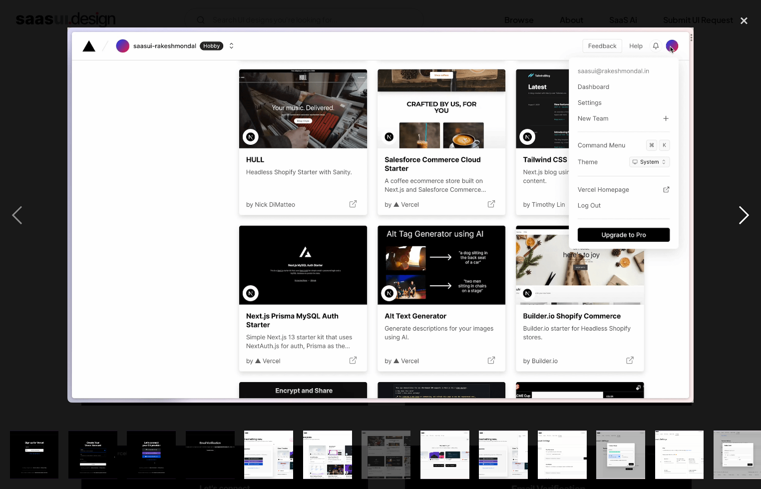
click at [736, 207] on div "next image" at bounding box center [744, 215] width 34 height 411
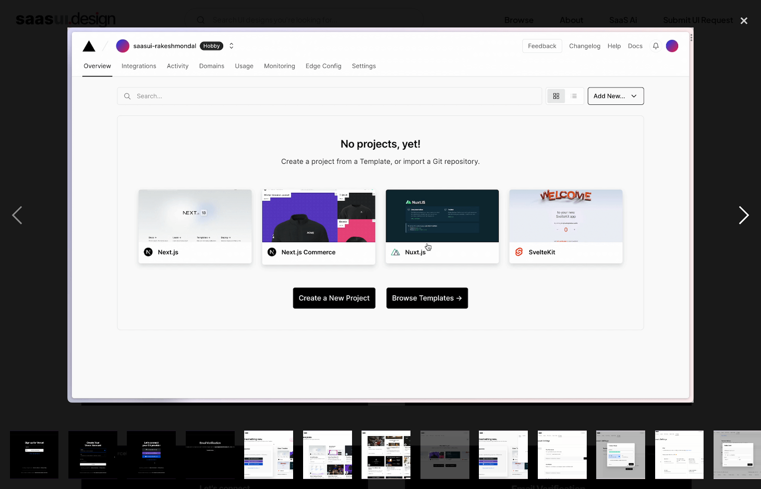
click at [736, 207] on div "next image" at bounding box center [744, 215] width 34 height 411
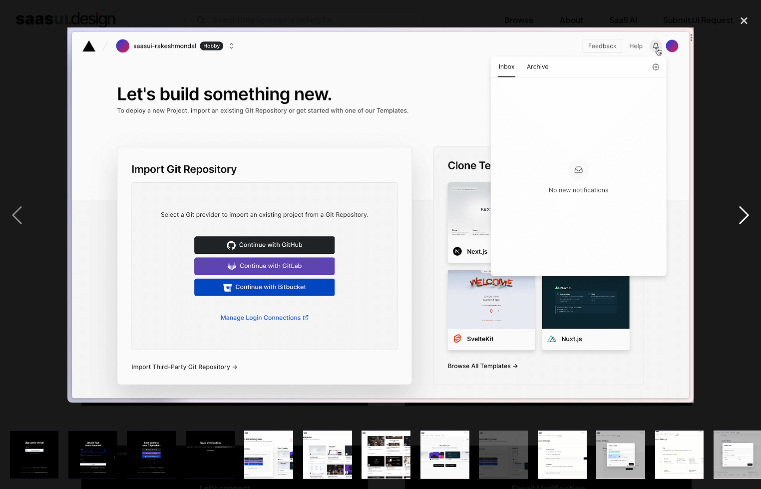
click at [736, 207] on div "next image" at bounding box center [744, 215] width 34 height 411
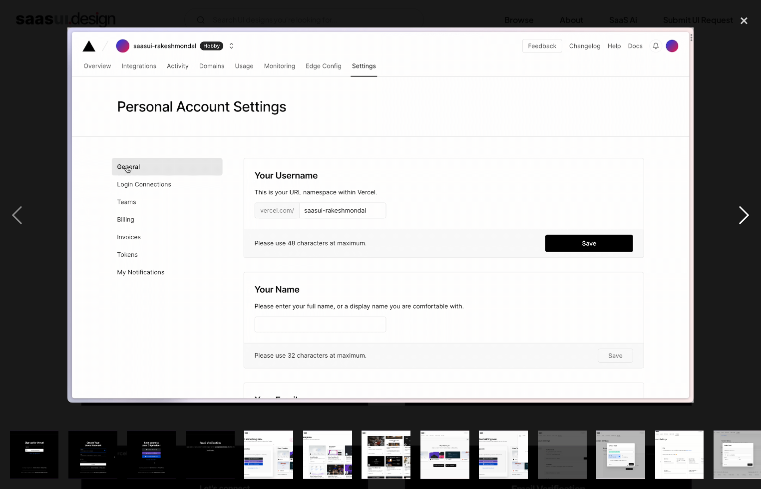
click at [736, 207] on div "next image" at bounding box center [744, 215] width 34 height 411
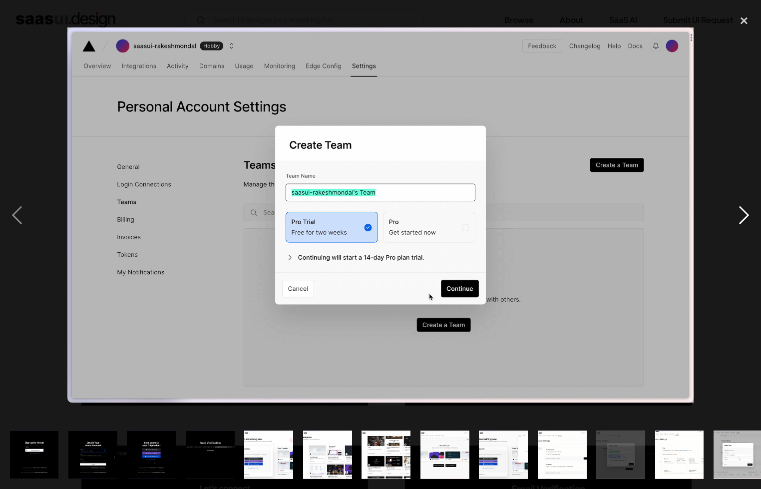
click at [736, 207] on div "next image" at bounding box center [744, 215] width 34 height 411
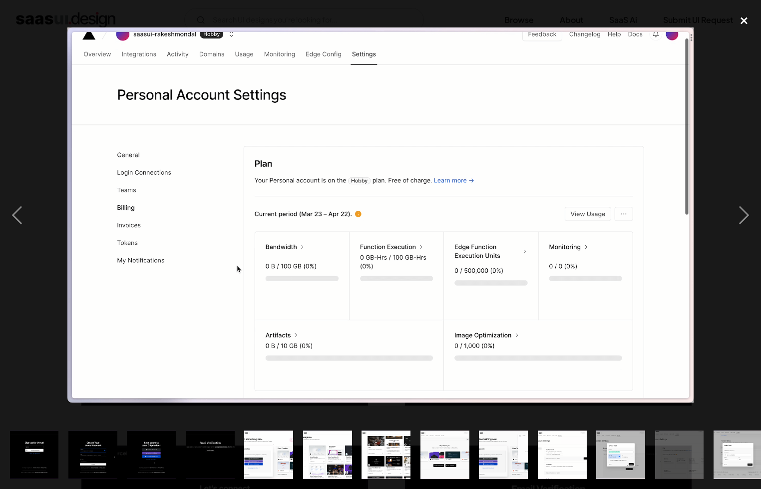
click at [739, 18] on div "close lightbox" at bounding box center [744, 21] width 34 height 22
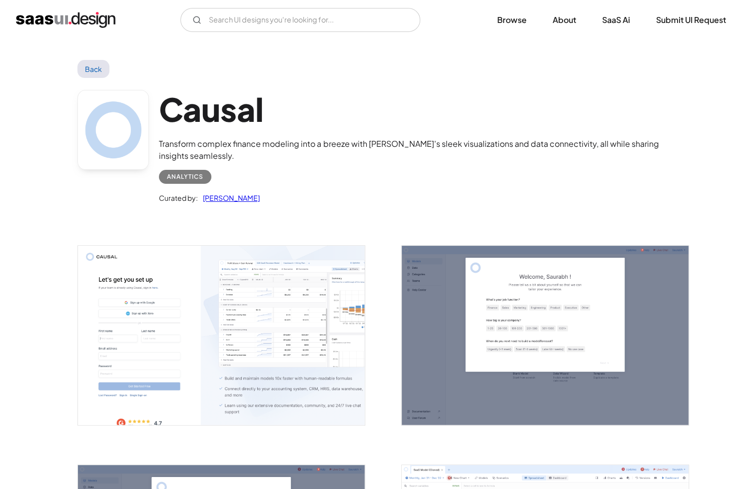
click at [175, 277] on img "open lightbox" at bounding box center [221, 335] width 287 height 179
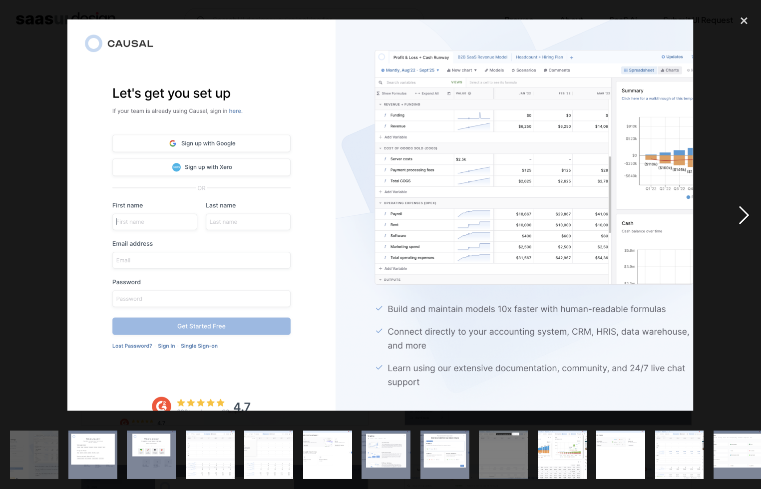
click at [732, 209] on div "next image" at bounding box center [744, 215] width 34 height 411
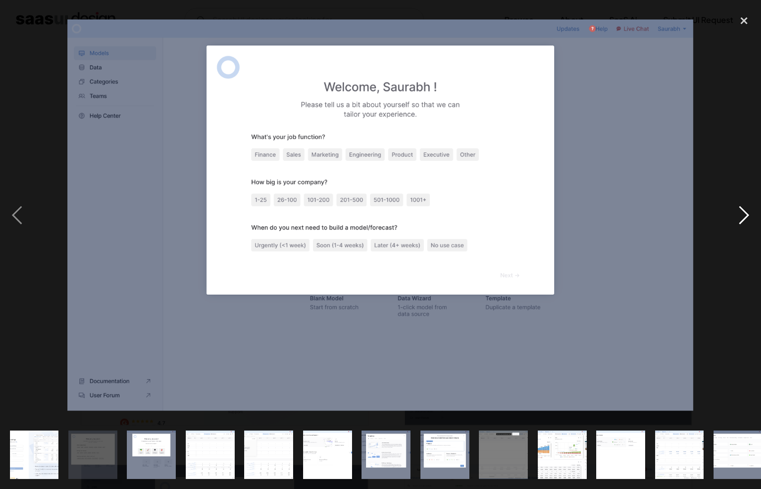
click at [732, 209] on div "next image" at bounding box center [744, 215] width 34 height 411
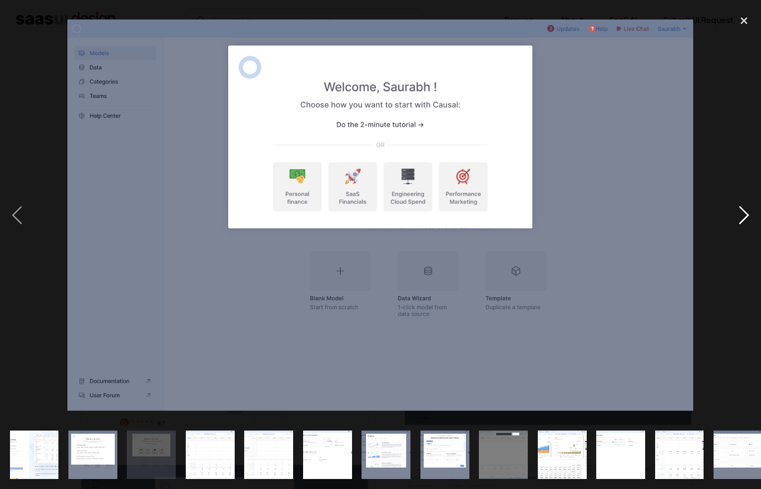
click at [732, 209] on div "next image" at bounding box center [744, 215] width 34 height 411
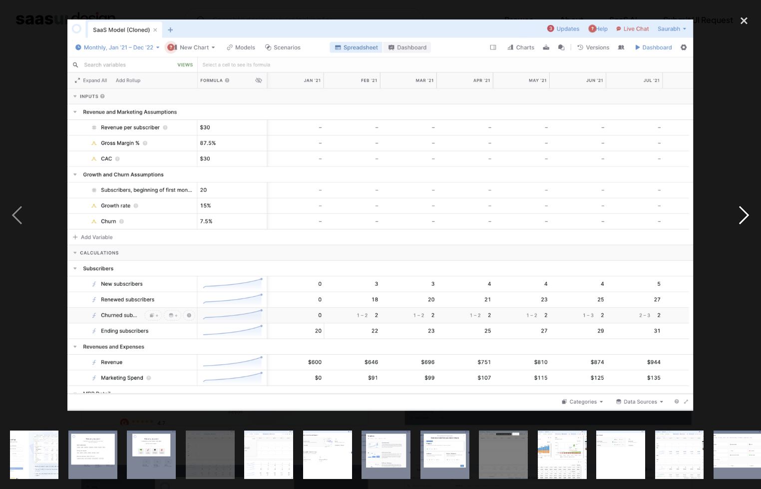
click at [732, 209] on div "next image" at bounding box center [744, 215] width 34 height 411
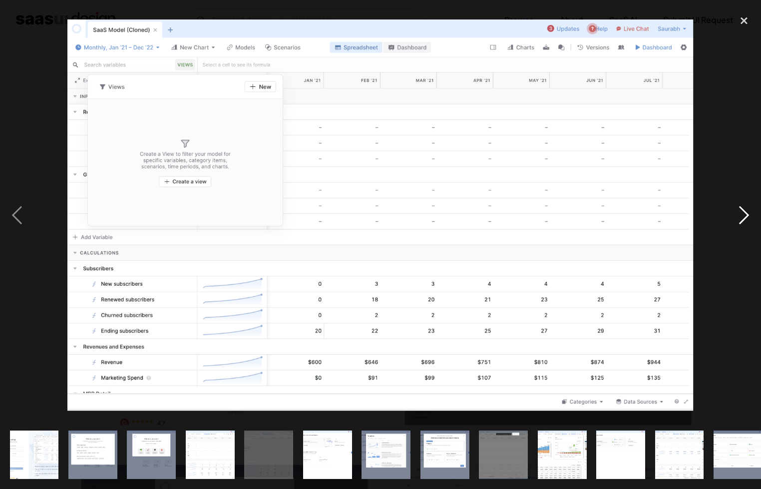
click at [732, 209] on div "next image" at bounding box center [744, 215] width 34 height 411
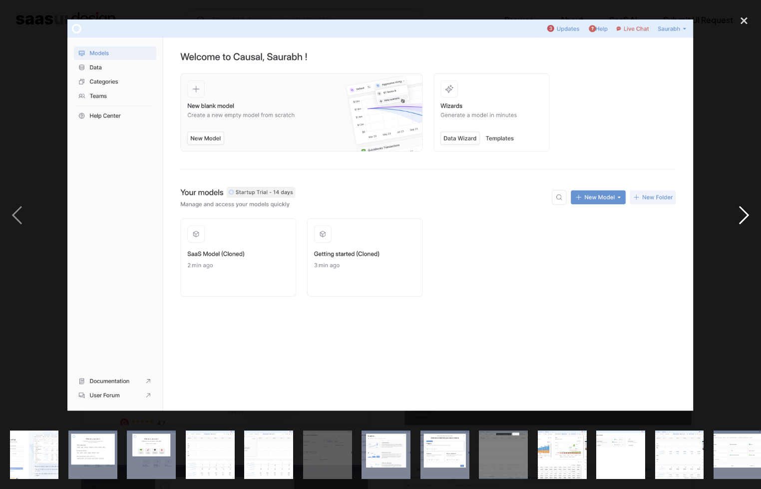
click at [732, 209] on div "next image" at bounding box center [744, 215] width 34 height 411
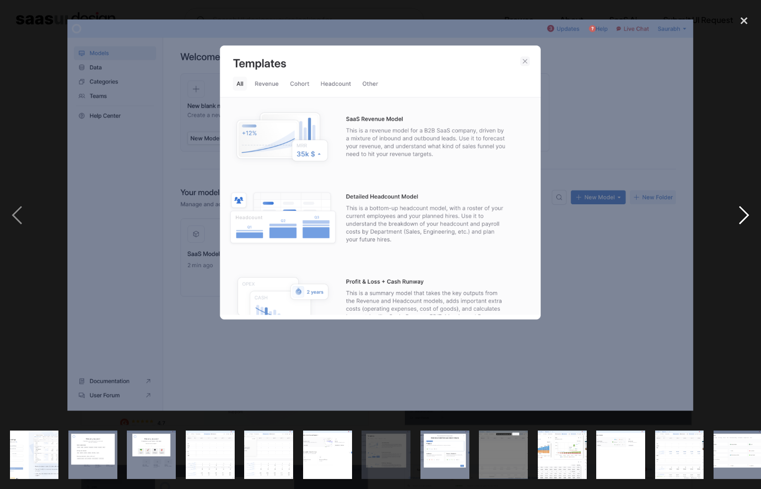
click at [732, 209] on div "next image" at bounding box center [744, 215] width 34 height 411
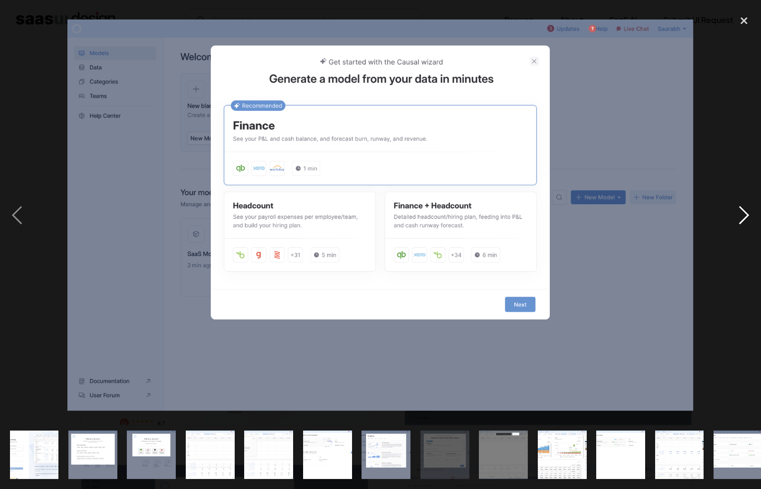
click at [732, 209] on div "next image" at bounding box center [744, 215] width 34 height 411
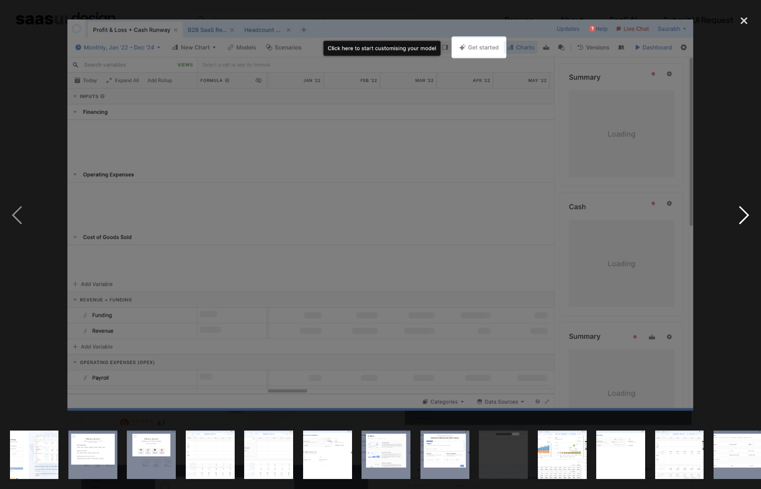
click at [732, 209] on div "next image" at bounding box center [744, 215] width 34 height 411
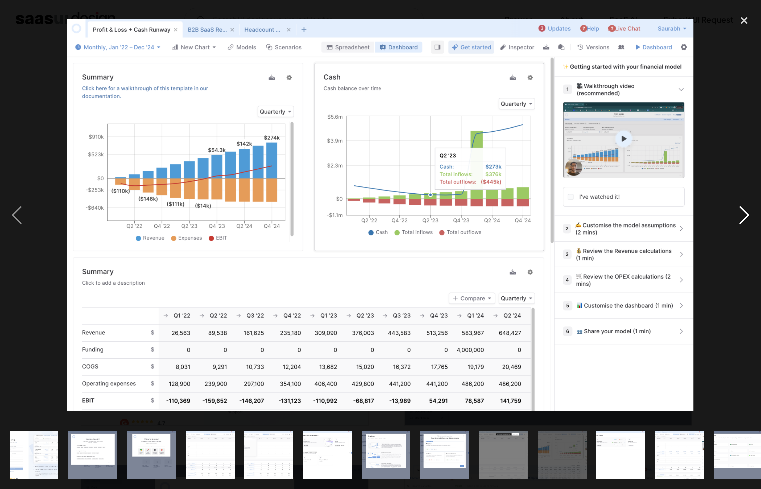
click at [732, 209] on div "next image" at bounding box center [744, 215] width 34 height 411
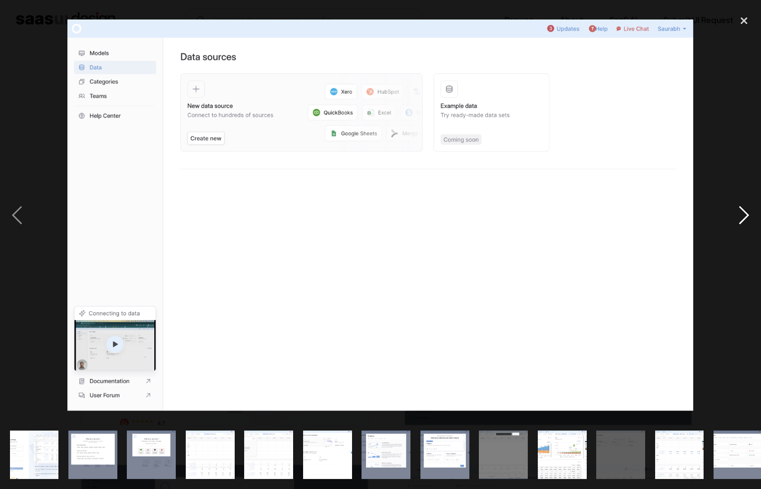
click at [732, 209] on div "next image" at bounding box center [744, 215] width 34 height 411
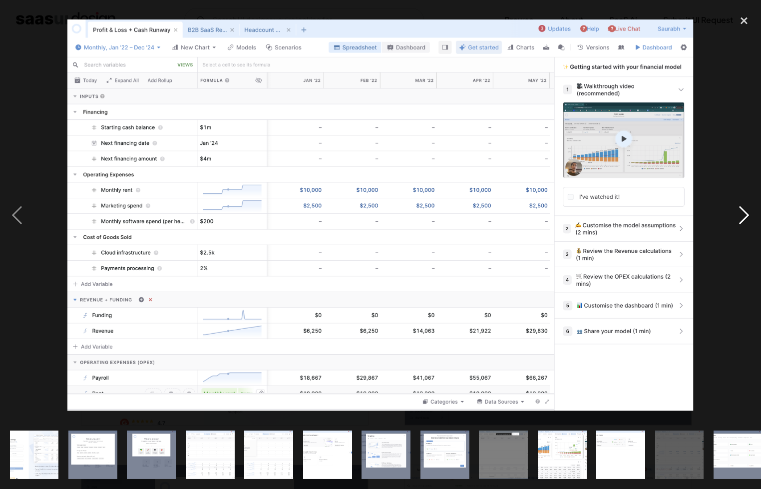
click at [729, 208] on div "next image" at bounding box center [744, 215] width 34 height 411
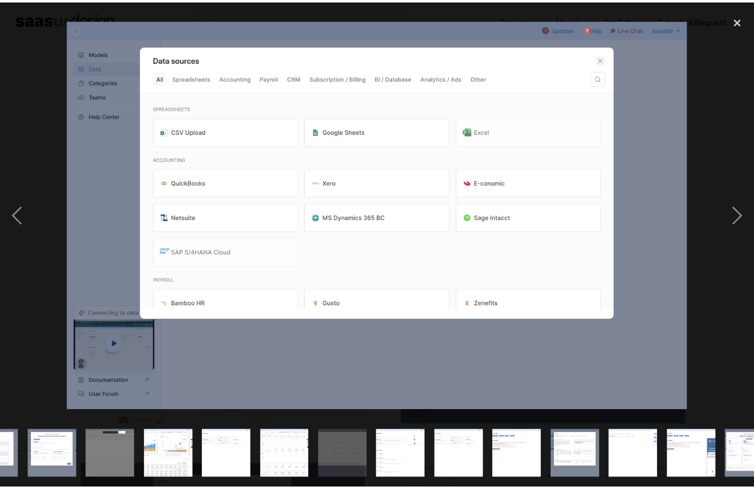
scroll to position [0, 423]
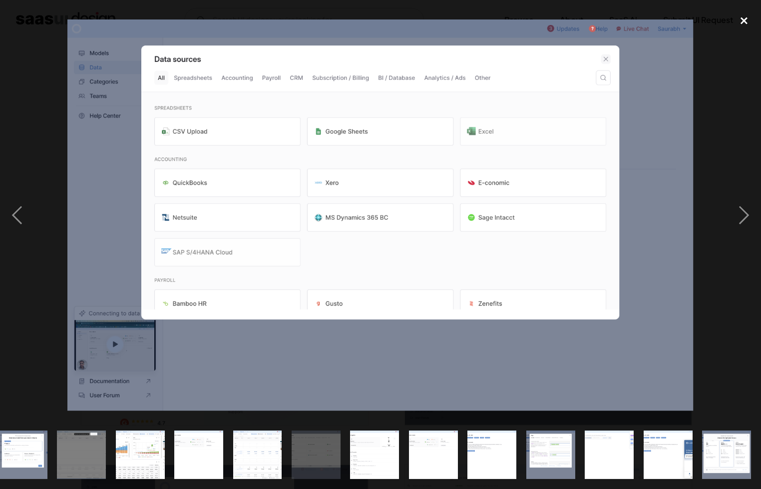
click at [737, 21] on div "close lightbox" at bounding box center [744, 21] width 34 height 22
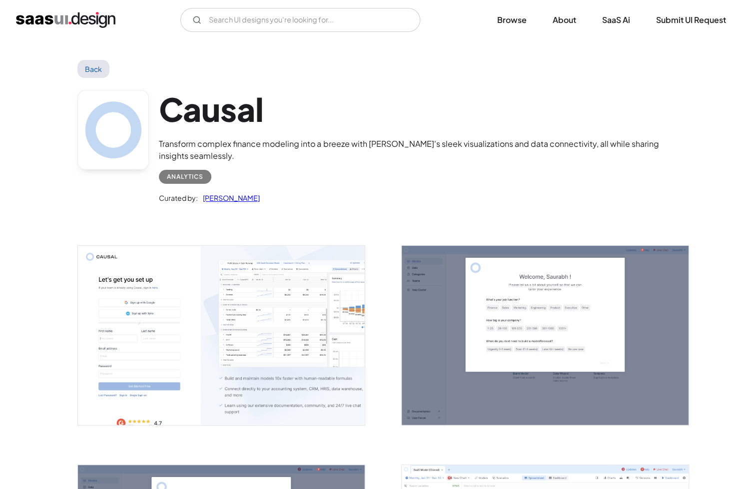
scroll to position [0, 0]
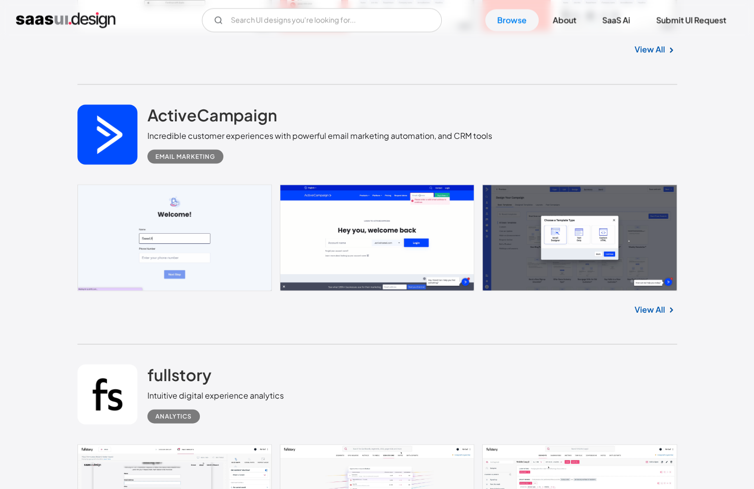
scroll to position [10238, 0]
